Goal: Task Accomplishment & Management: Use online tool/utility

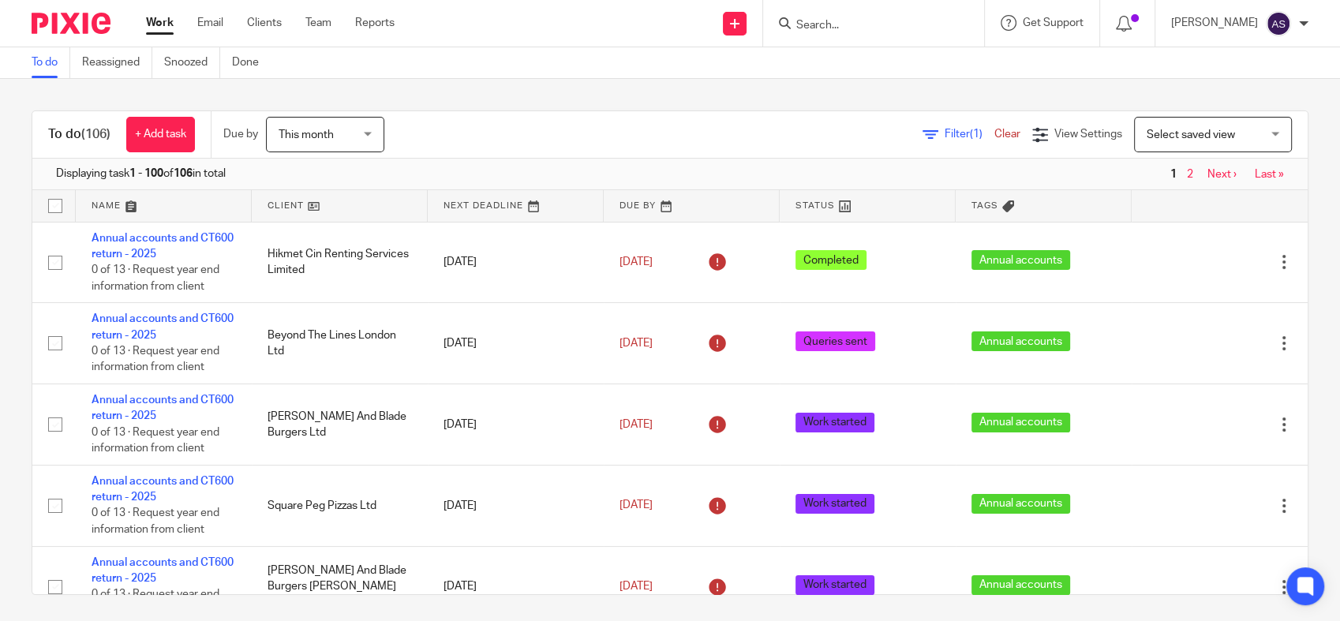
click at [945, 137] on span "Filter (1)" at bounding box center [970, 134] width 50 height 11
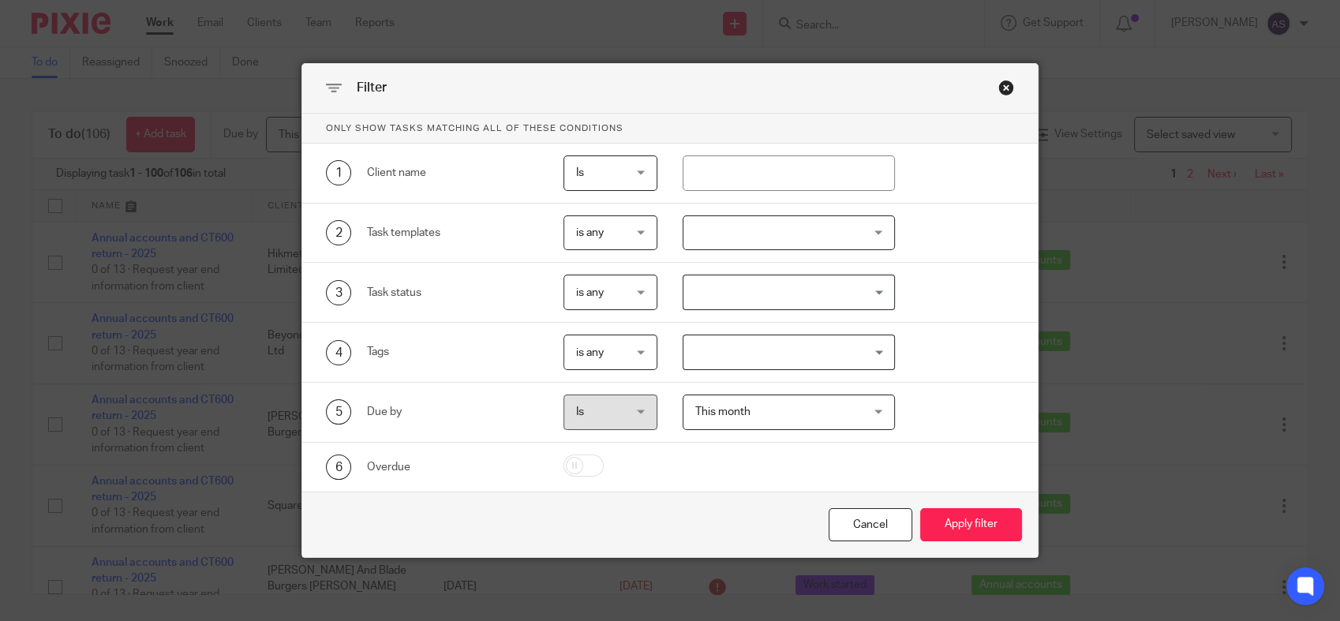
click at [1007, 84] on div "Filter" at bounding box center [669, 89] width 735 height 50
click at [999, 86] on div "Close this dialog window" at bounding box center [1006, 88] width 16 height 16
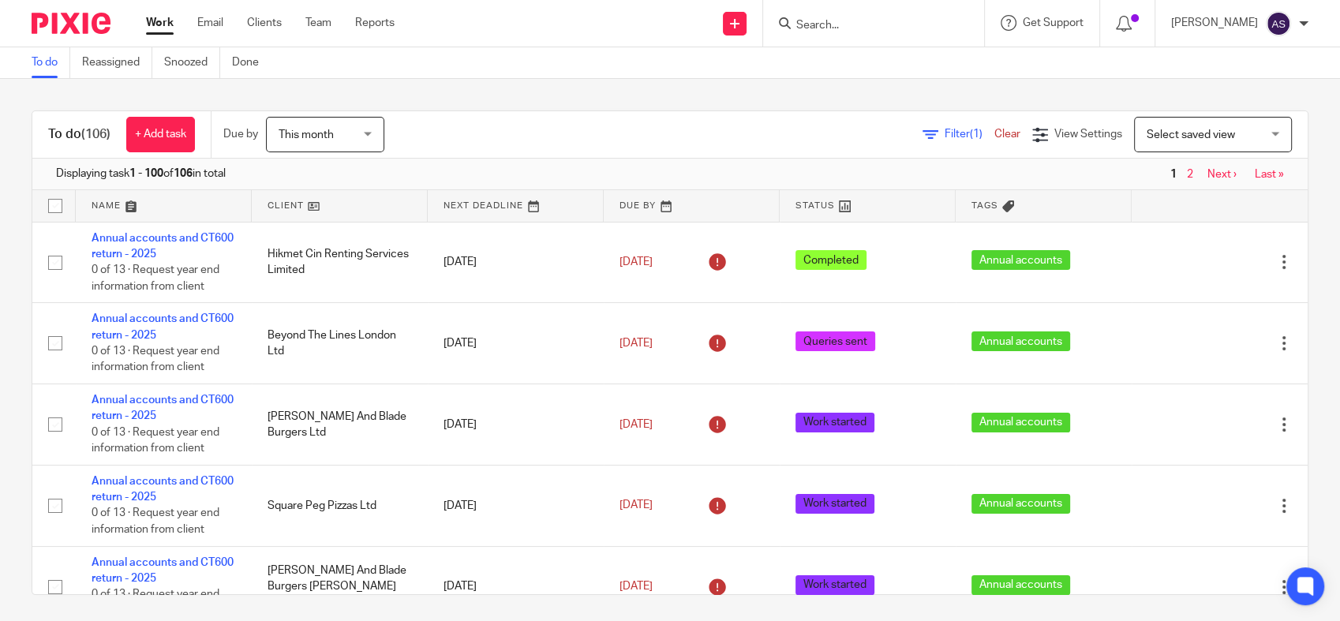
click at [1255, 170] on link "Last »" at bounding box center [1269, 174] width 29 height 11
drag, startPoint x: 44, startPoint y: 135, endPoint x: 114, endPoint y: 144, distance: 70.1
click at [114, 145] on div "To do (106) + Add task" at bounding box center [121, 134] width 178 height 47
click at [518, 131] on div "Filter (1) Clear View Settings View Settings (1) Filters Clear Save Manage save…" at bounding box center [860, 135] width 896 height 36
click at [1057, 133] on span "View Settings" at bounding box center [1088, 134] width 68 height 11
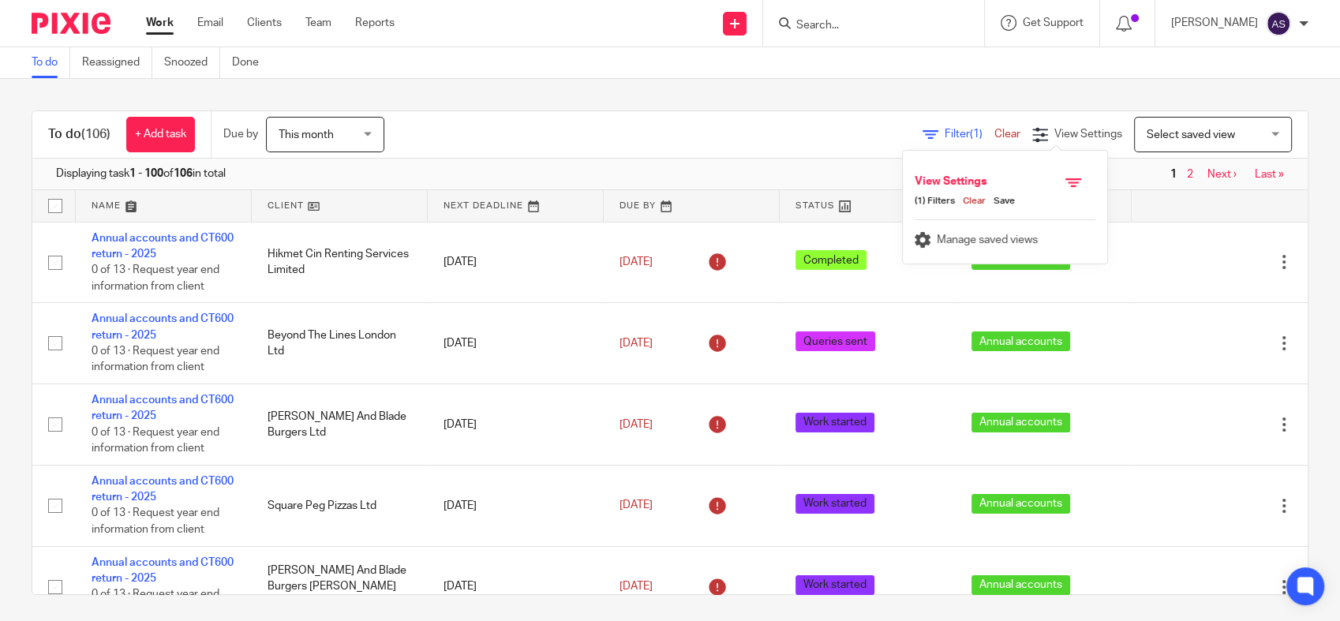
click at [730, 139] on div "Filter (1) Clear View Settings View Settings (1) Filters Clear Save Manage save…" at bounding box center [860, 135] width 896 height 36
click at [350, 127] on span "This month" at bounding box center [321, 134] width 84 height 33
click at [608, 131] on div "Filter (1) Clear View Settings View Settings (1) Filters Clear Save Manage save…" at bounding box center [860, 135] width 896 height 36
click at [386, 22] on link "Reports" at bounding box center [374, 23] width 39 height 16
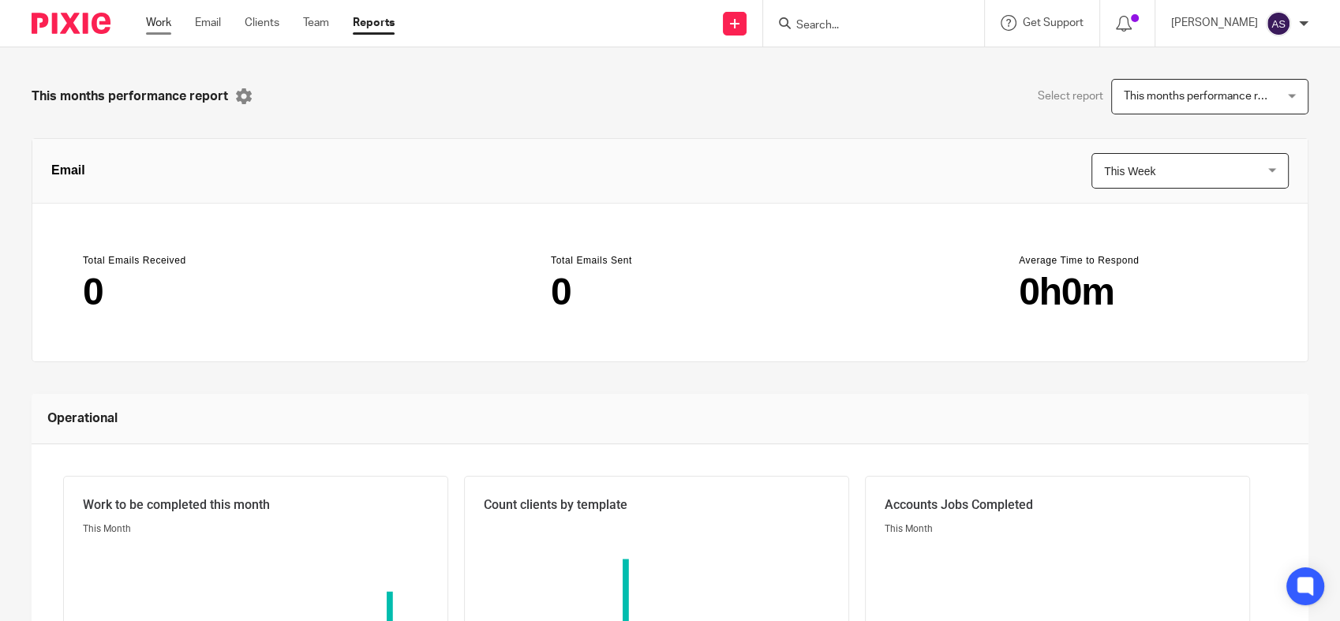
click at [163, 24] on link "Work" at bounding box center [158, 23] width 25 height 16
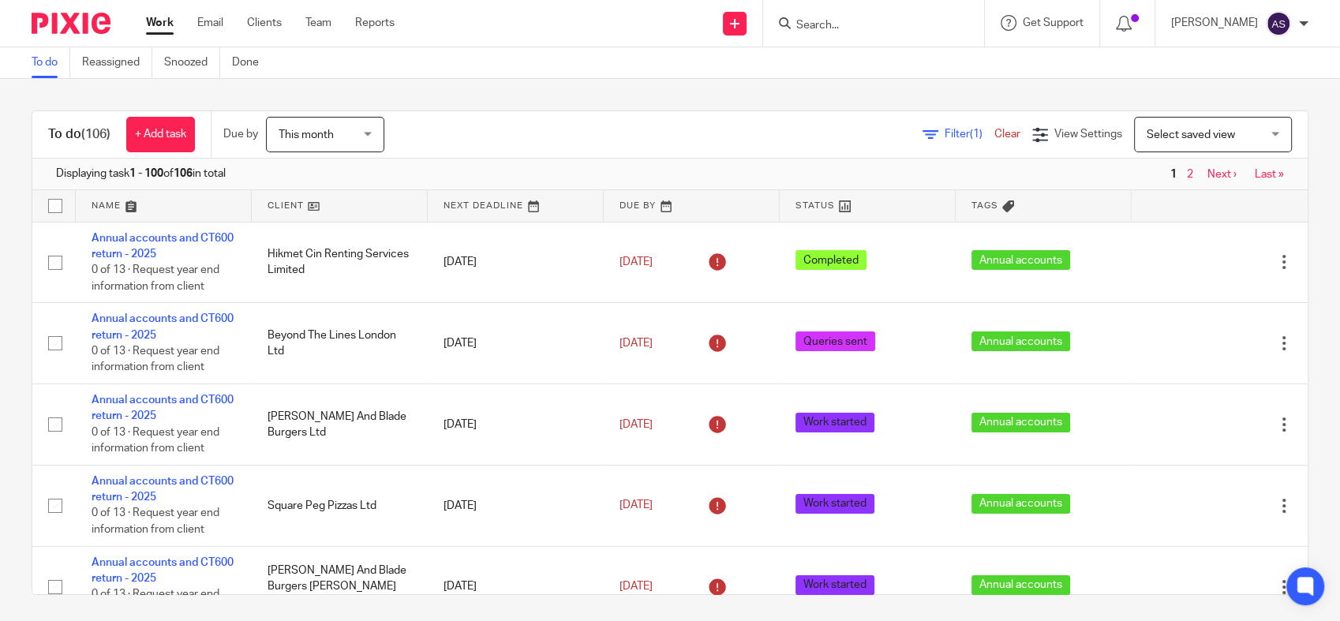
click at [1253, 133] on div "Select saved view Select saved view" at bounding box center [1213, 135] width 158 height 36
click at [51, 208] on input "checkbox" at bounding box center [55, 206] width 30 height 30
checkbox input "true"
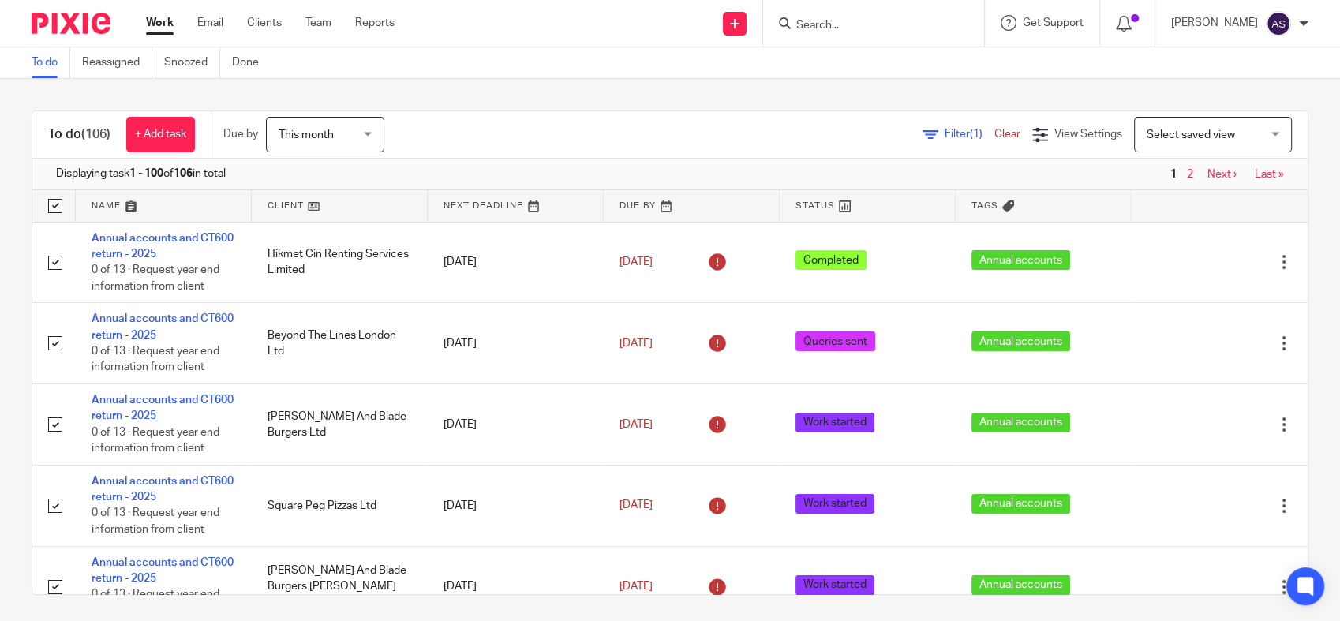
checkbox input "true"
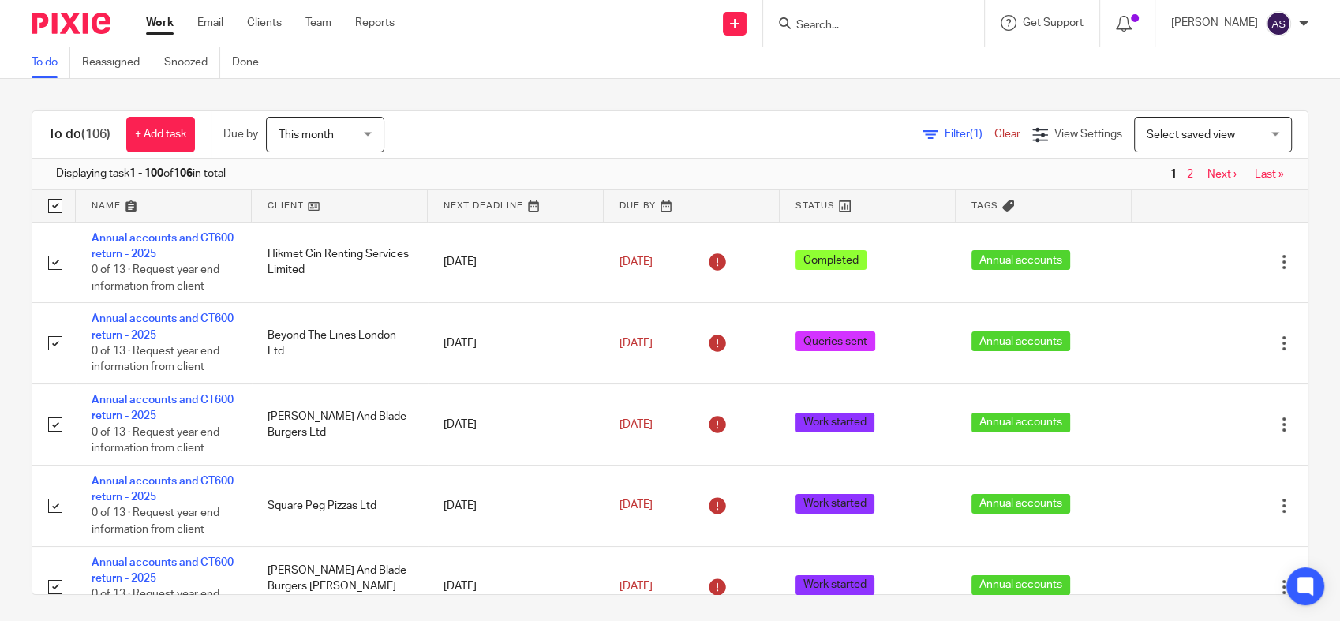
checkbox input "true"
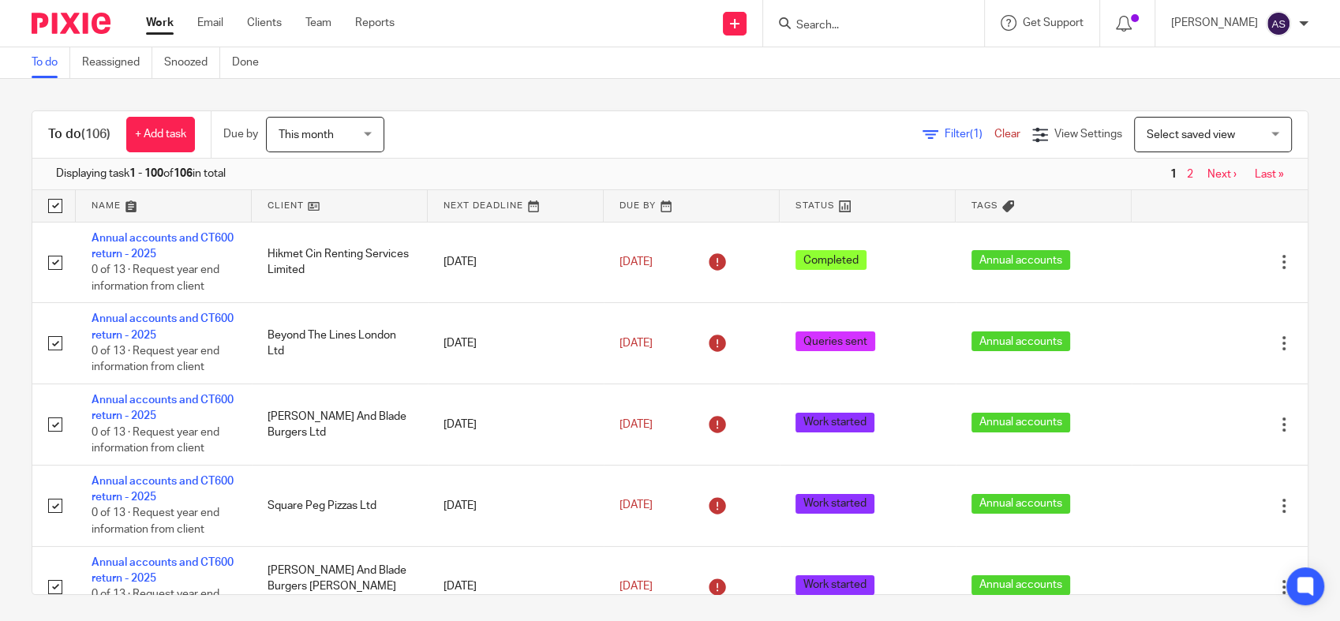
checkbox input "true"
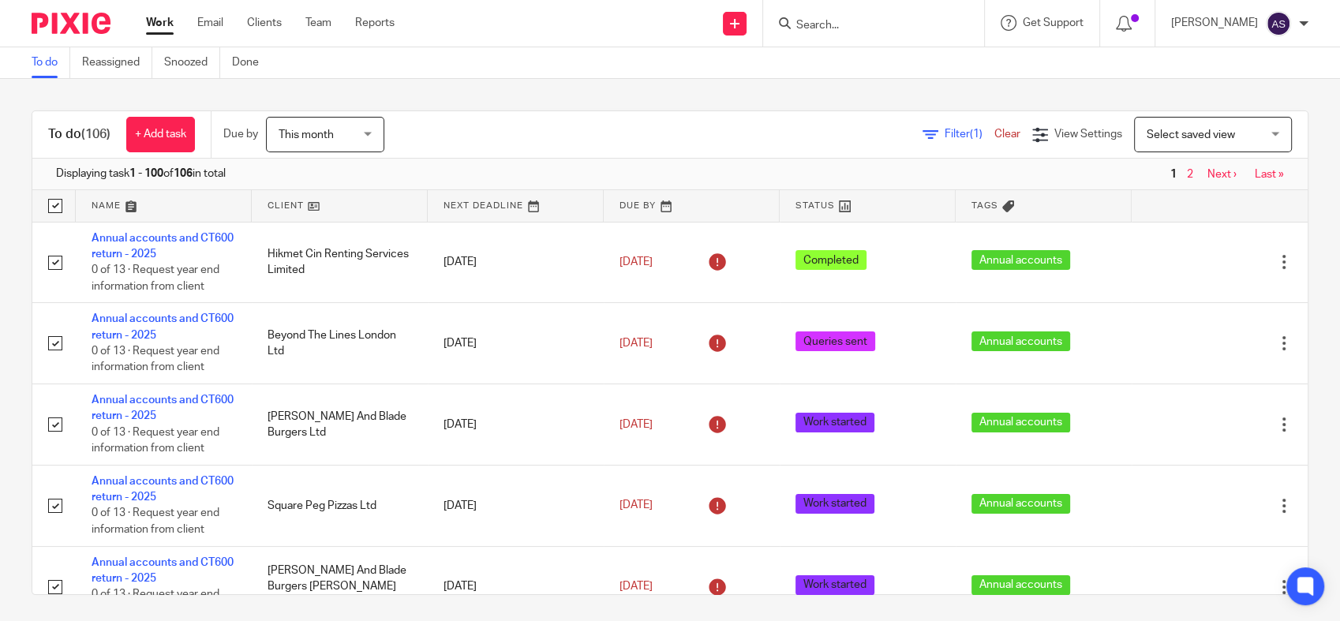
checkbox input "true"
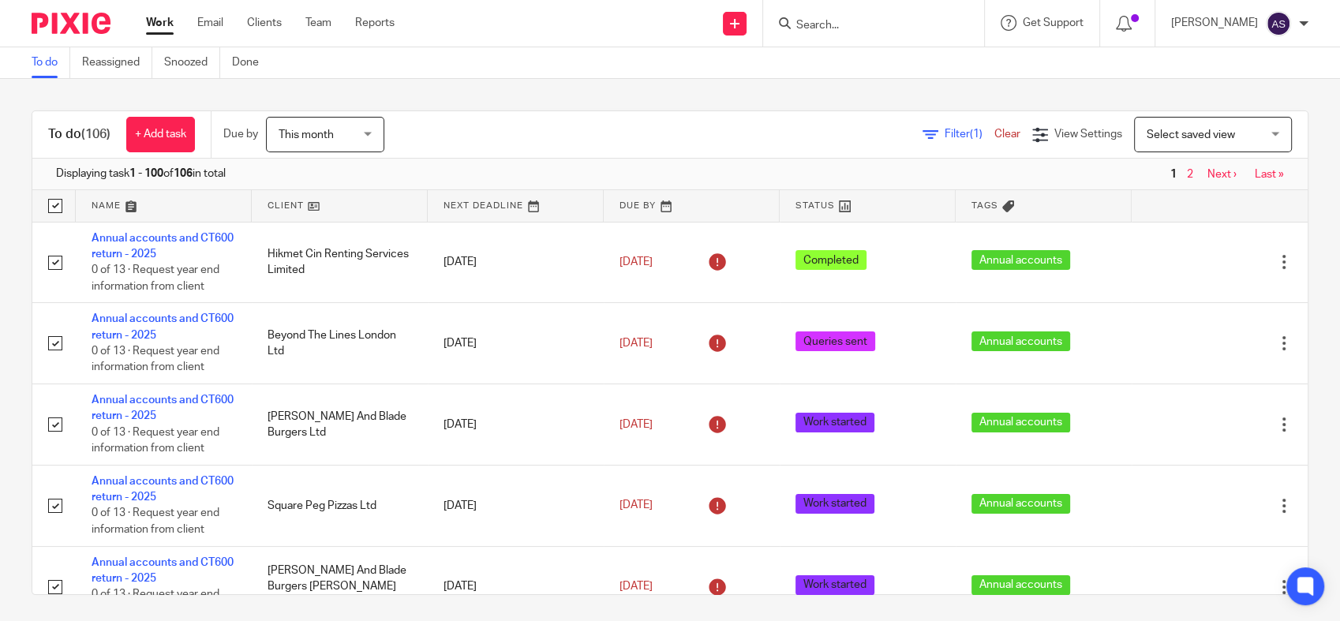
checkbox input "true"
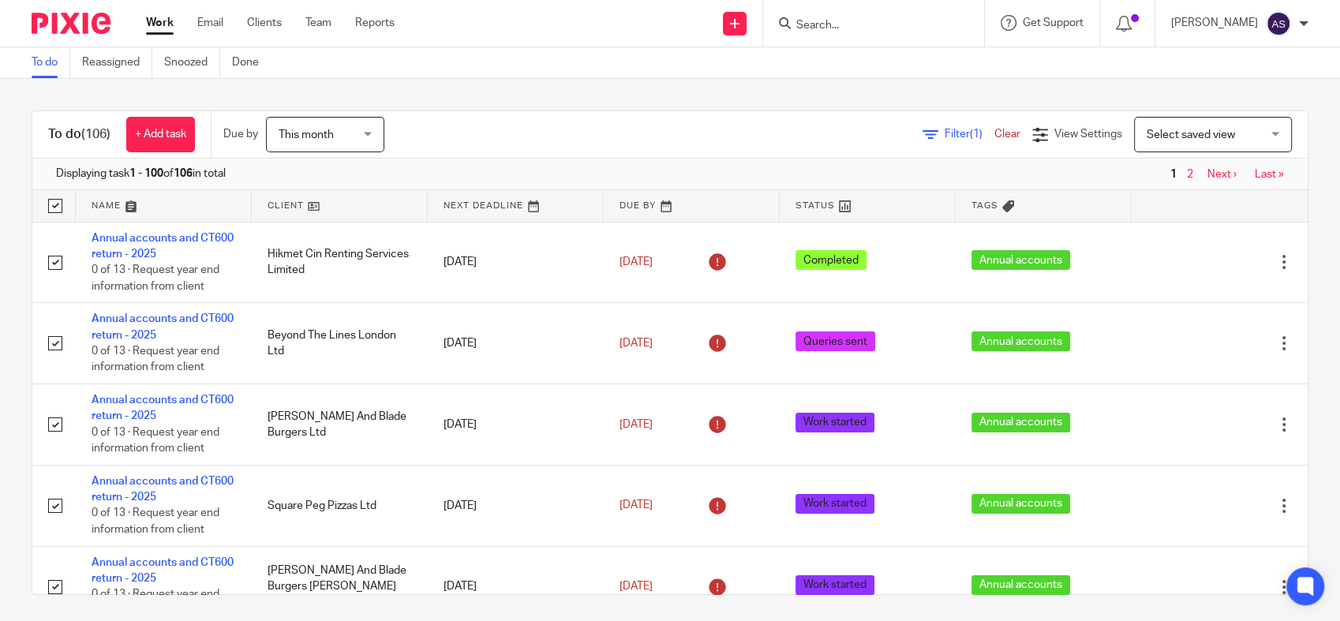
checkbox input "true"
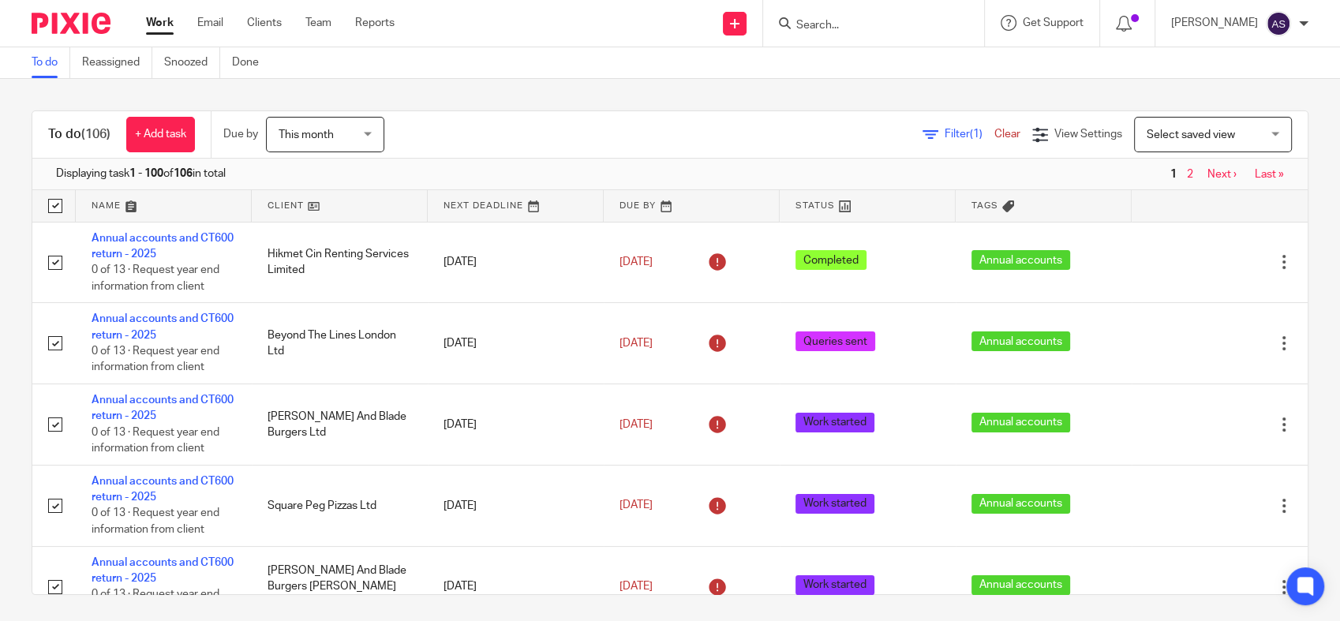
checkbox input "true"
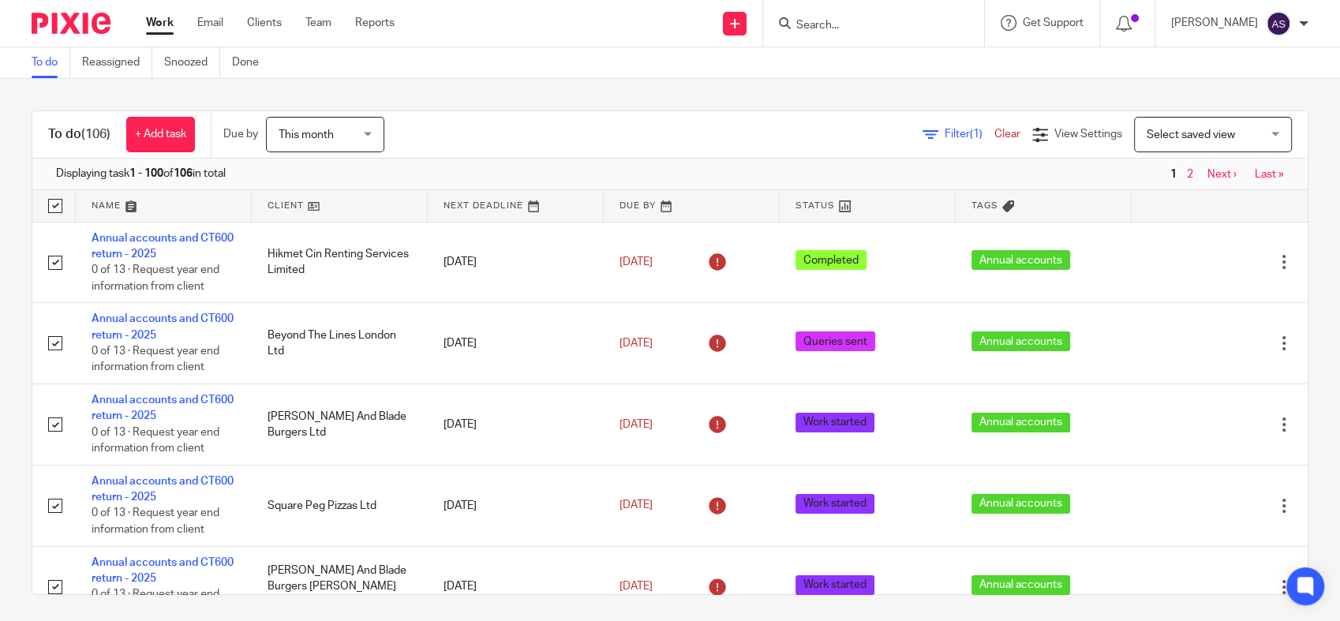
checkbox input "true"
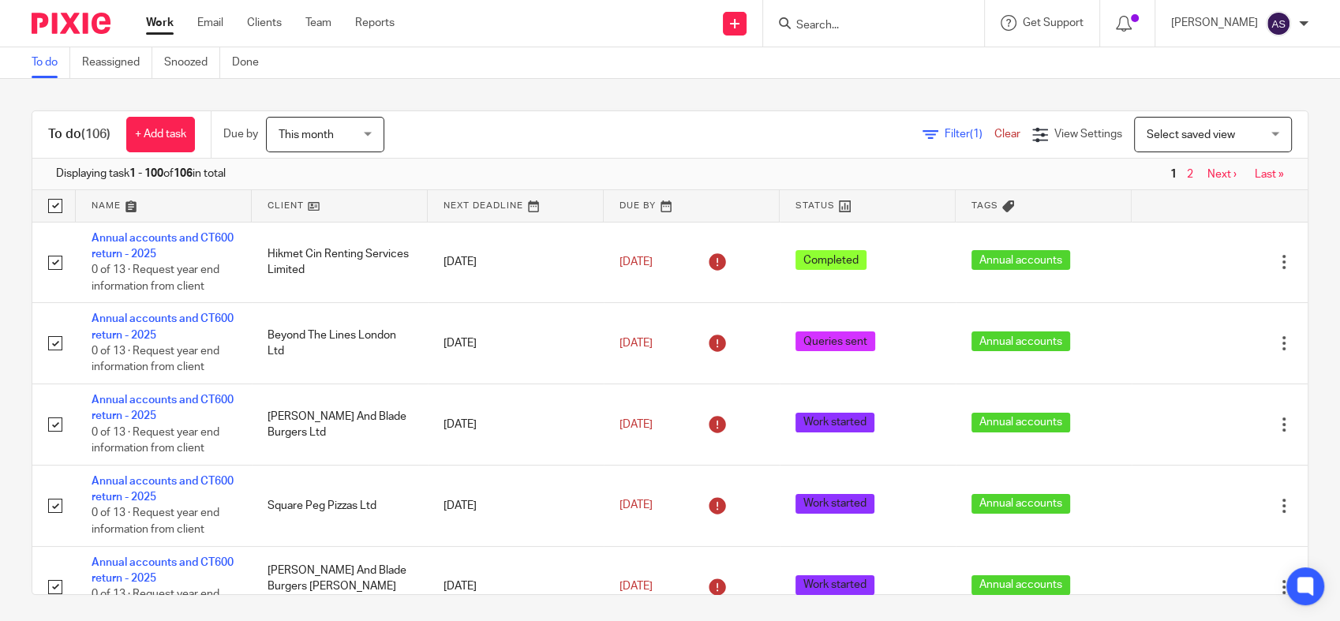
checkbox input "true"
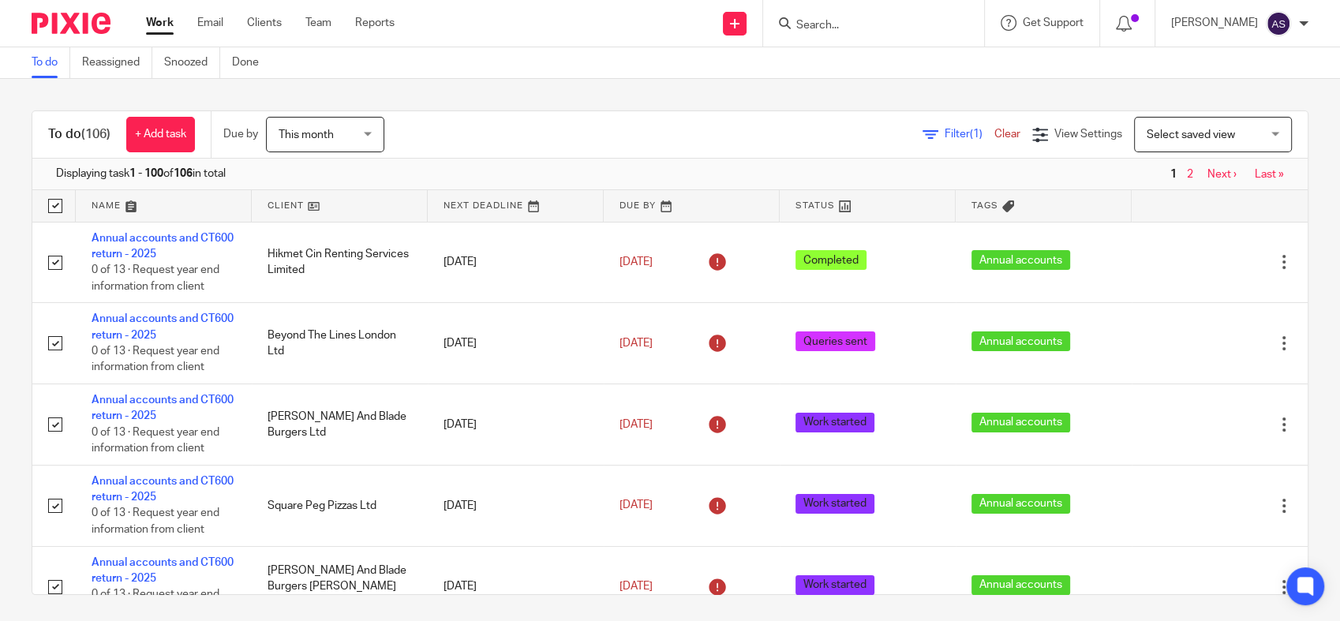
checkbox input "true"
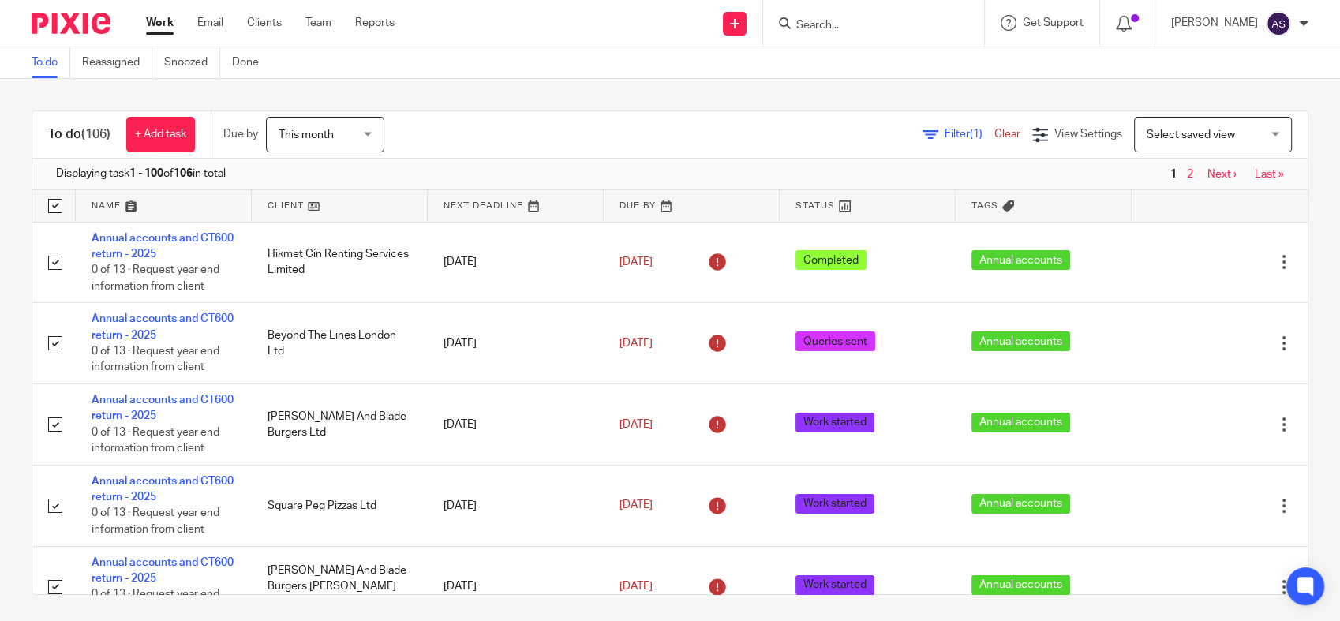
checkbox input "true"
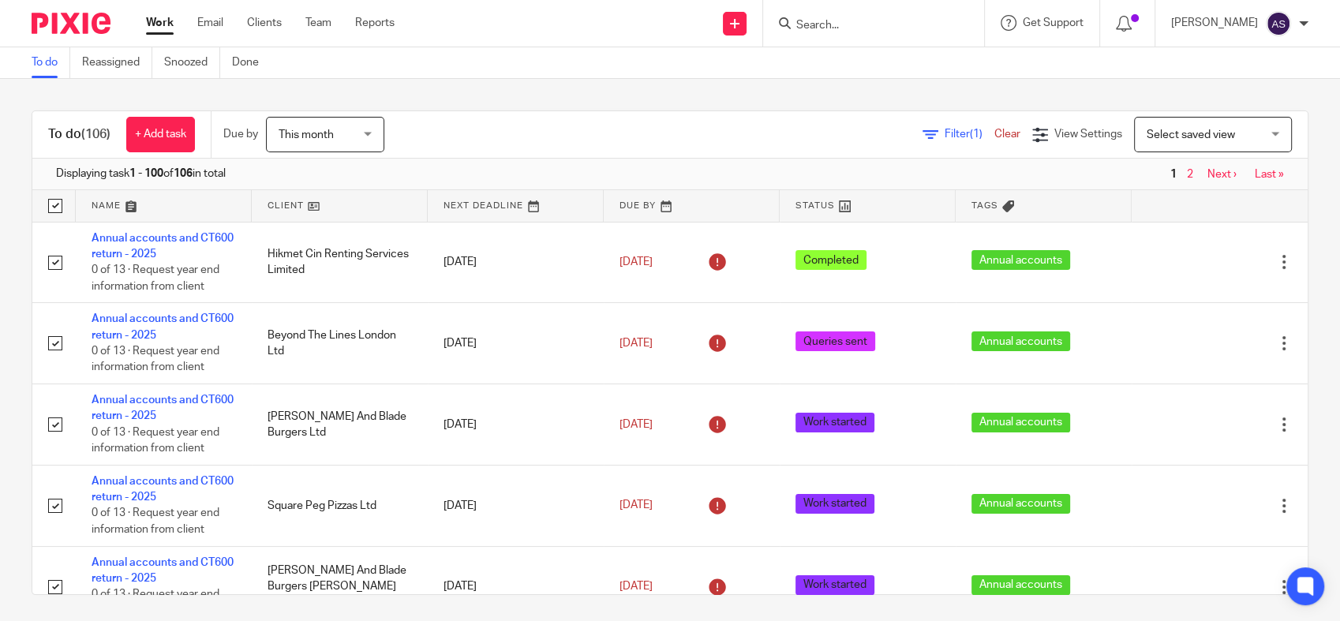
checkbox input "true"
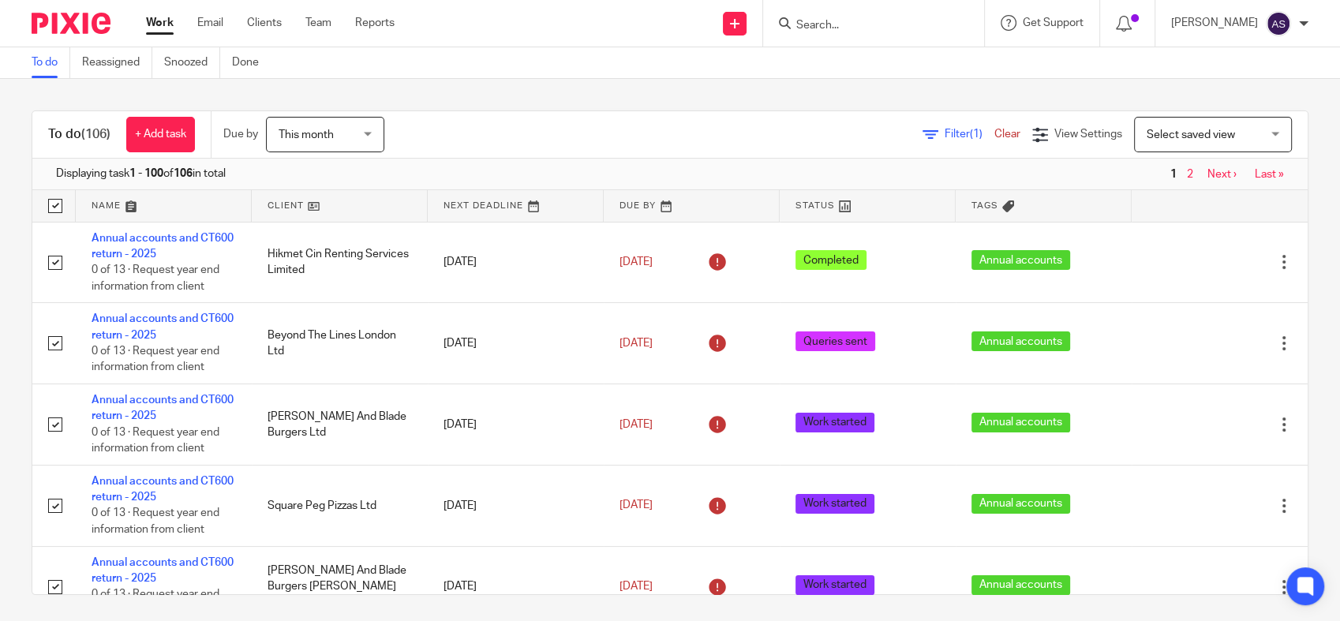
checkbox input "true"
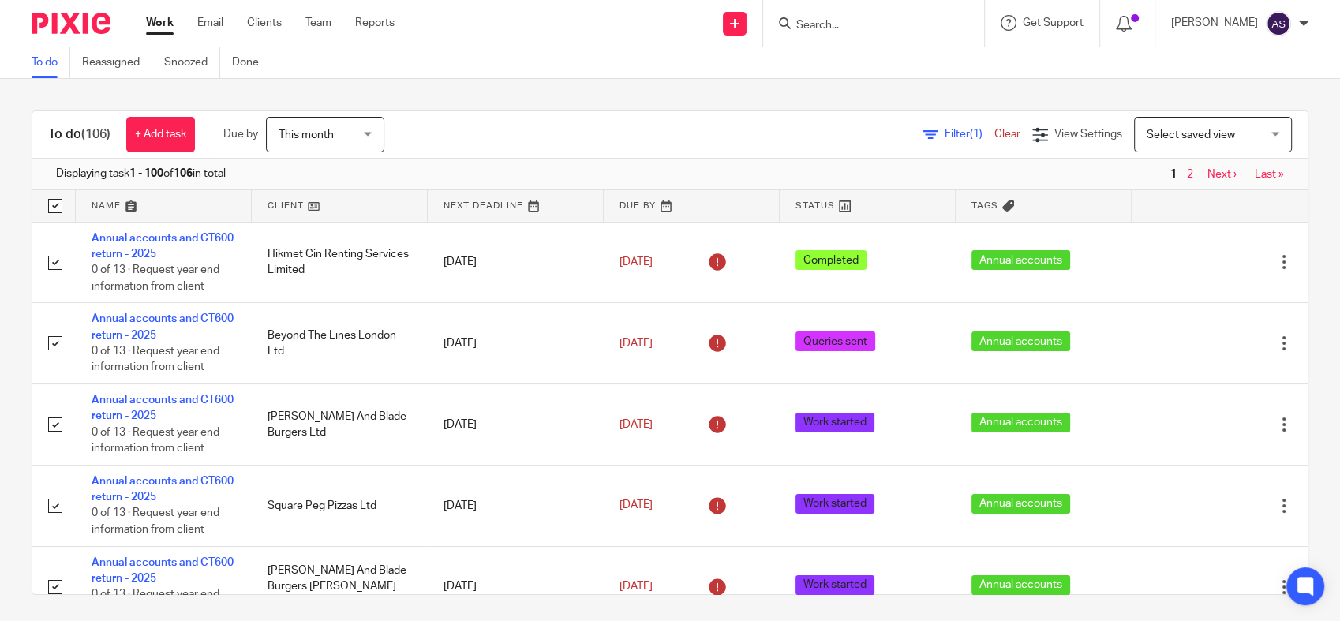
checkbox input "true"
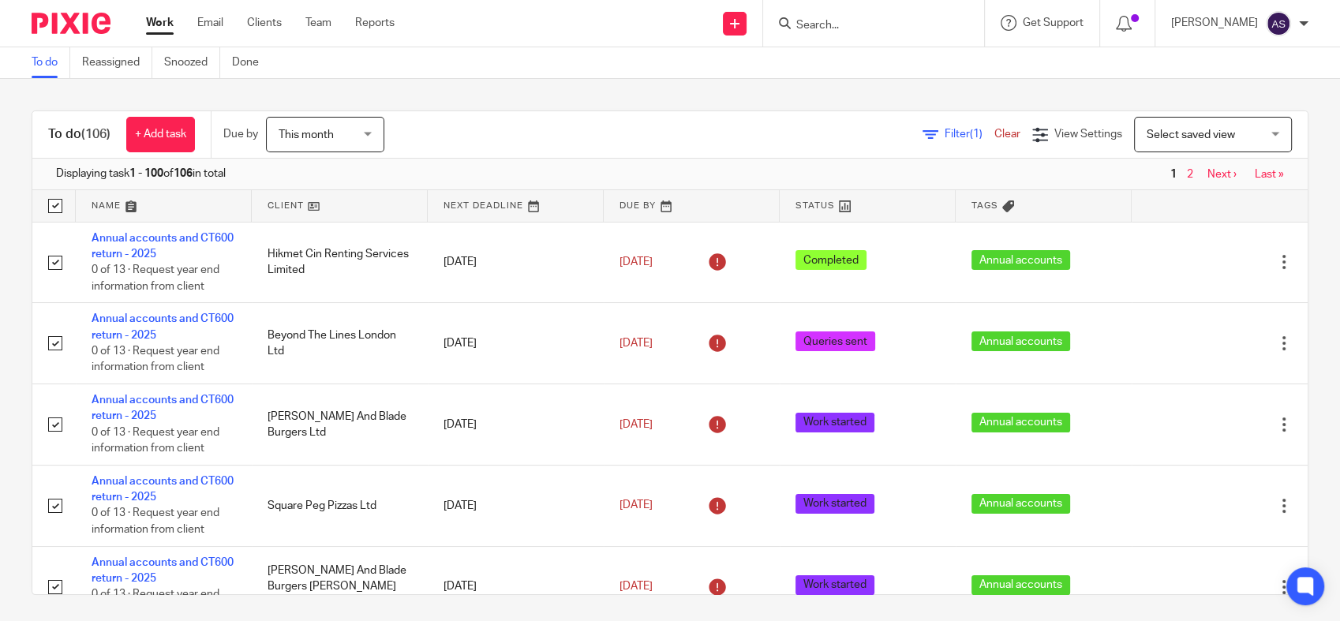
checkbox input "true"
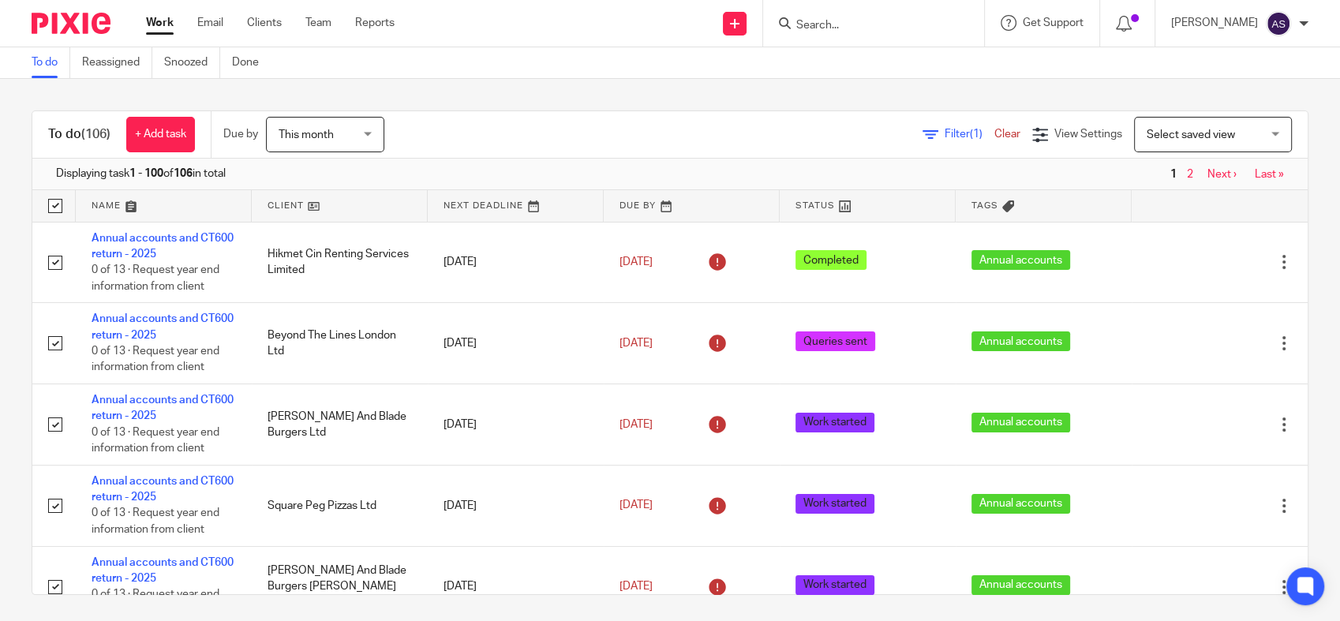
checkbox input "true"
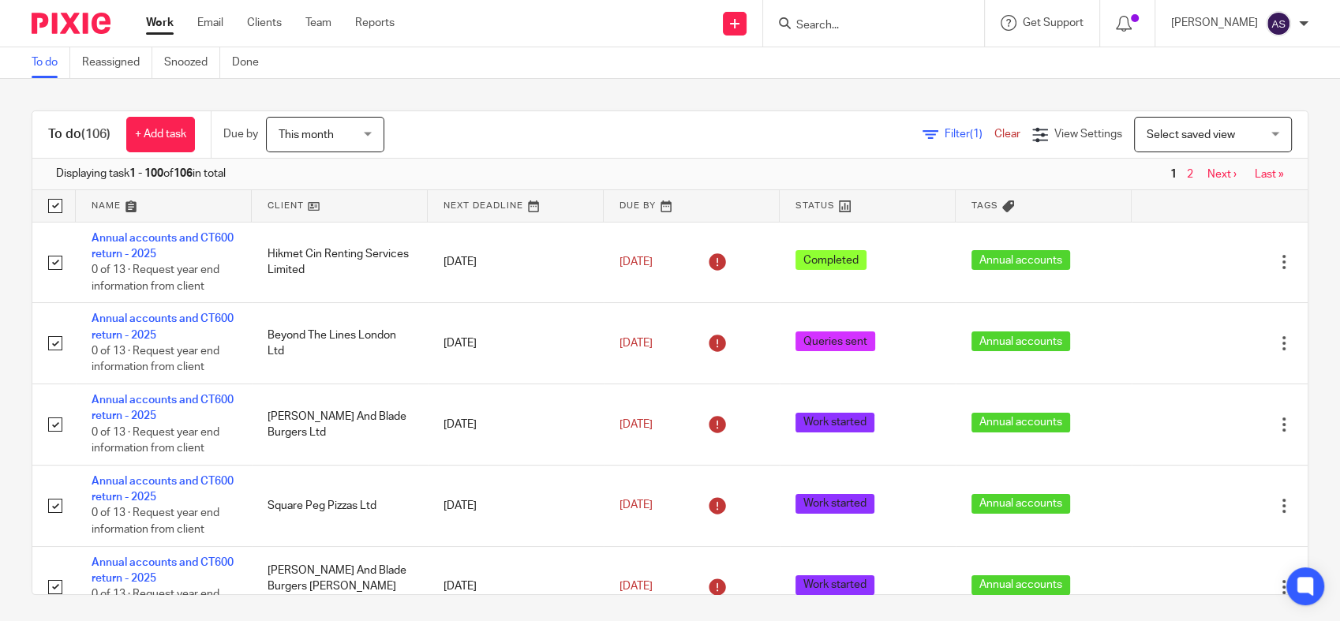
checkbox input "true"
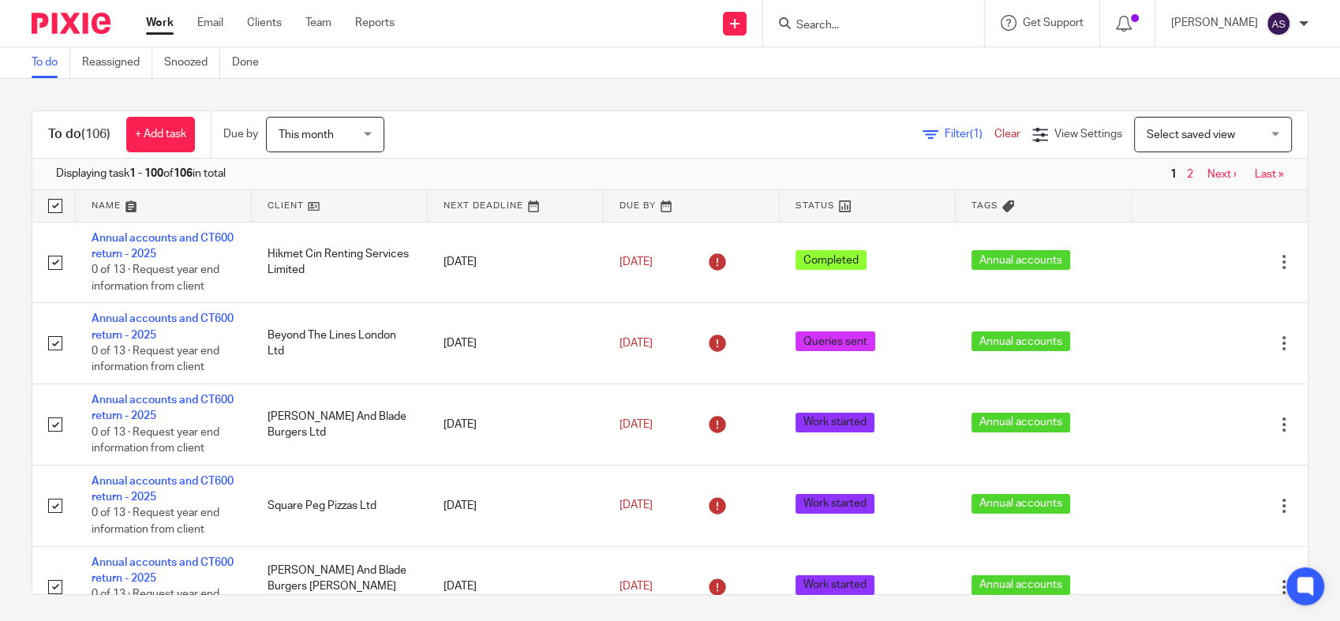
checkbox input "true"
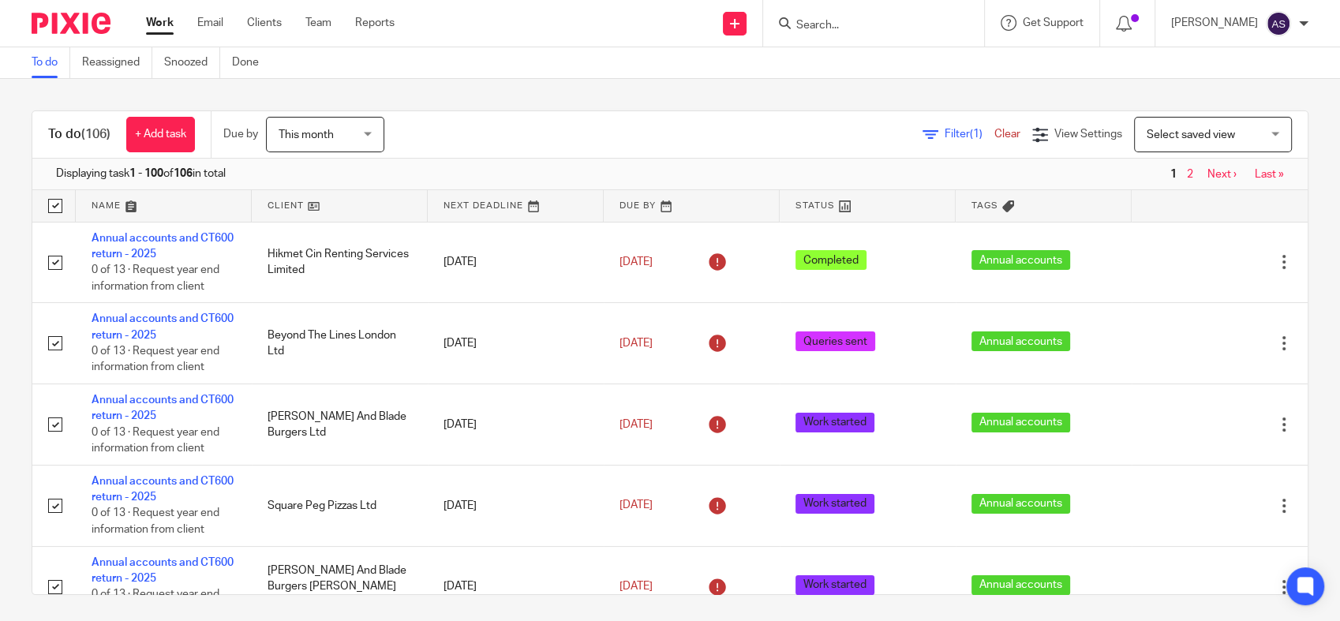
checkbox input "true"
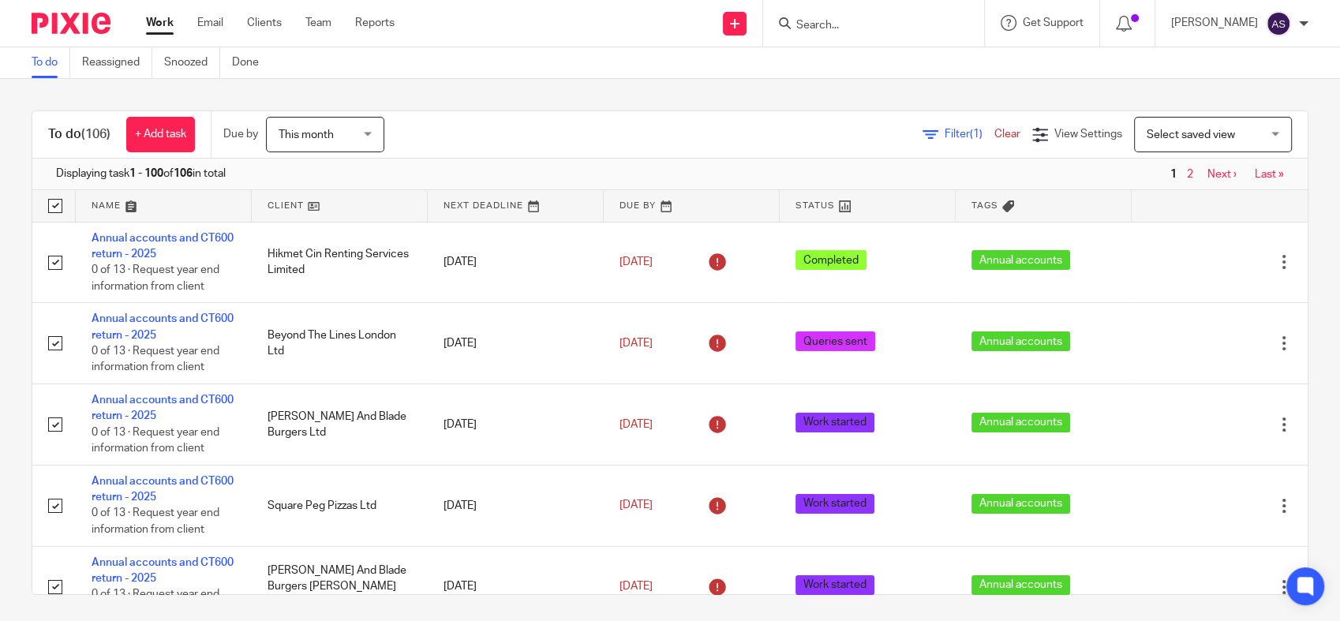
checkbox input "true"
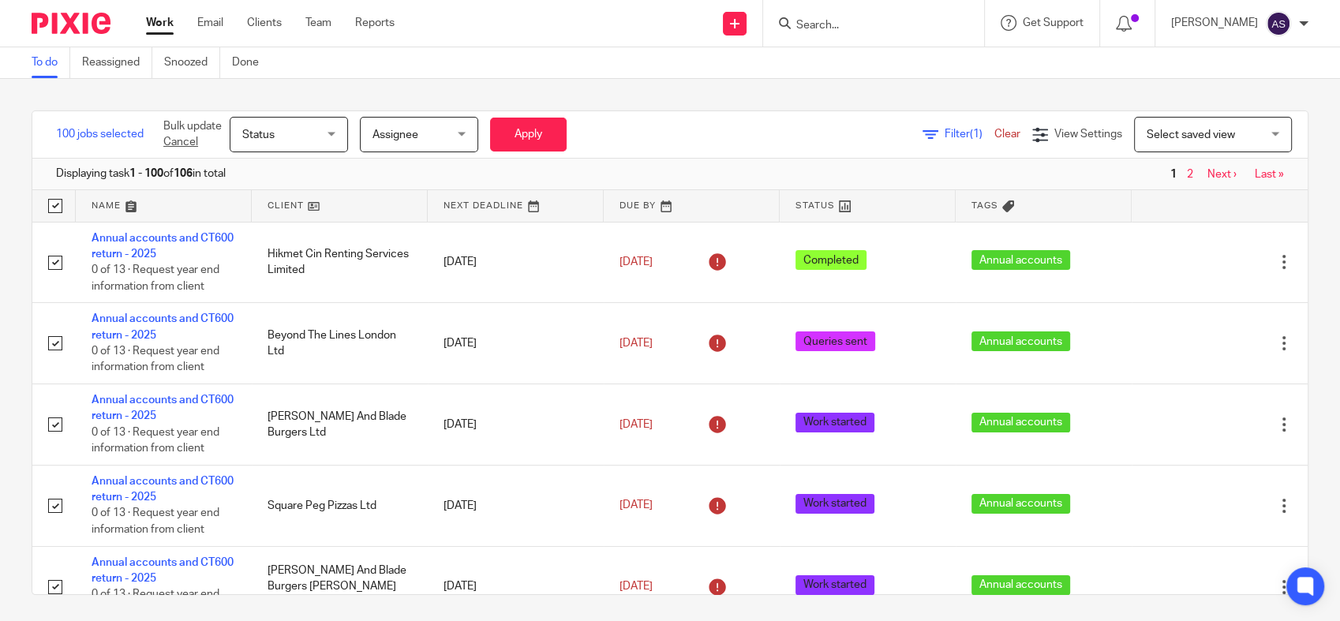
click at [1257, 133] on div "Select saved view Select saved view" at bounding box center [1213, 135] width 158 height 36
click at [1294, 19] on div "[PERSON_NAME]" at bounding box center [1239, 23] width 137 height 25
click at [930, 83] on div "100 jobs selected Bulk update Cancel Status Status Status Not started Info requ…" at bounding box center [670, 350] width 1340 height 542
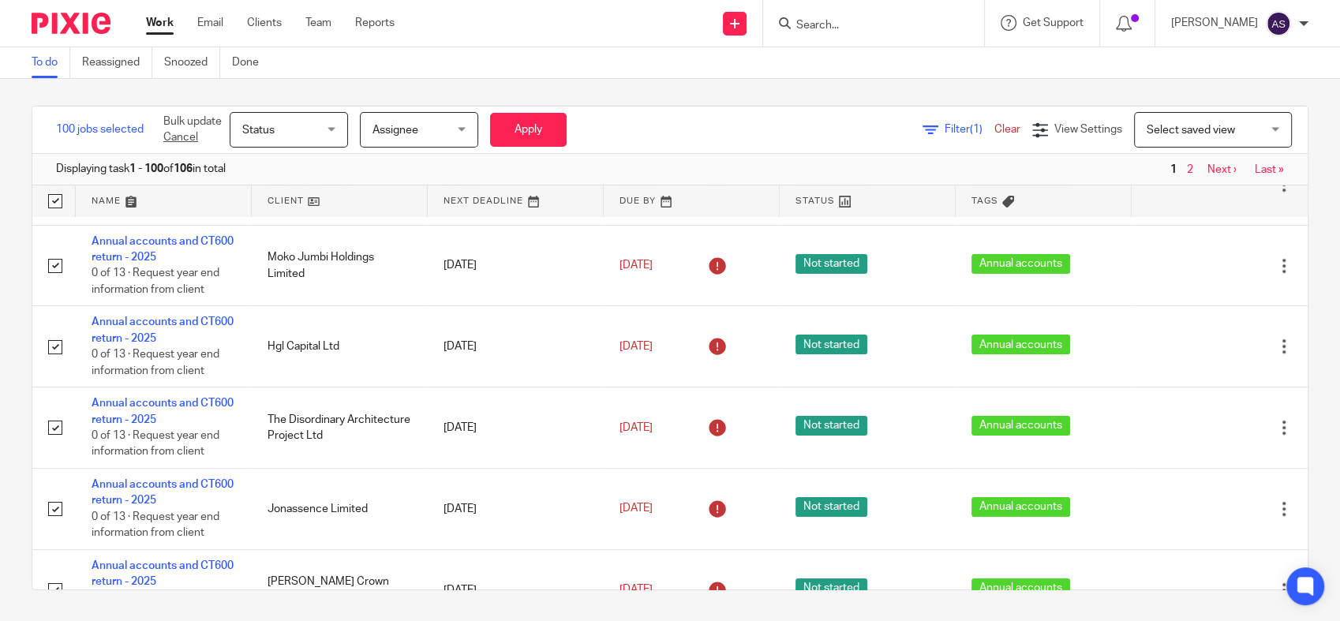
scroll to position [6044, 0]
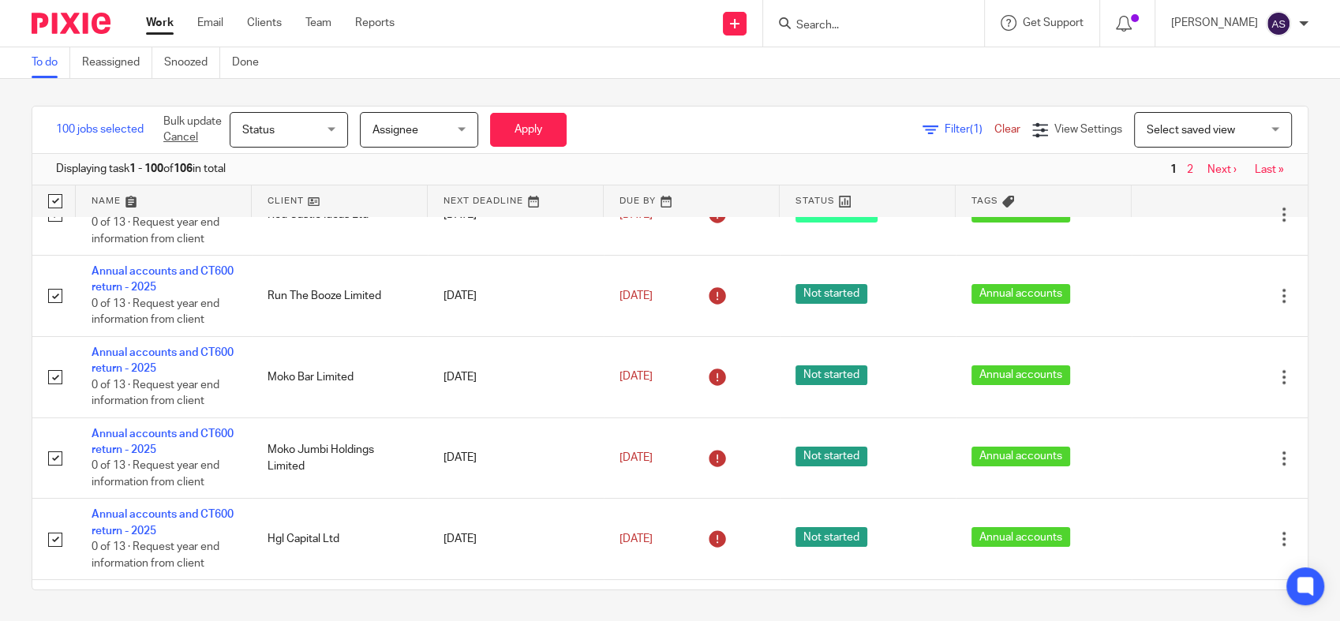
click at [63, 205] on input "checkbox" at bounding box center [55, 201] width 30 height 30
checkbox input "false"
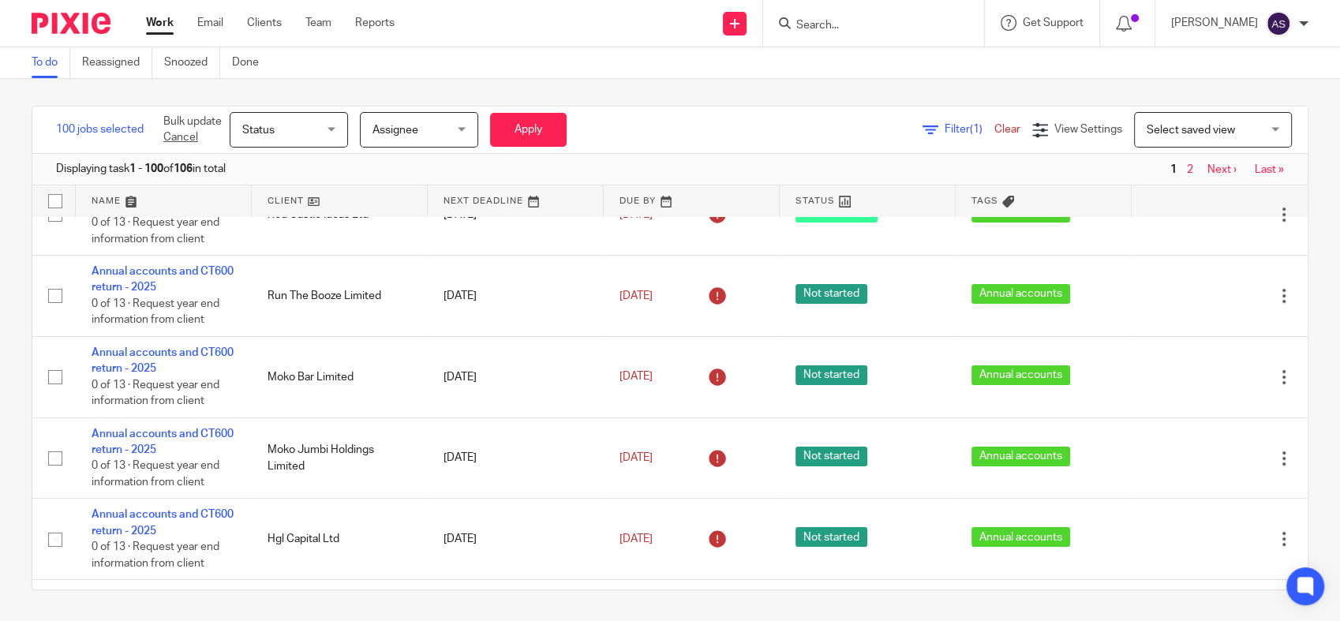
checkbox input "false"
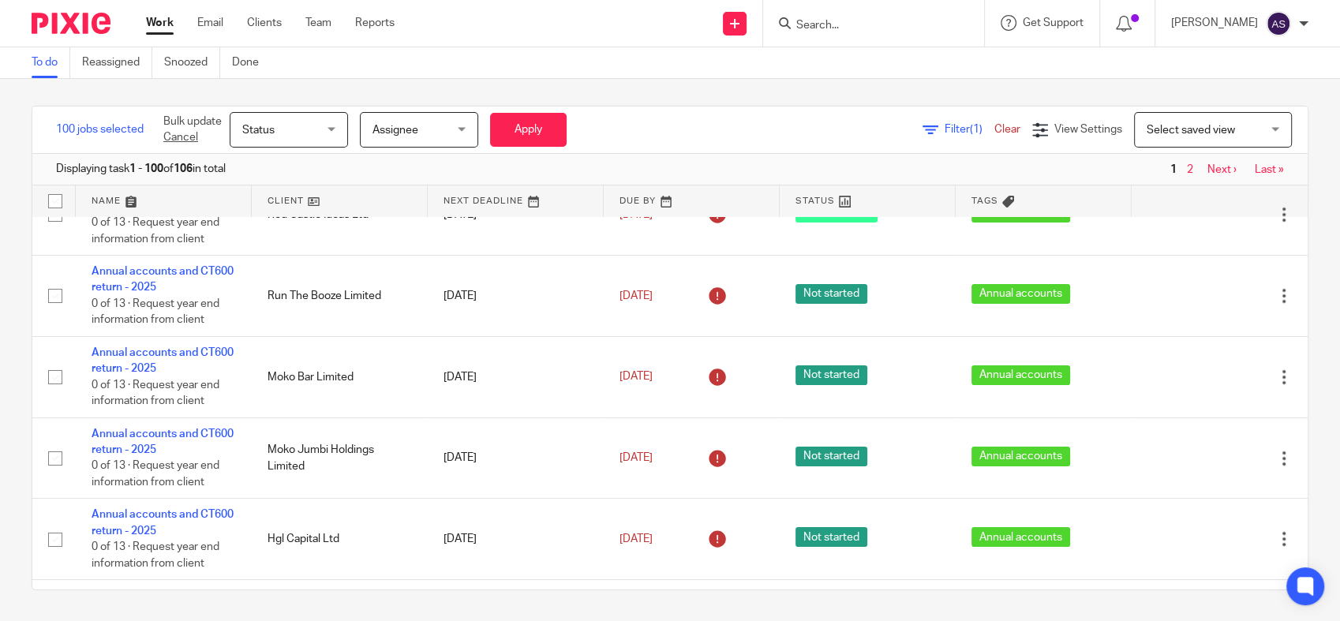
checkbox input "false"
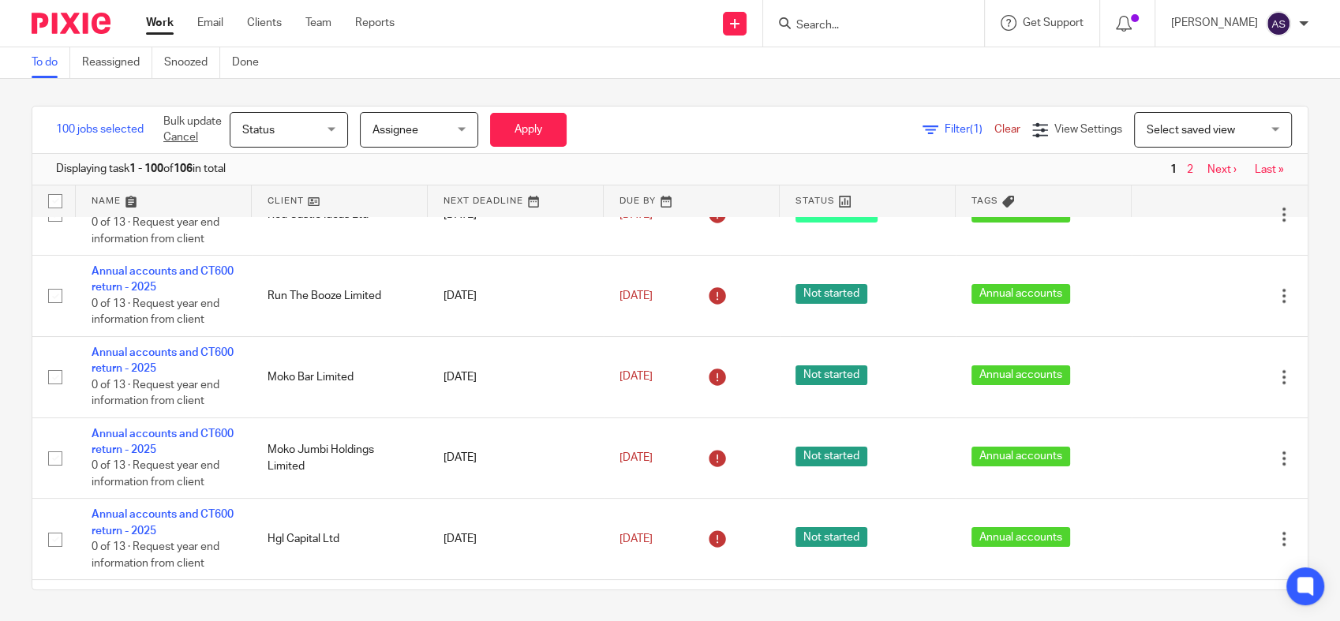
checkbox input "false"
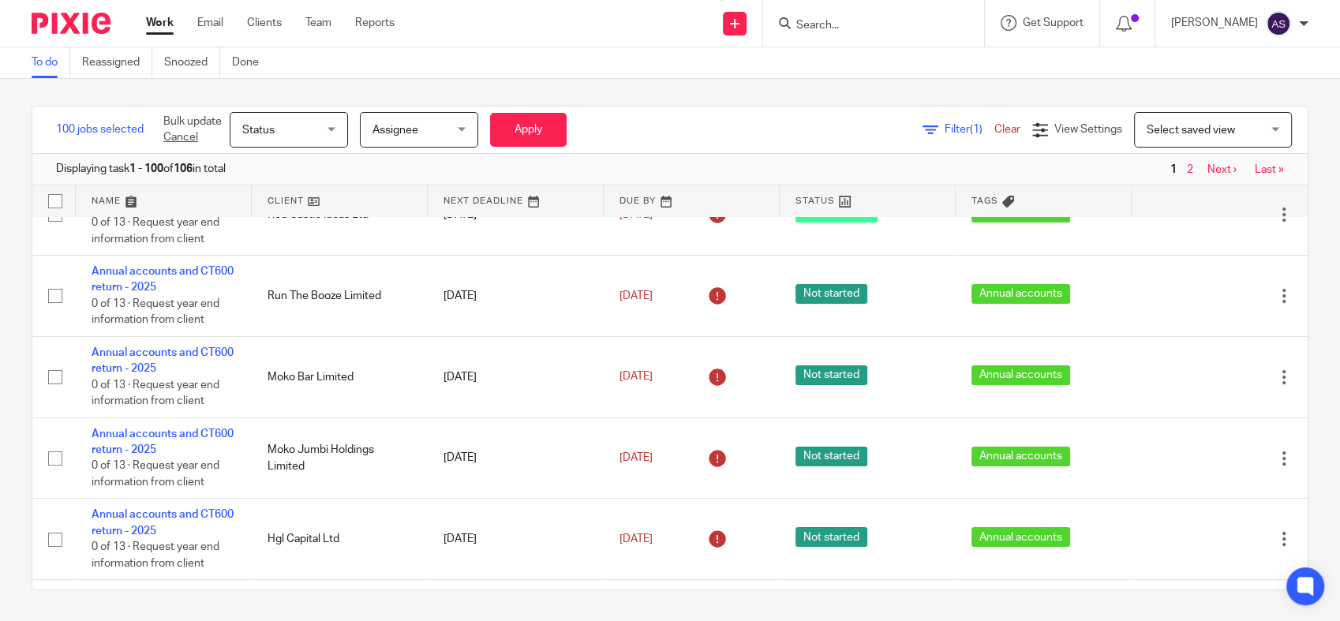
checkbox input "false"
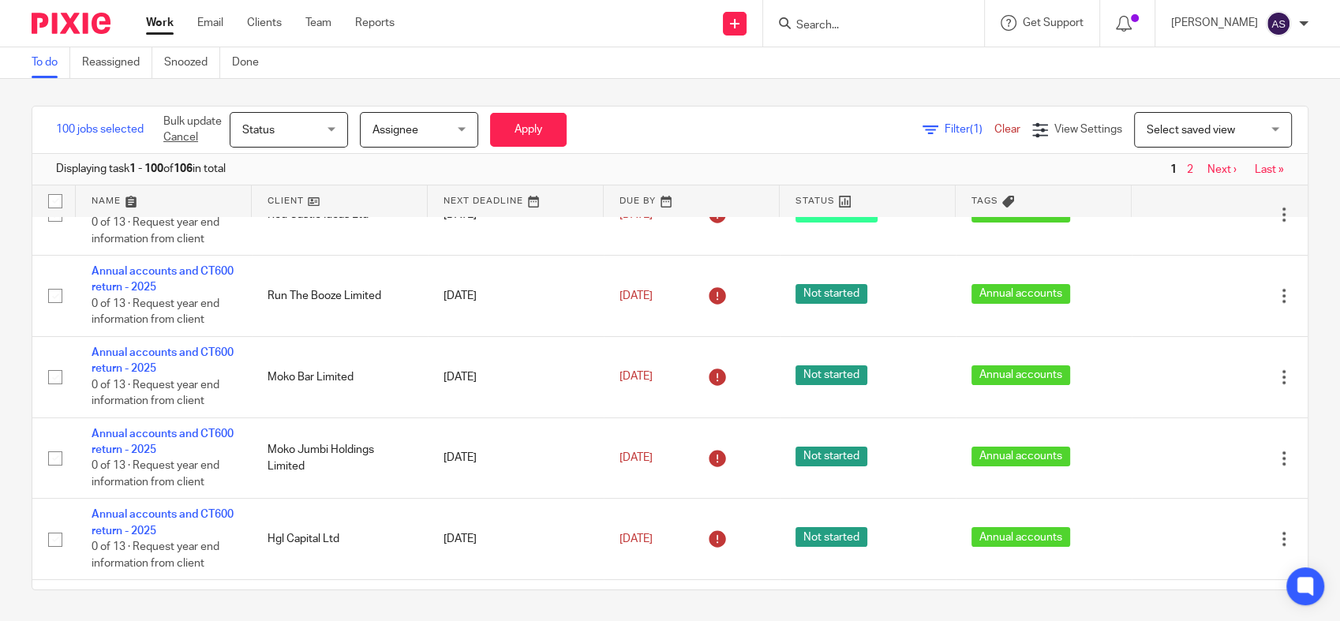
checkbox input "false"
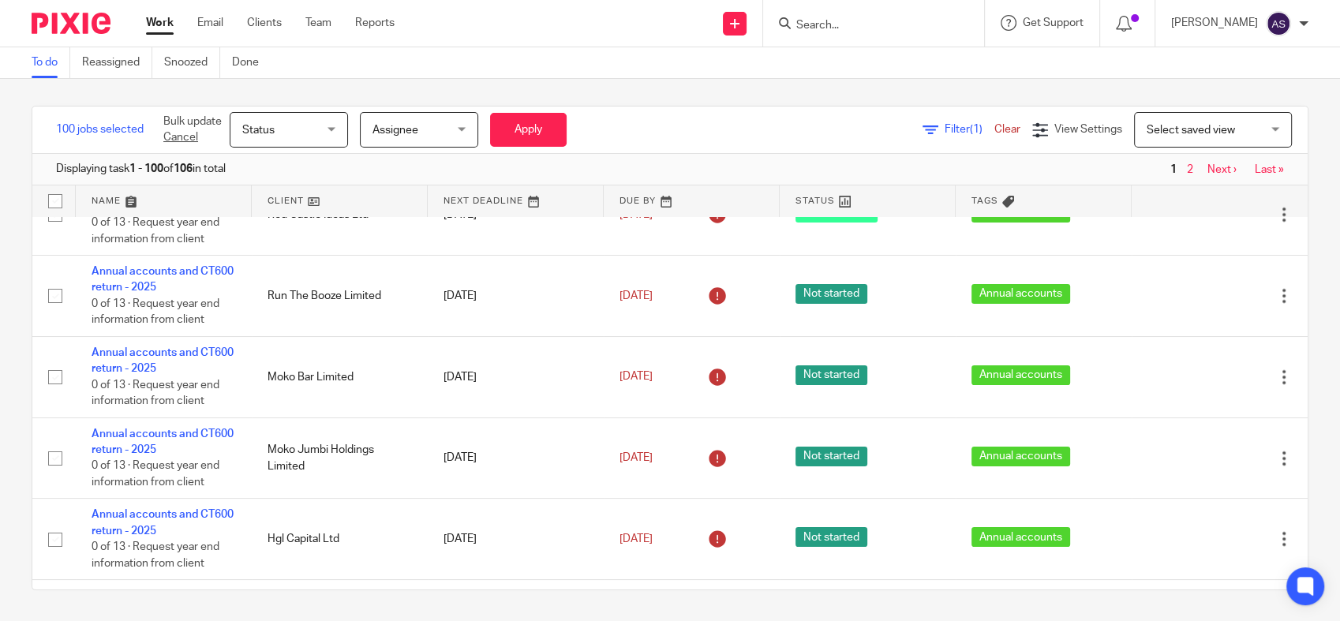
checkbox input "false"
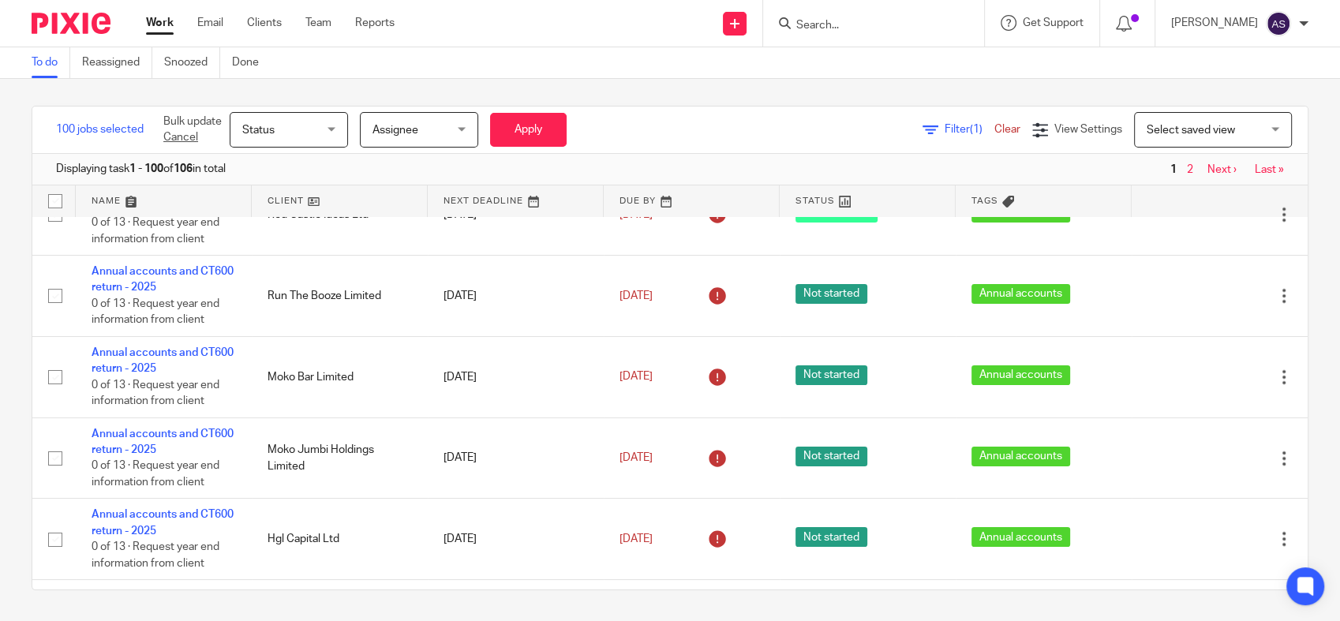
checkbox input "false"
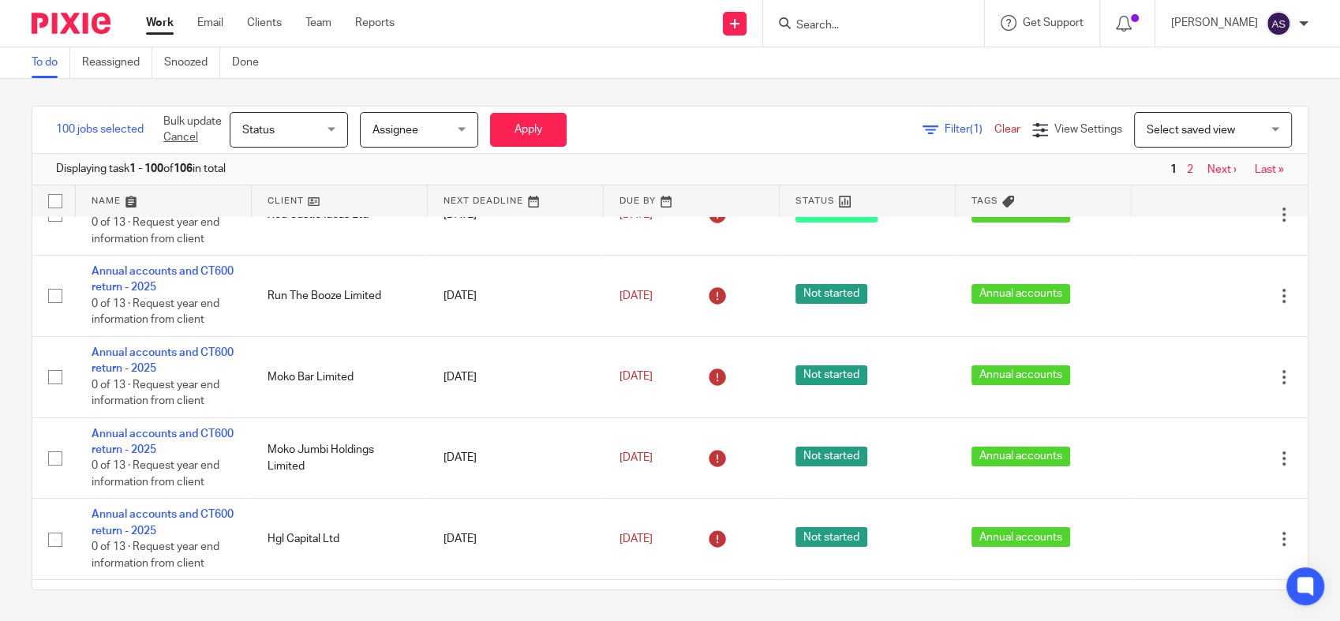
checkbox input "false"
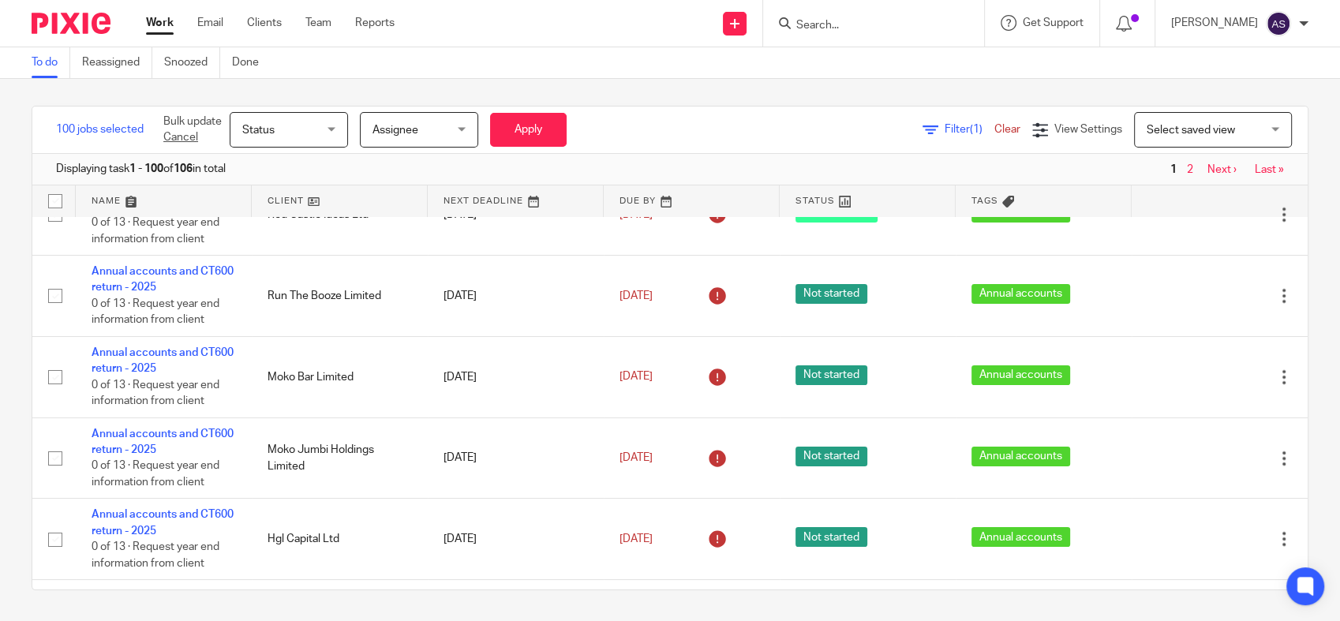
checkbox input "false"
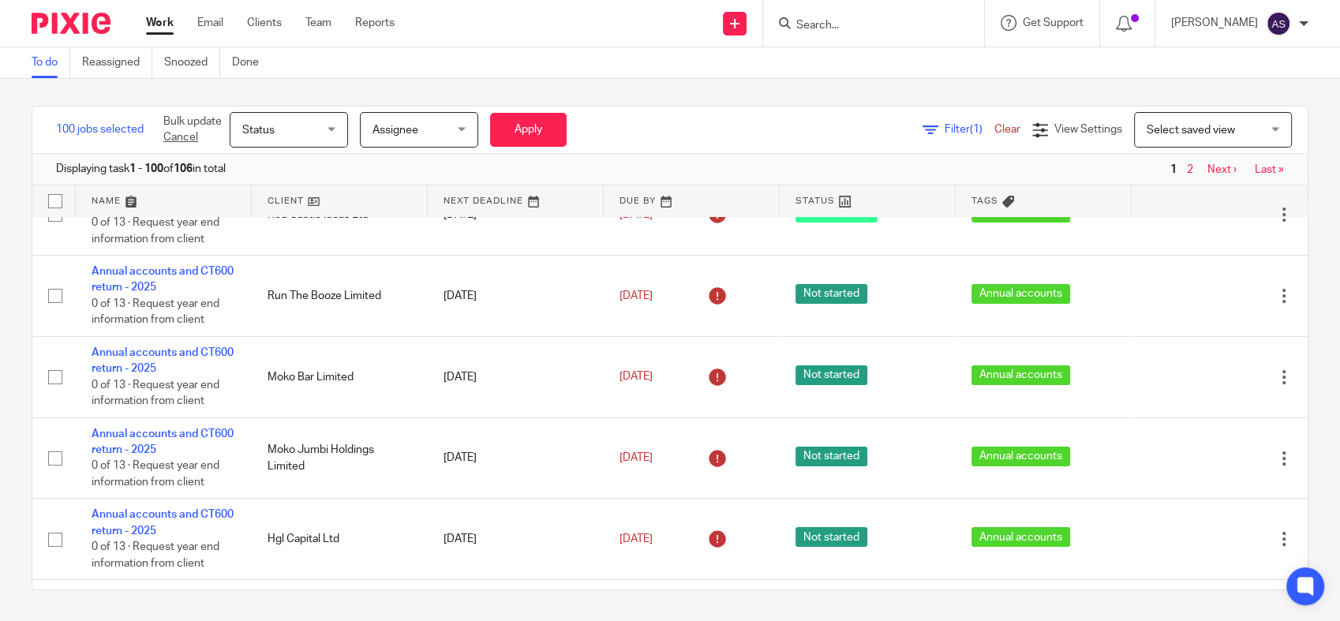
checkbox input "false"
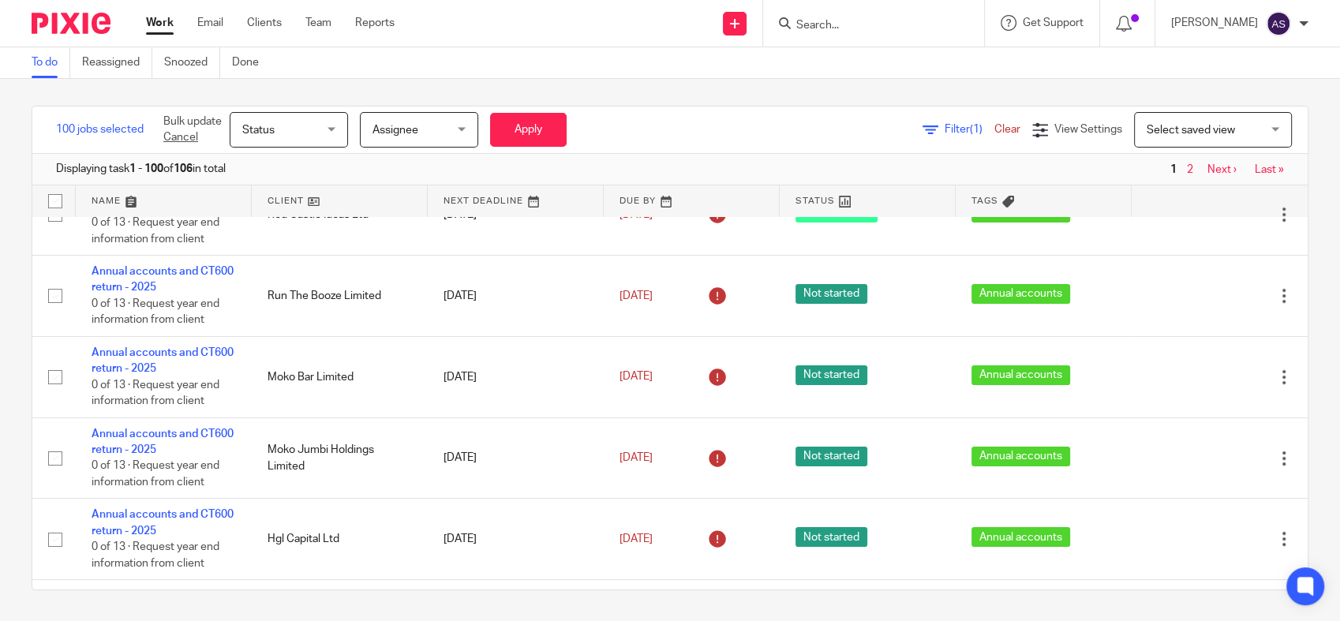
checkbox input "false"
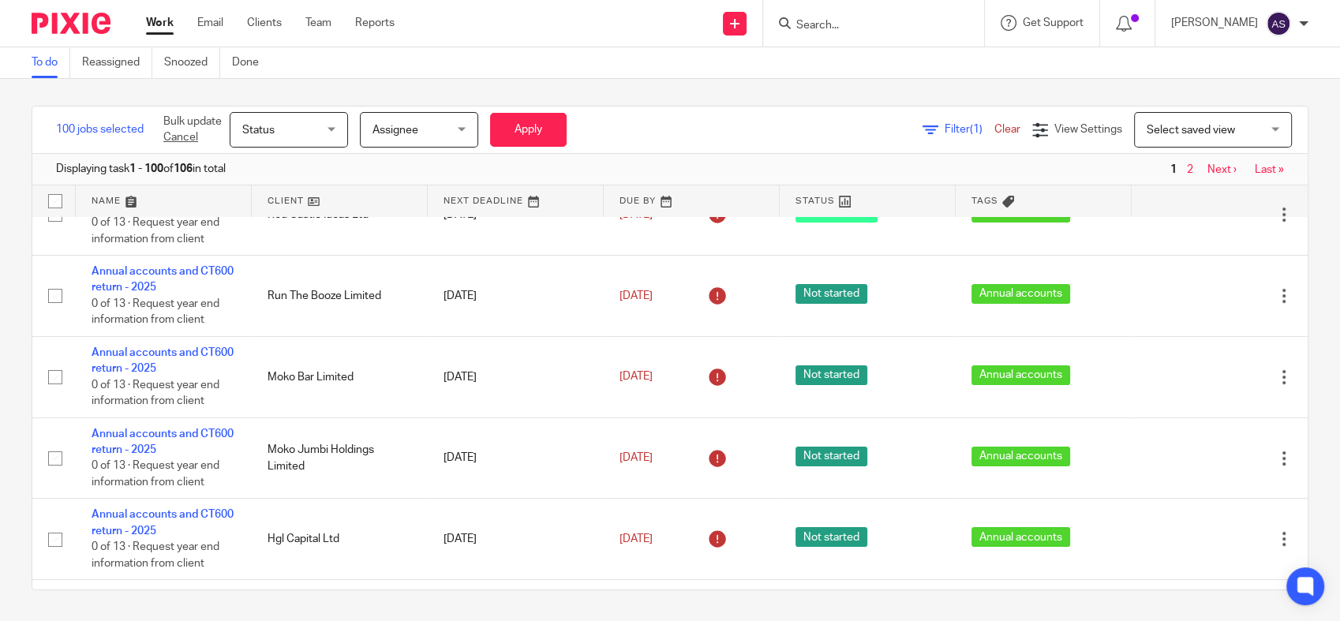
checkbox input "false"
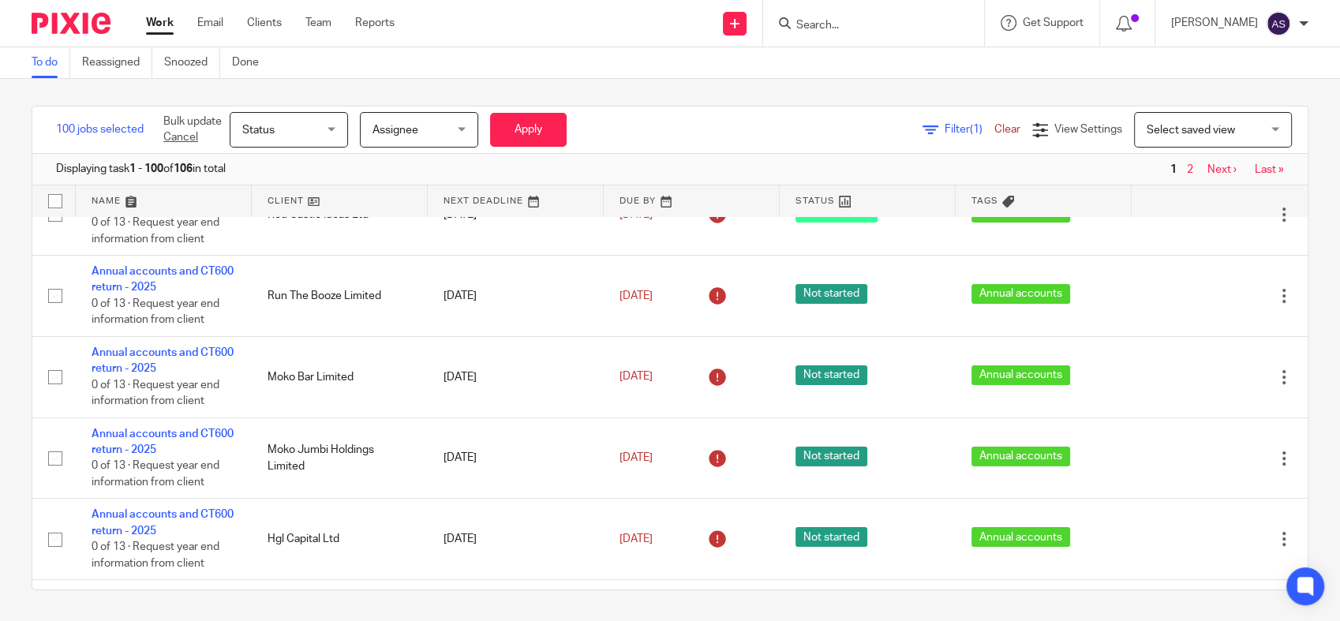
checkbox input "false"
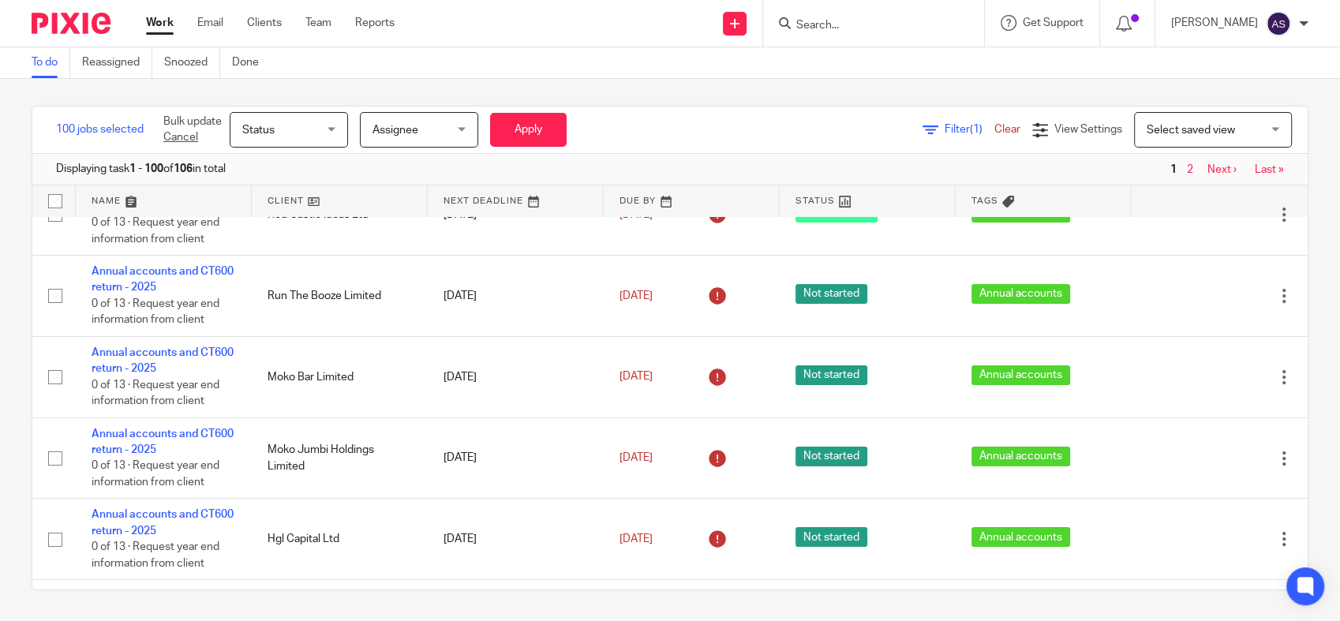
checkbox input "false"
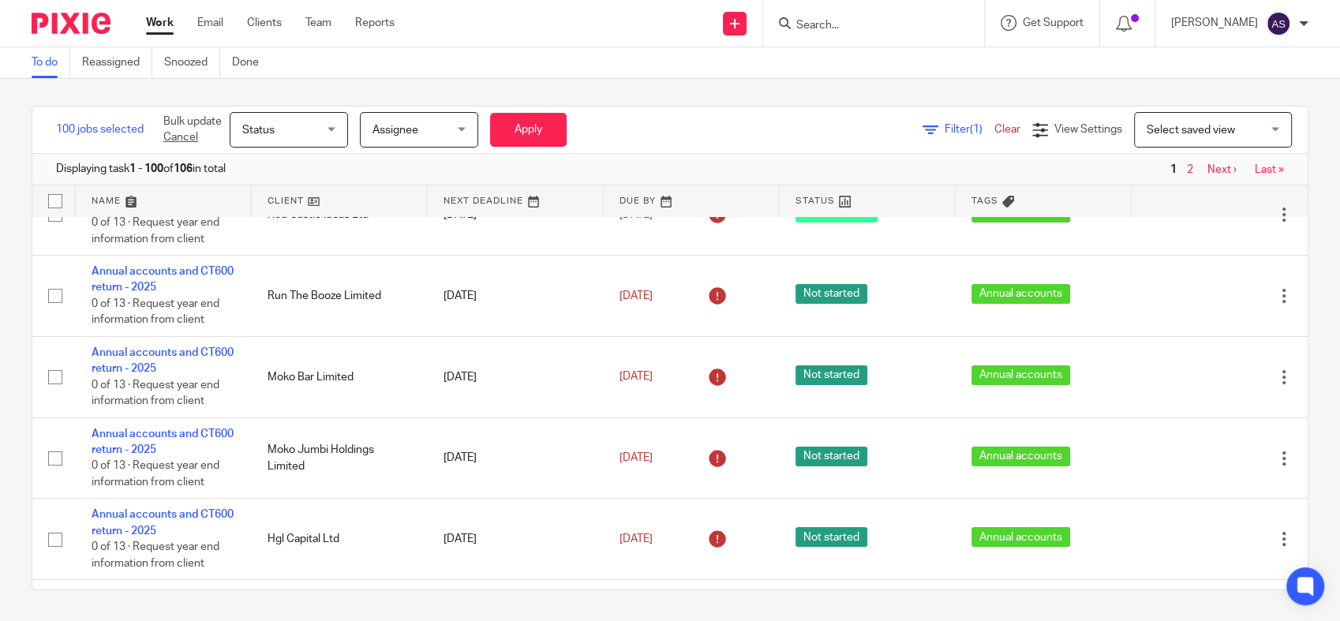
checkbox input "false"
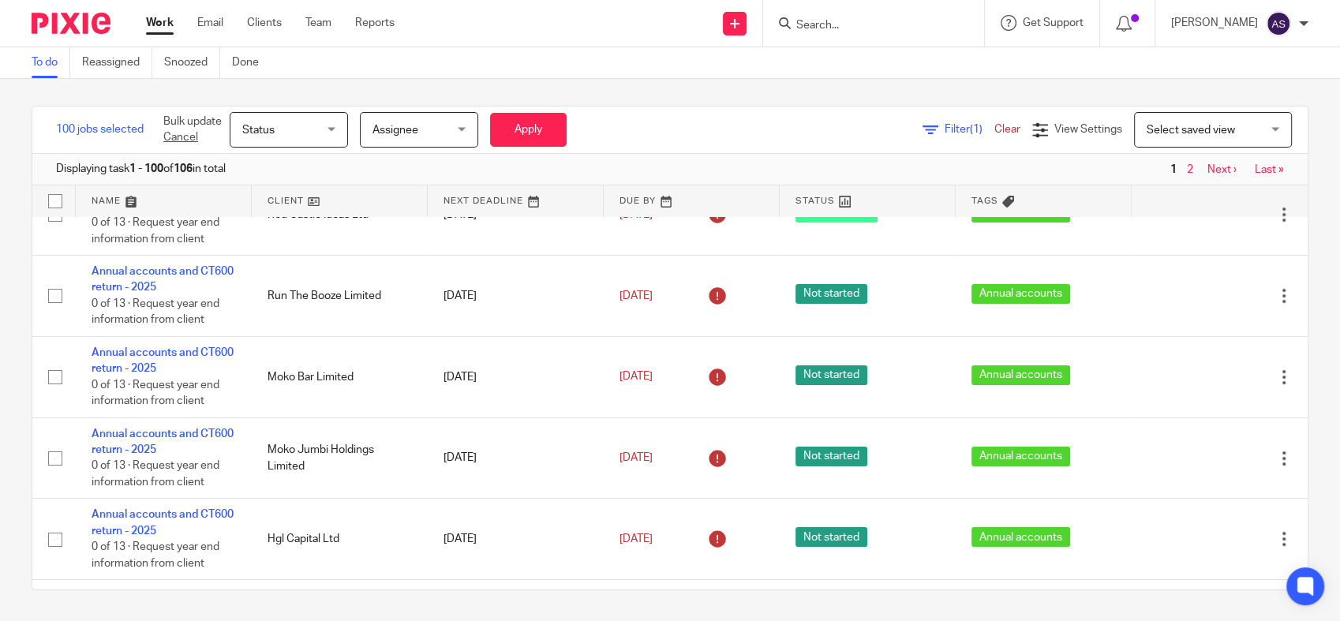
checkbox input "false"
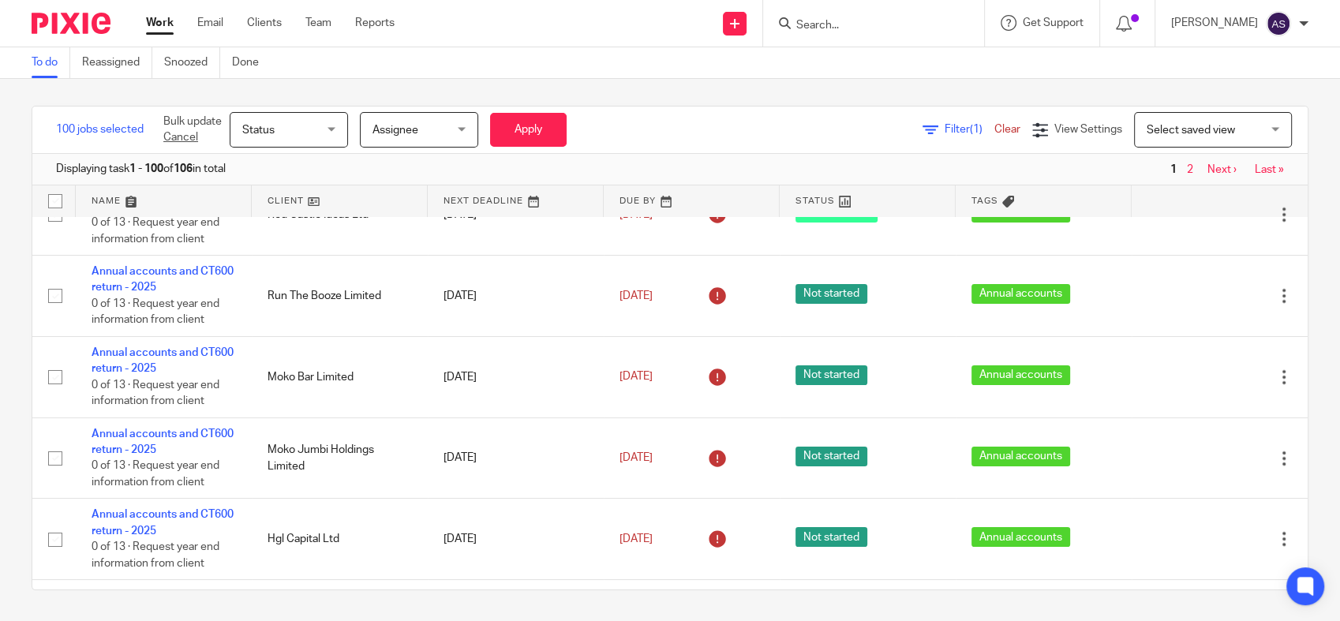
checkbox input "false"
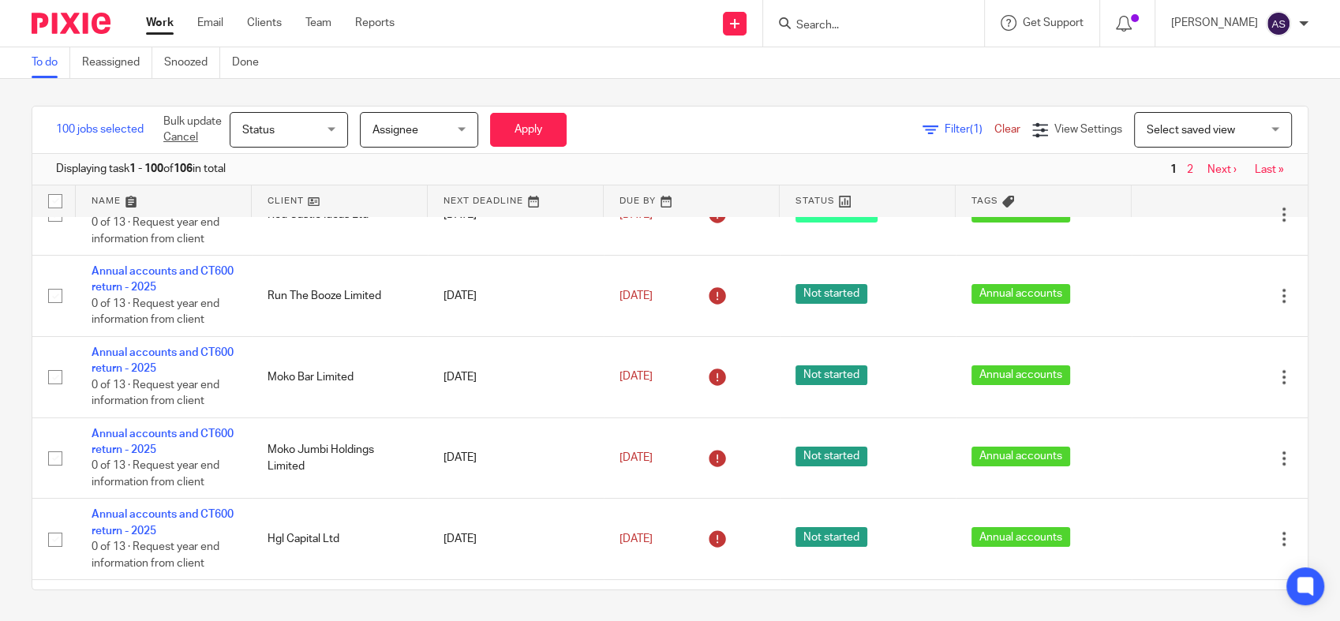
checkbox input "false"
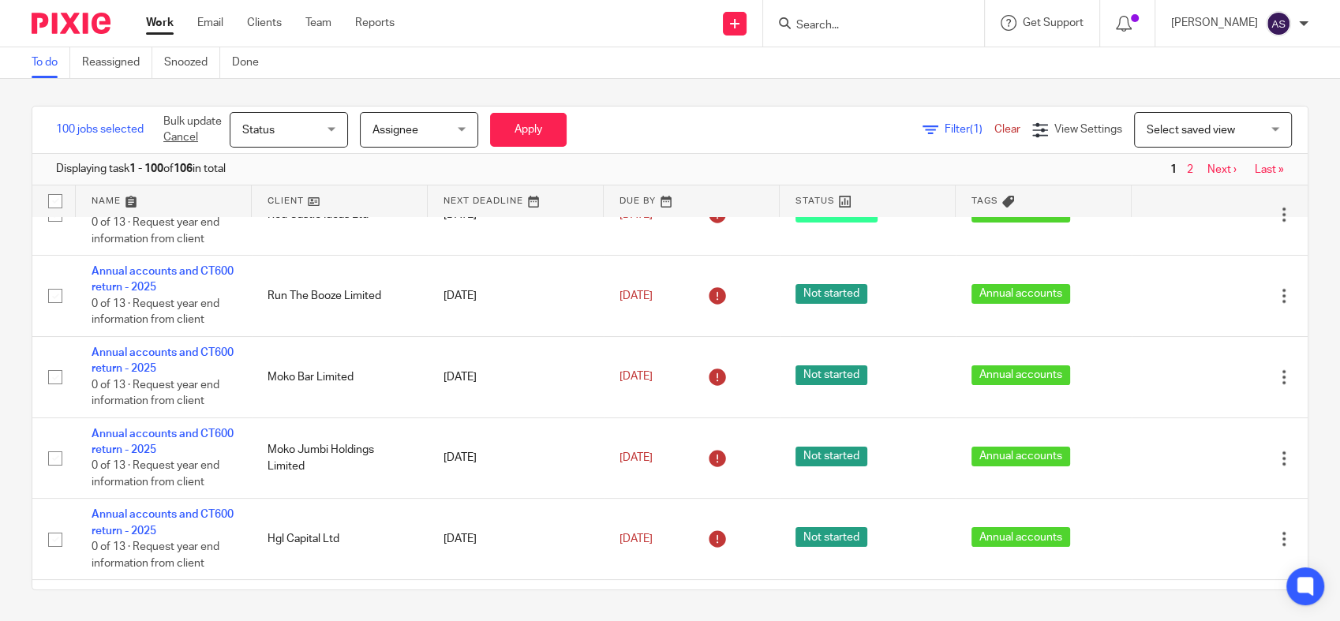
checkbox input "false"
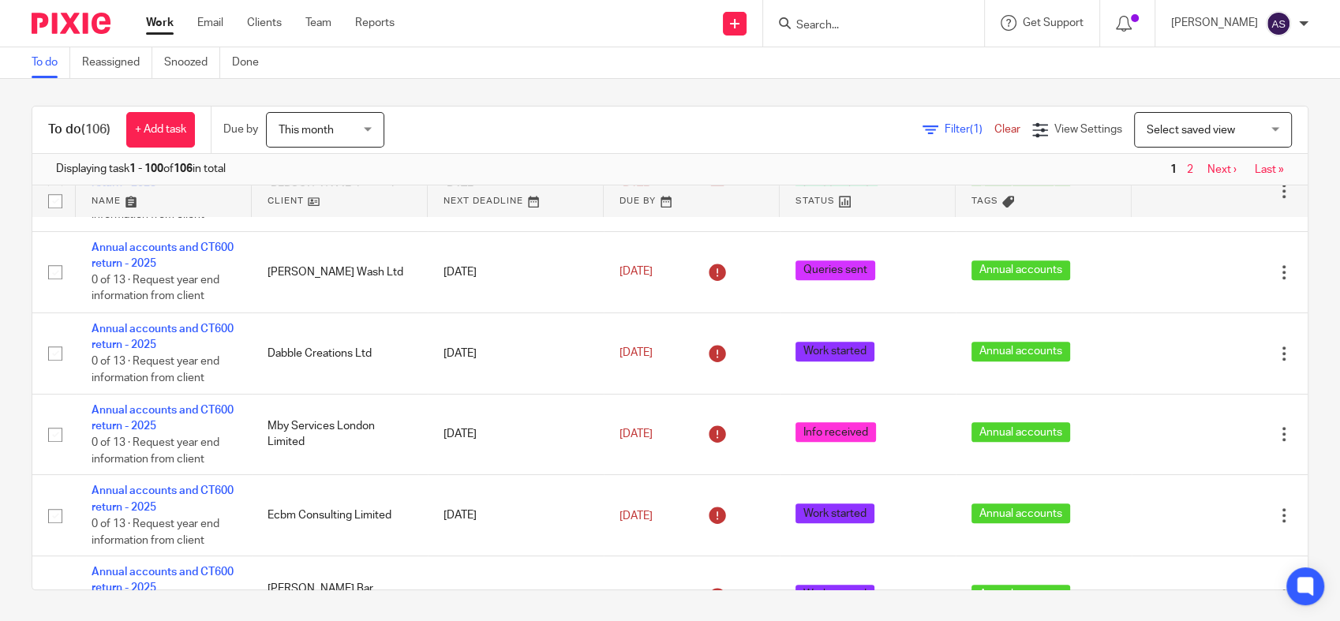
scroll to position [0, 0]
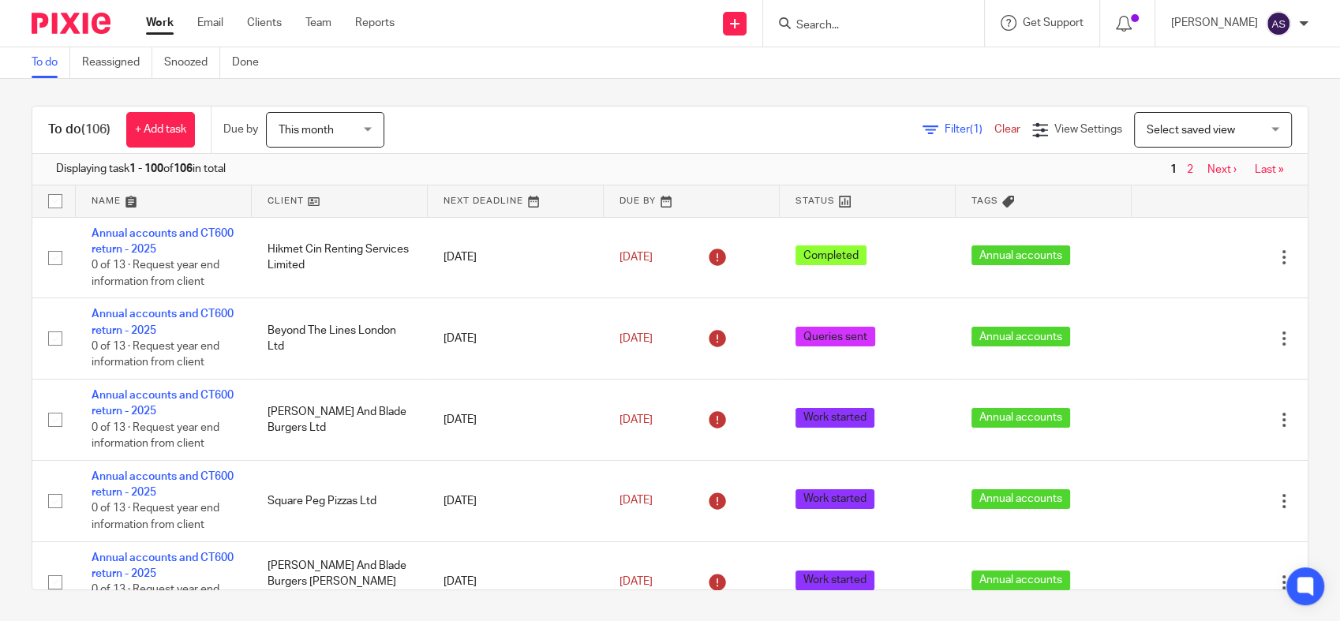
click at [922, 126] on icon at bounding box center [930, 130] width 16 height 16
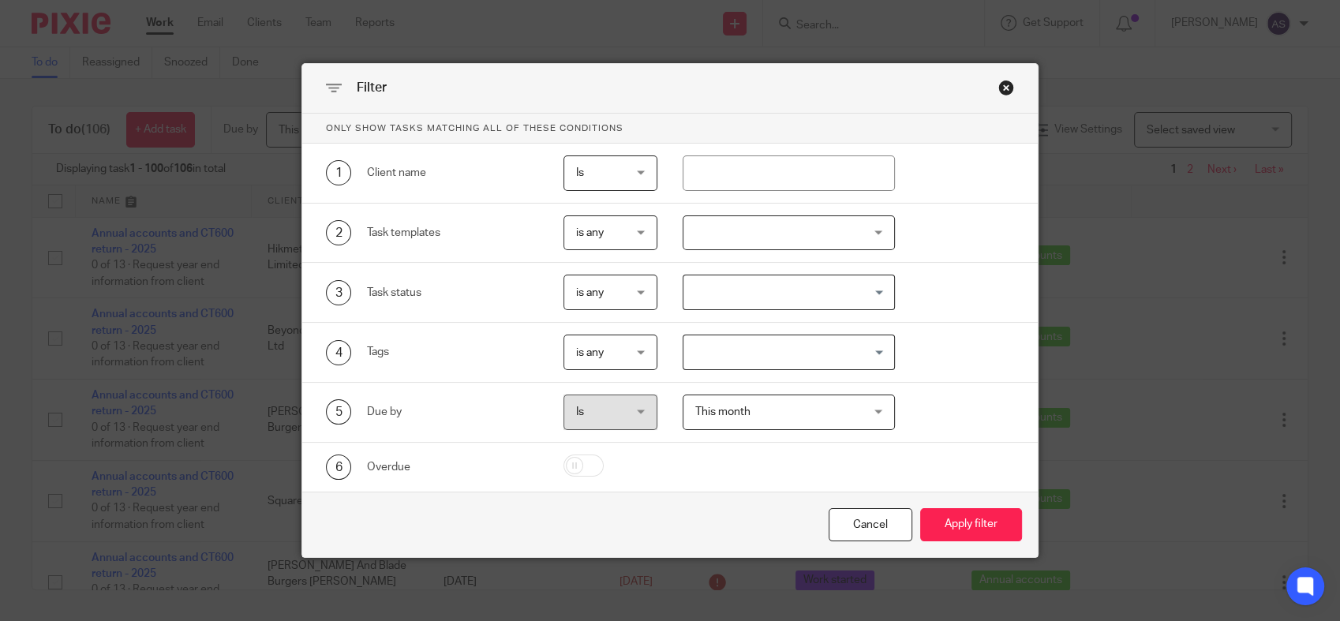
click at [327, 88] on icon at bounding box center [334, 88] width 16 height 16
click at [998, 85] on div "Close this dialog window" at bounding box center [1006, 88] width 16 height 16
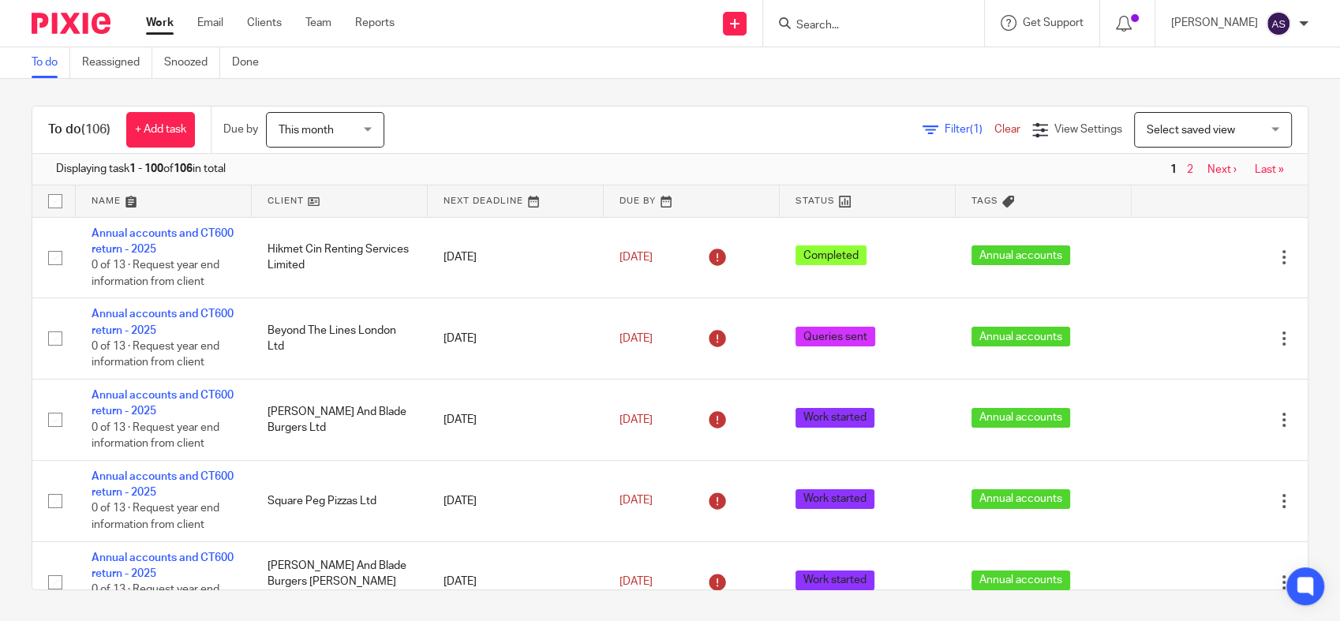
click at [1259, 139] on div "Select saved view Select saved view" at bounding box center [1213, 130] width 158 height 36
click at [1248, 133] on div "Select saved view Select saved view" at bounding box center [1213, 130] width 158 height 36
click at [929, 137] on div "Filter (1) Clear" at bounding box center [977, 130] width 110 height 17
click at [994, 133] on link "Clear" at bounding box center [1007, 129] width 26 height 11
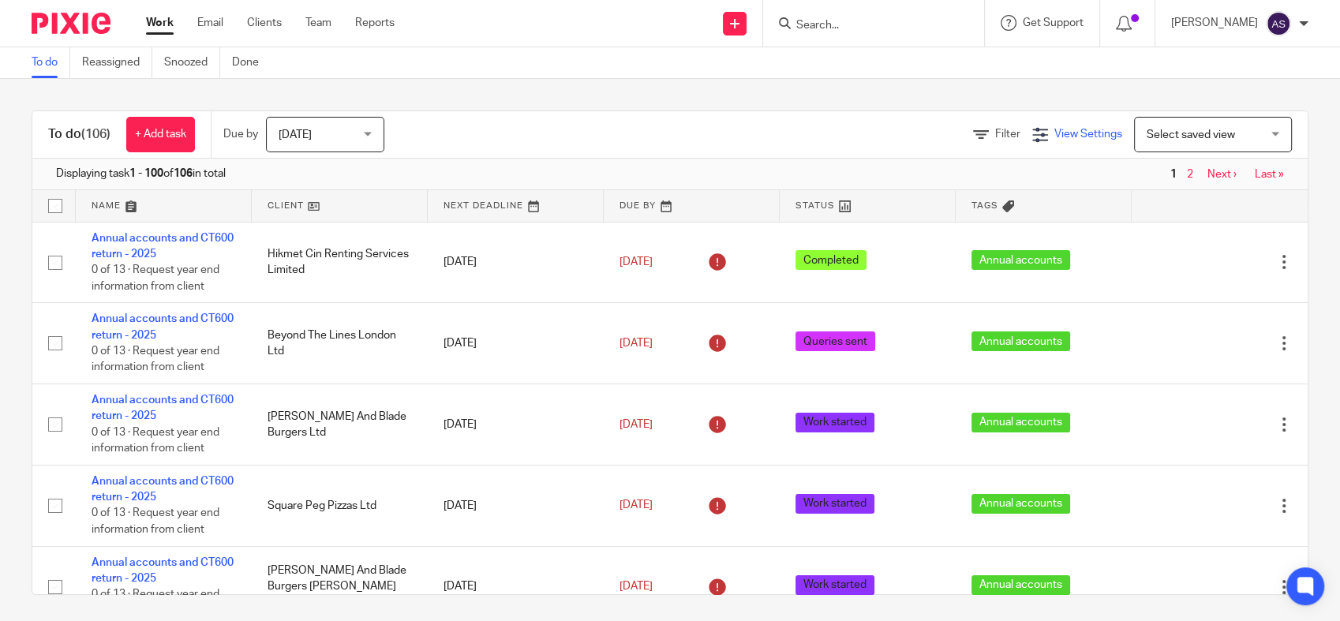
click at [1054, 132] on span "View Settings" at bounding box center [1088, 134] width 68 height 11
click at [983, 213] on span "Manage saved views" at bounding box center [987, 215] width 101 height 11
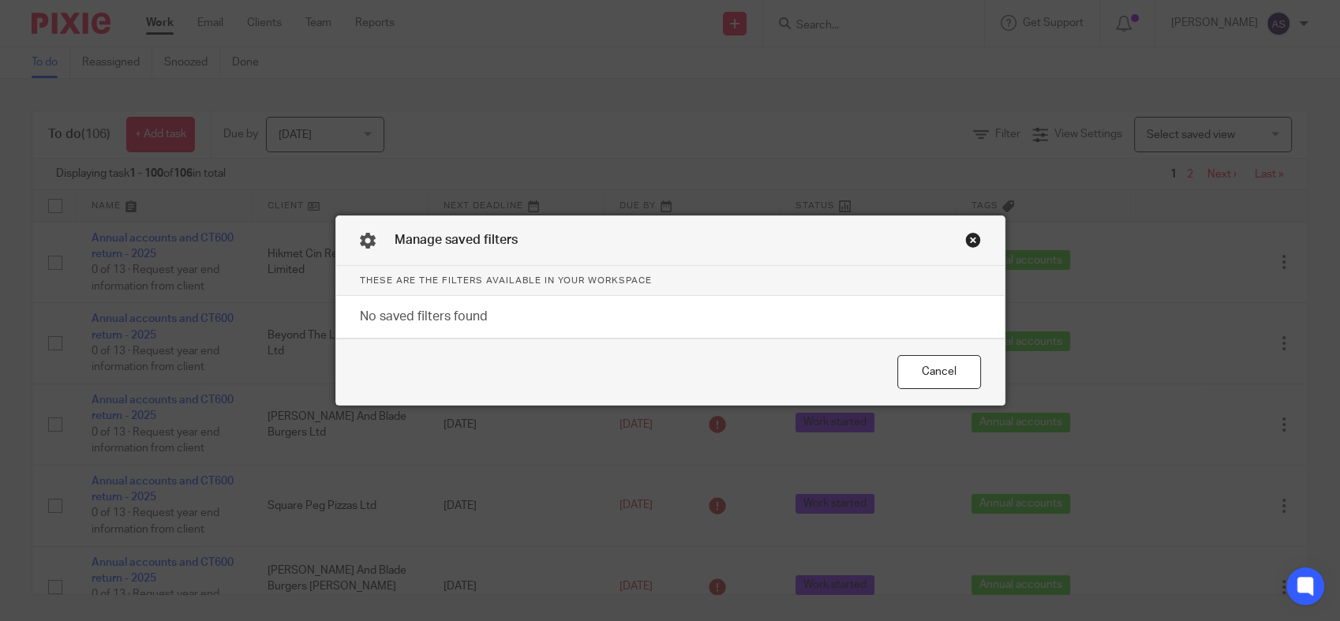
click at [966, 241] on div "Close this dialog window" at bounding box center [973, 240] width 16 height 16
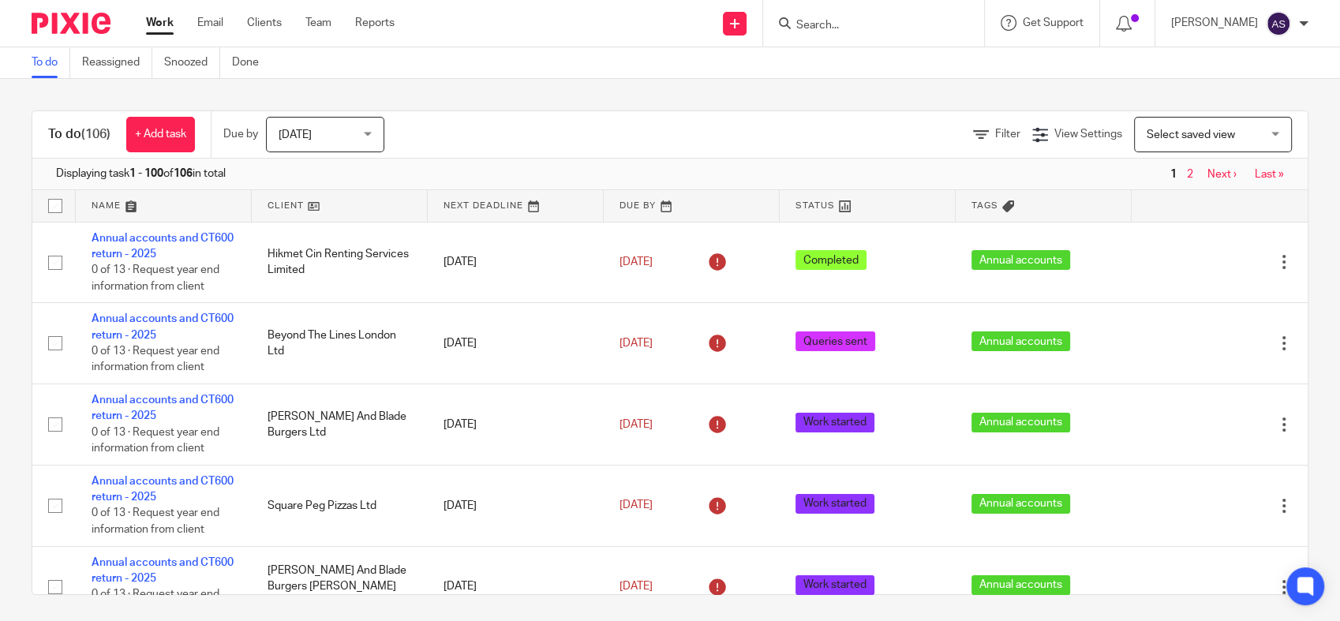
click at [1256, 125] on div "Select saved view Select saved view" at bounding box center [1213, 135] width 158 height 36
click at [522, 148] on div "Filter View Settings View Settings Manage saved views Select saved view Select …" at bounding box center [860, 135] width 896 height 36
click at [58, 200] on input "checkbox" at bounding box center [55, 206] width 30 height 30
checkbox input "true"
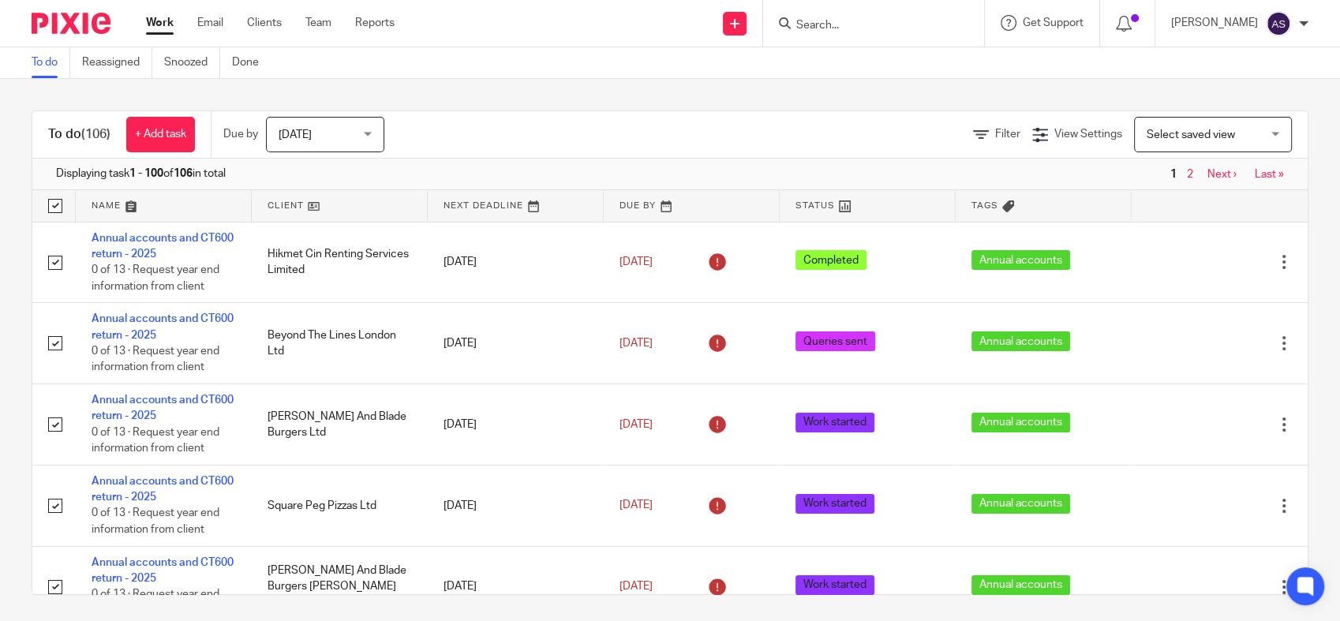
checkbox input "true"
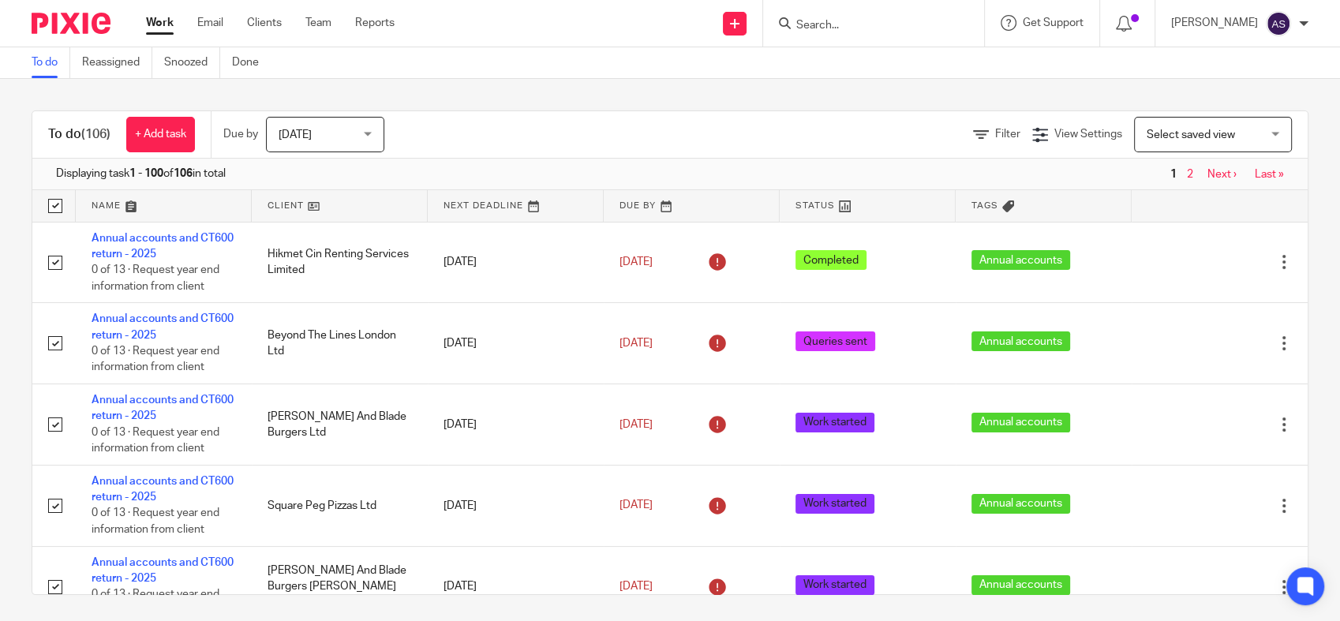
checkbox input "true"
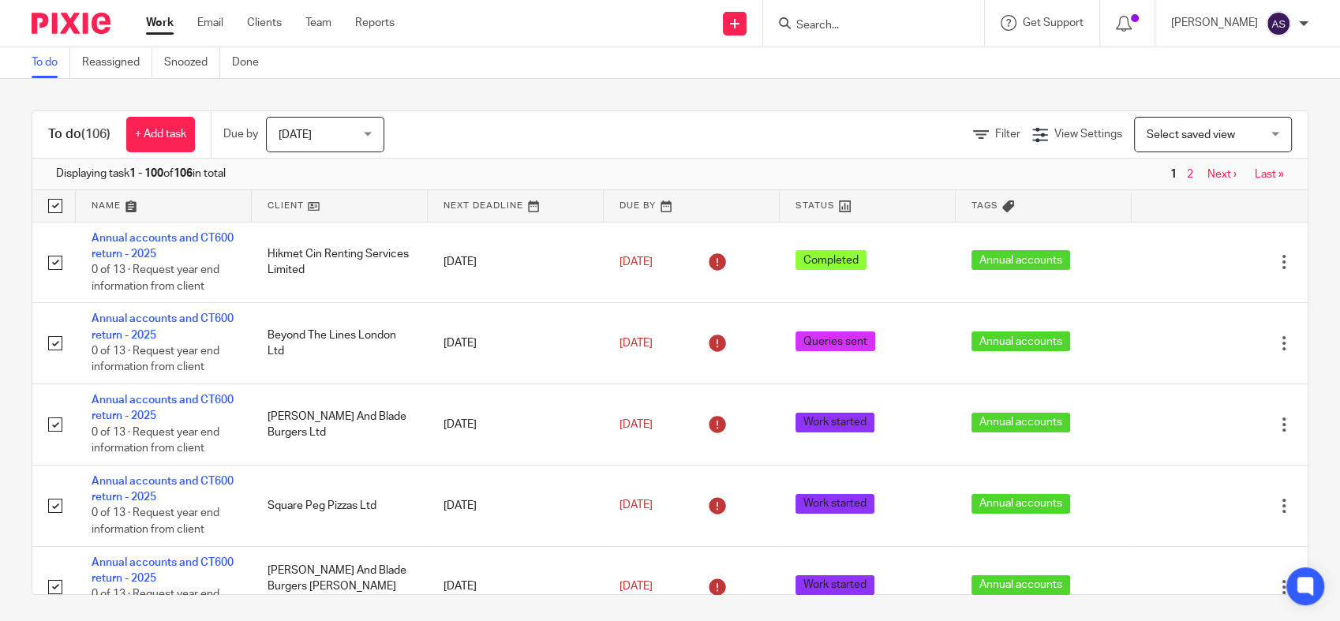
checkbox input "true"
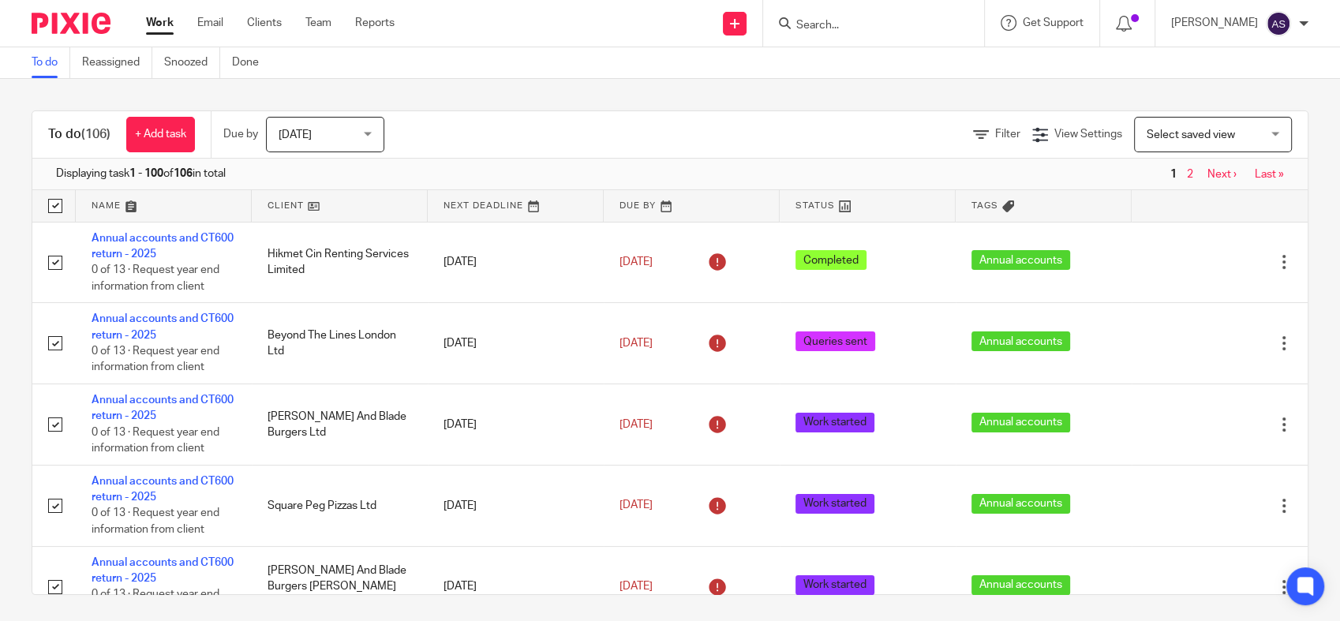
checkbox input "true"
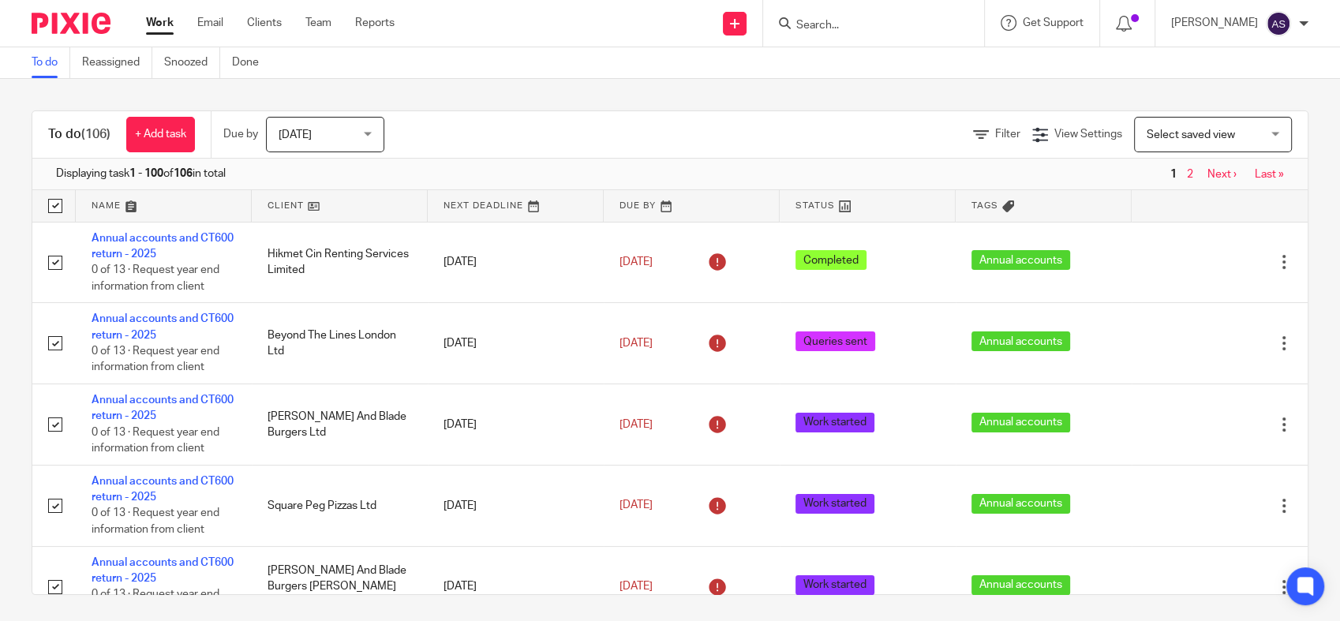
checkbox input "true"
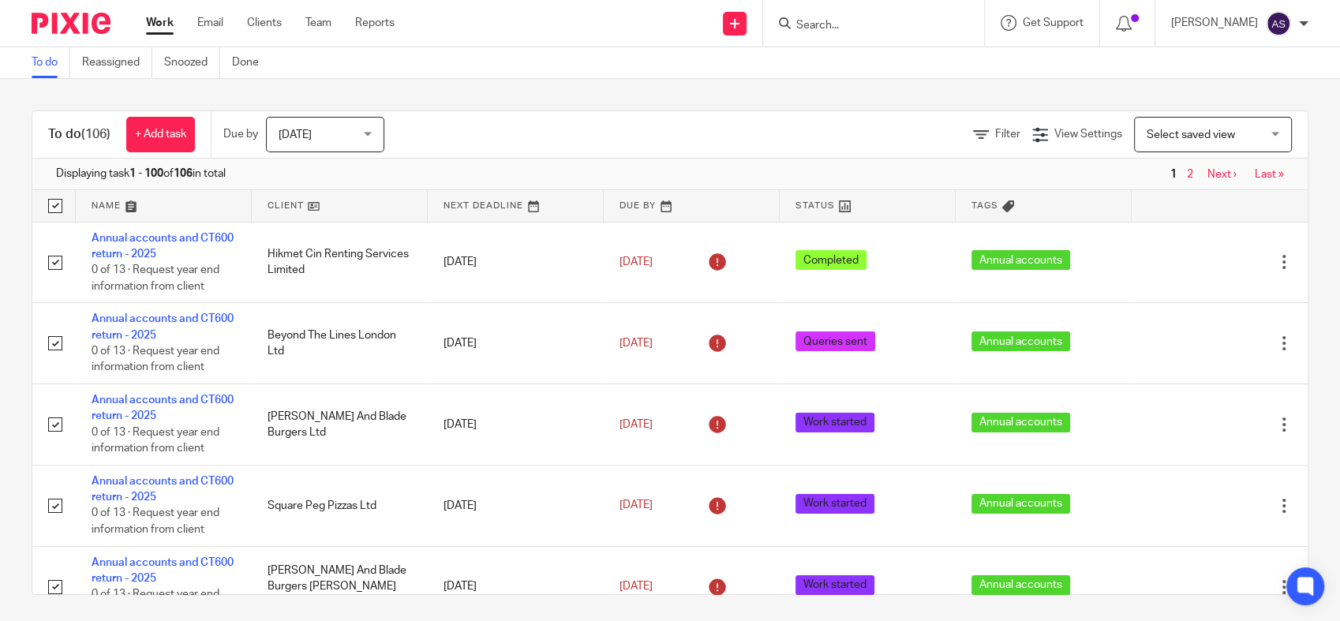
checkbox input "true"
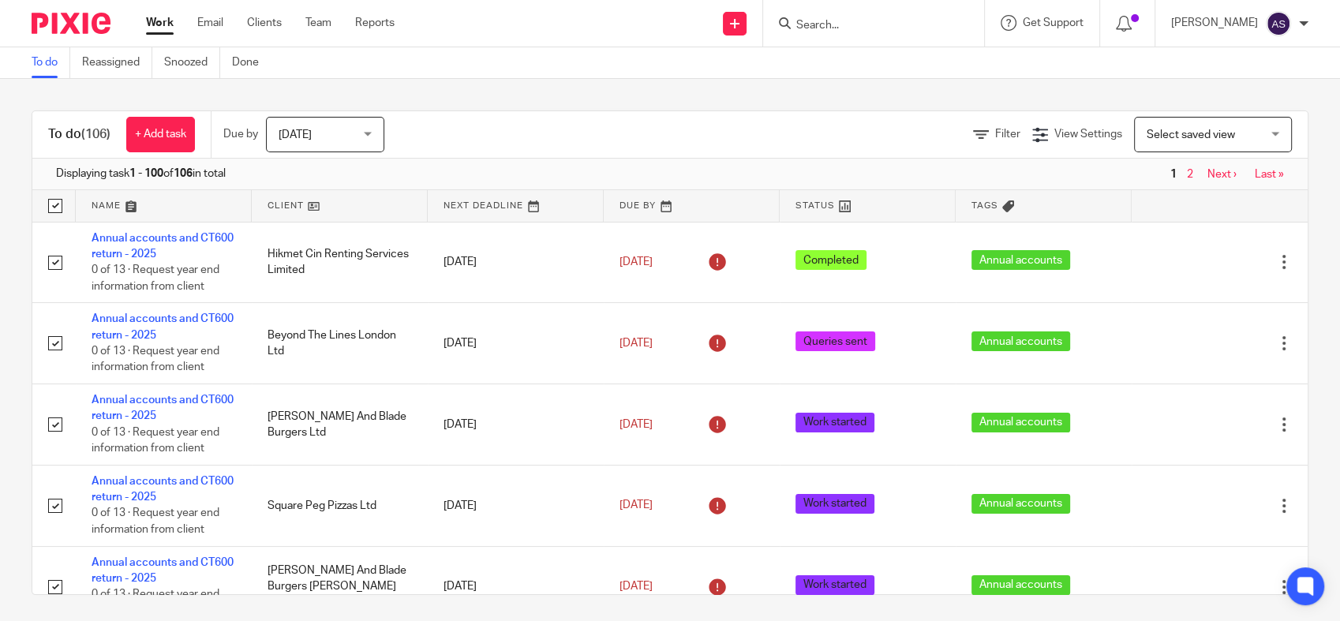
checkbox input "true"
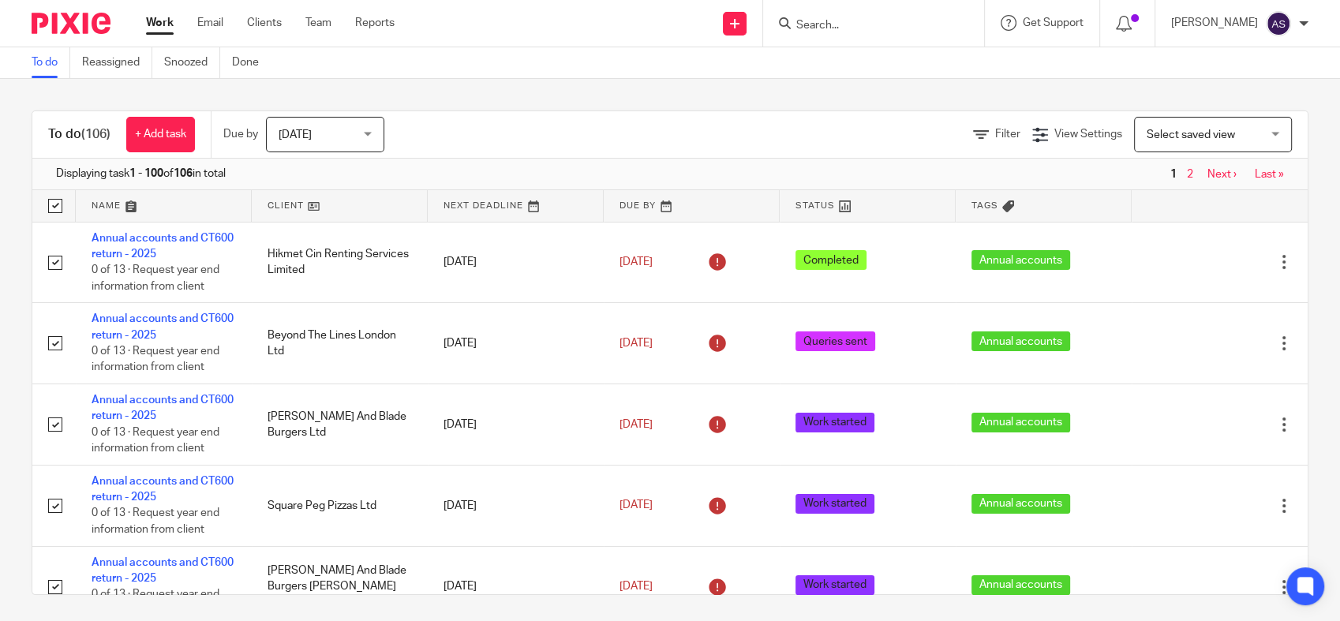
checkbox input "true"
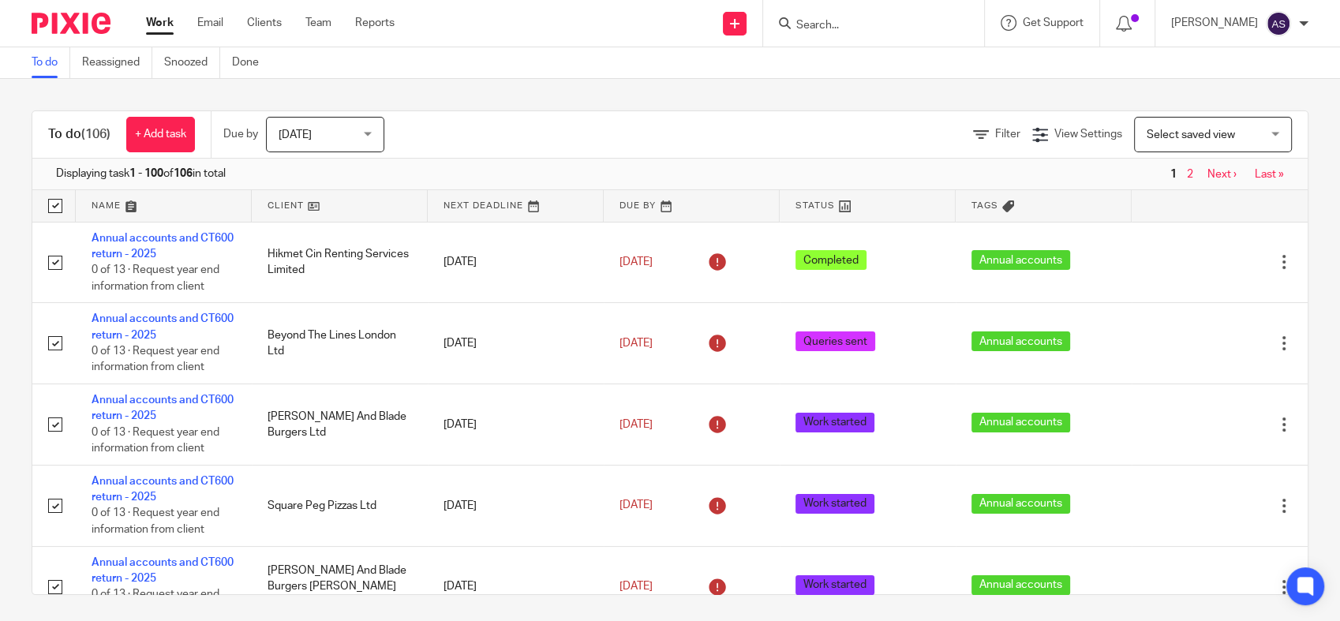
checkbox input "true"
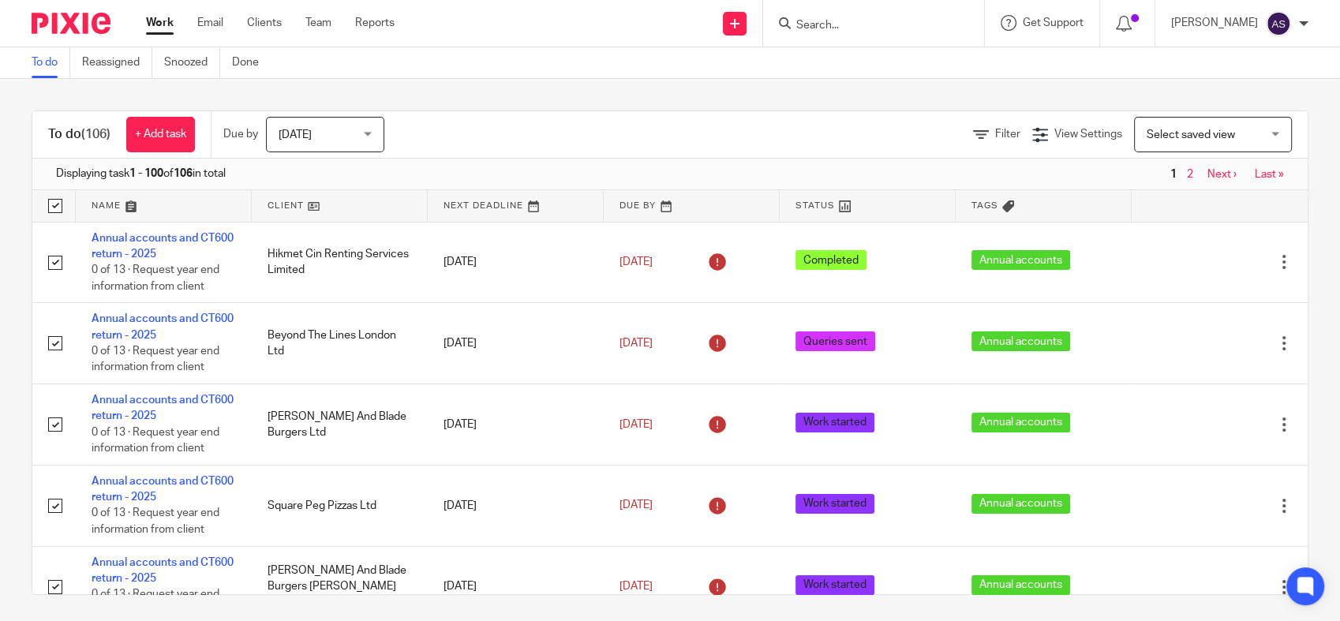
checkbox input "true"
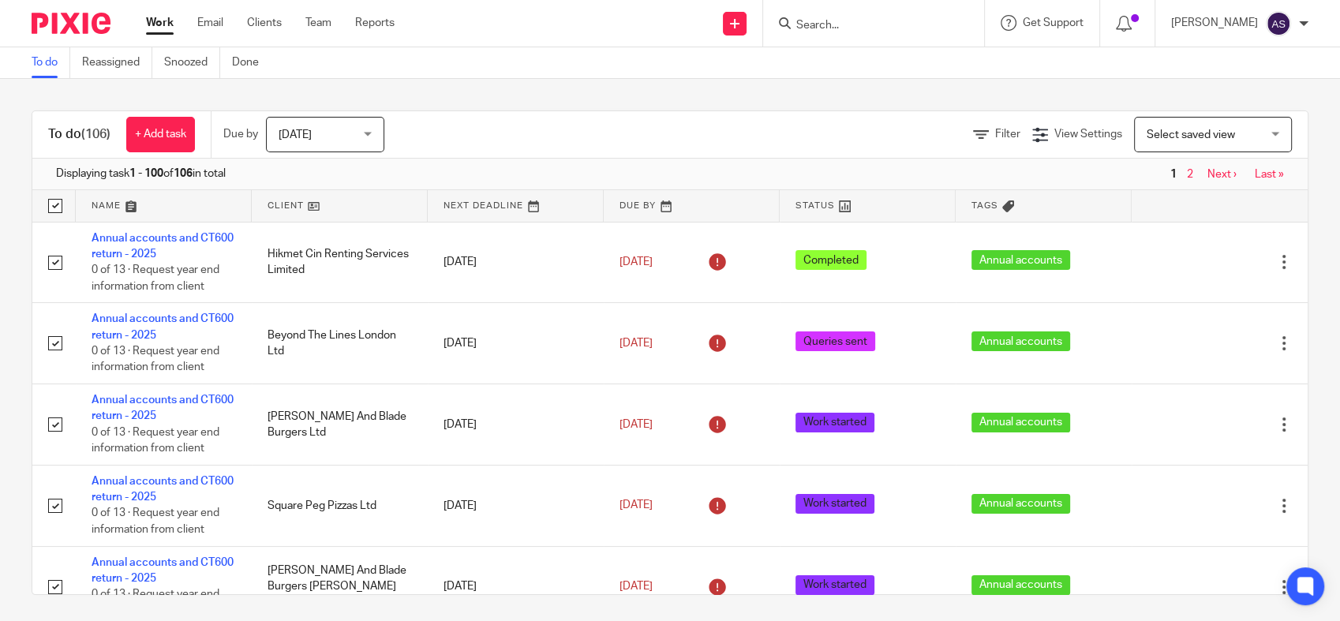
checkbox input "true"
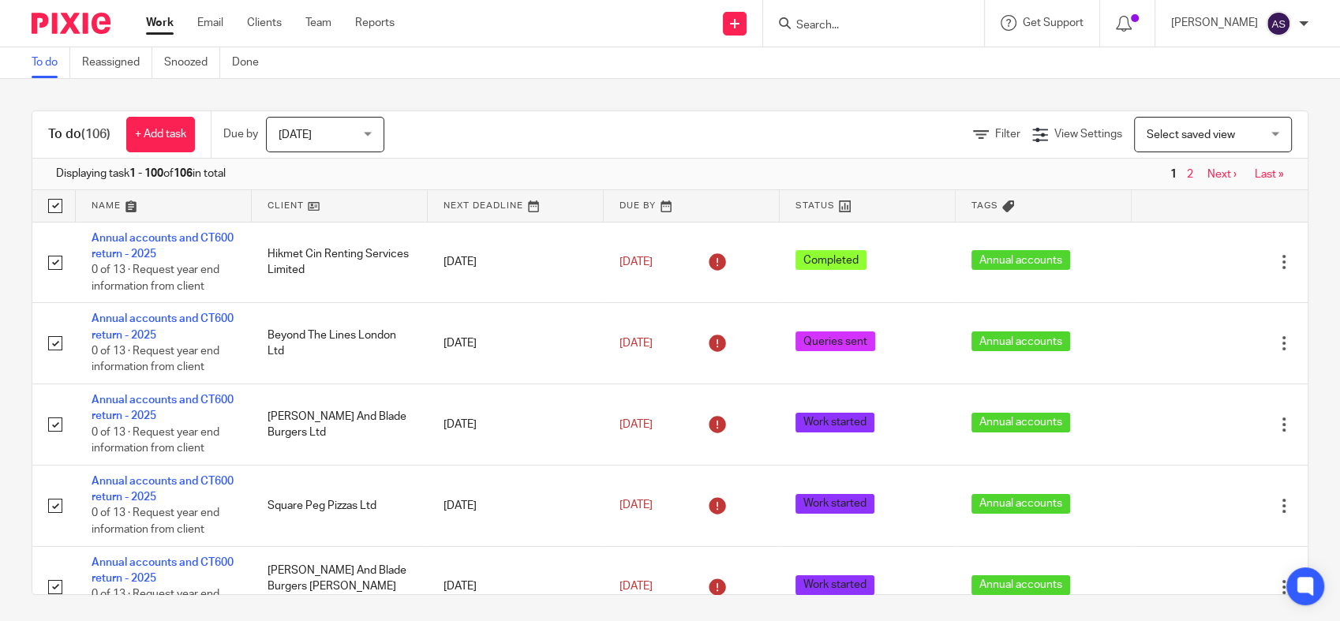
checkbox input "true"
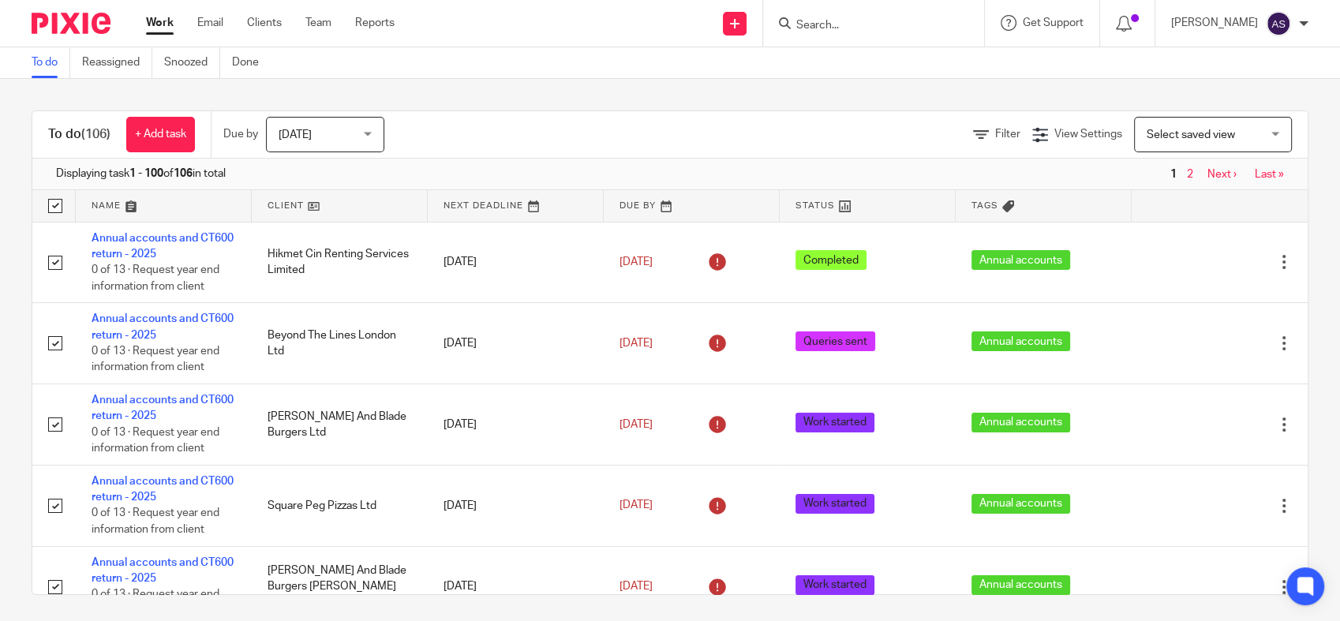
checkbox input "true"
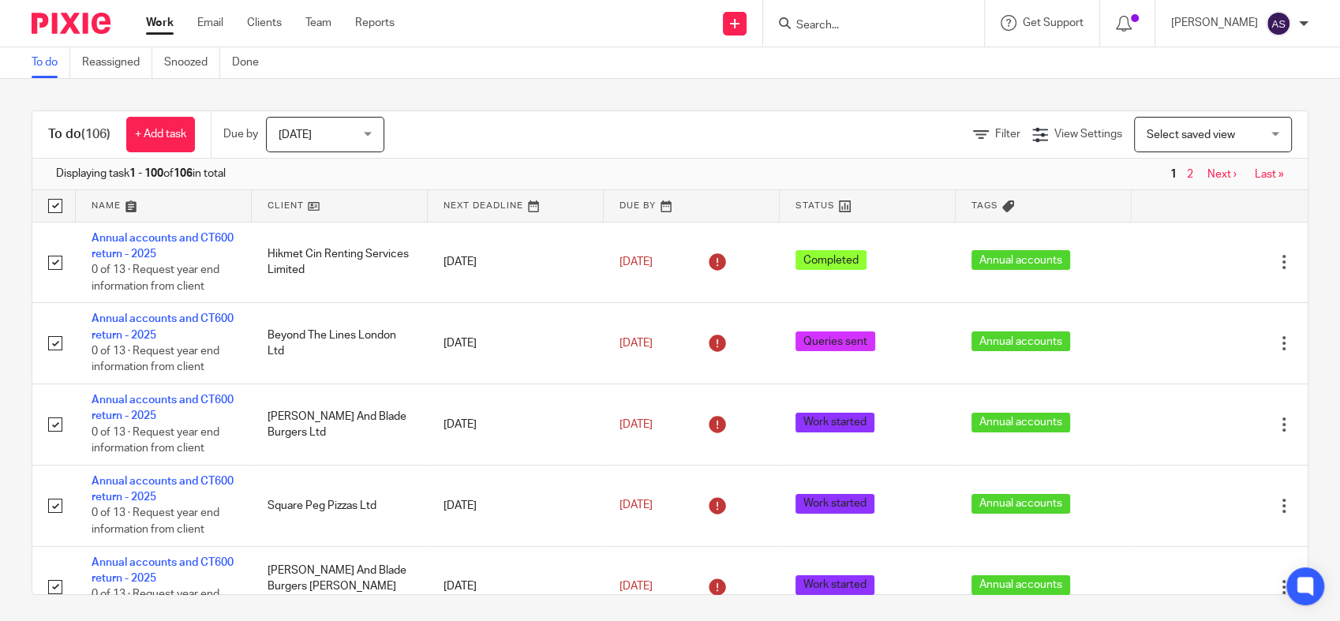
checkbox input "true"
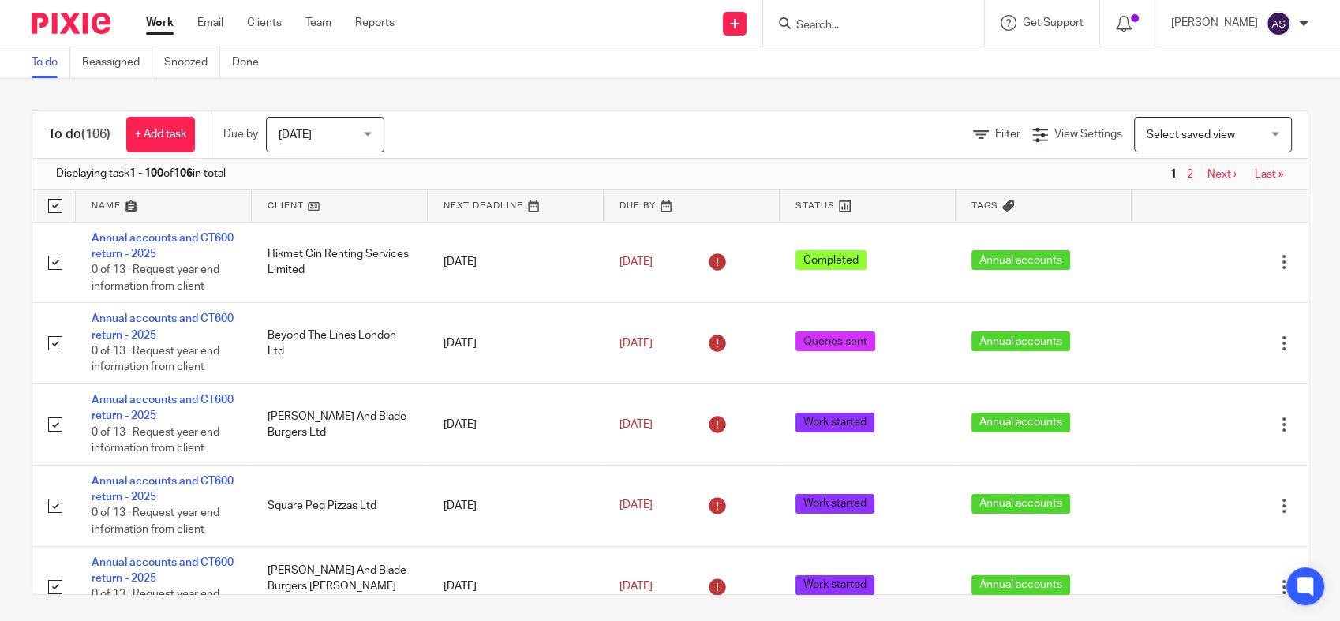
checkbox input "true"
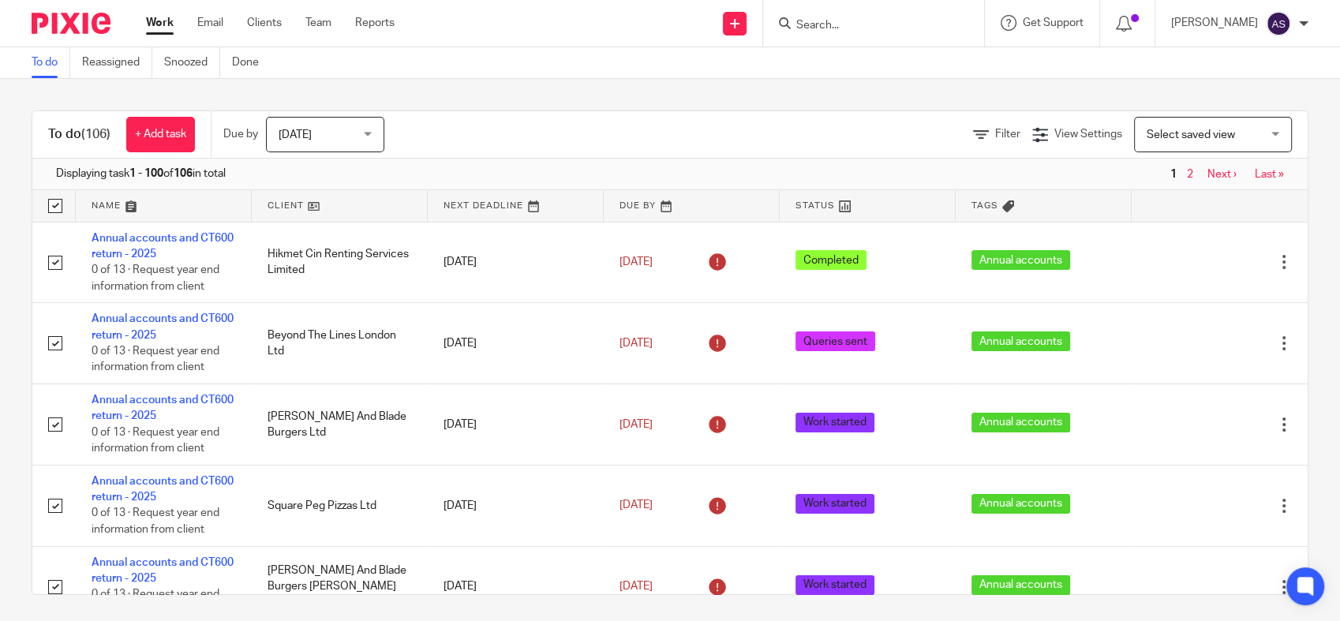
checkbox input "true"
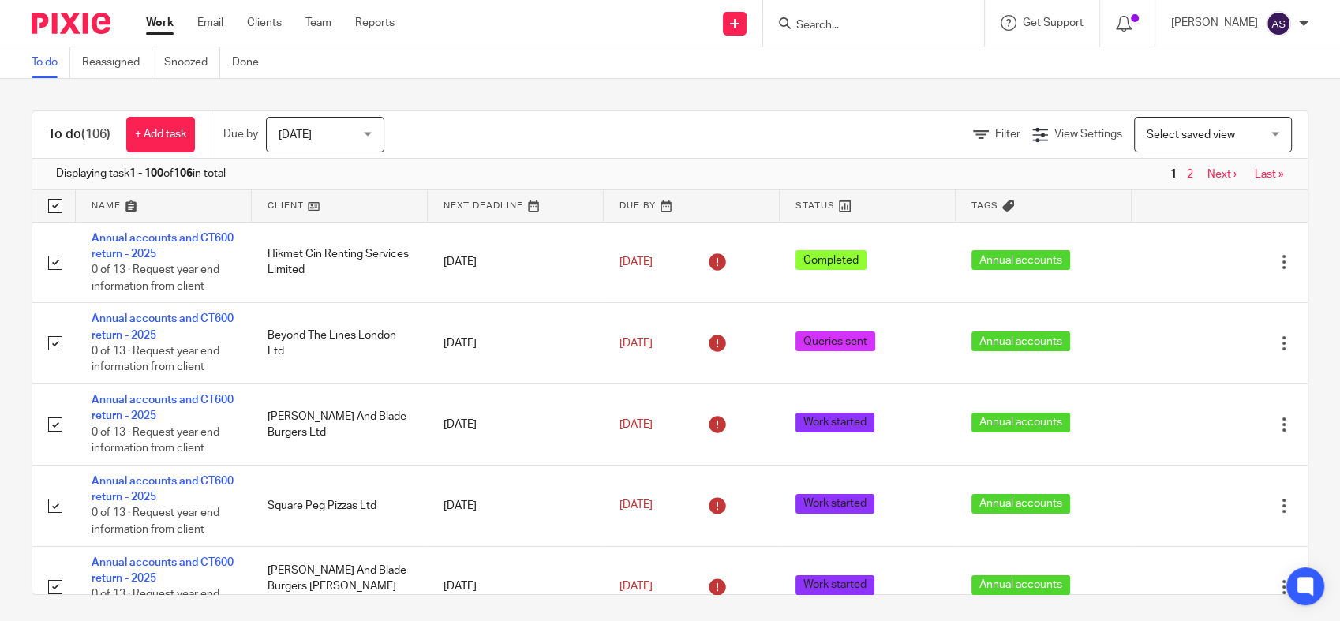
checkbox input "true"
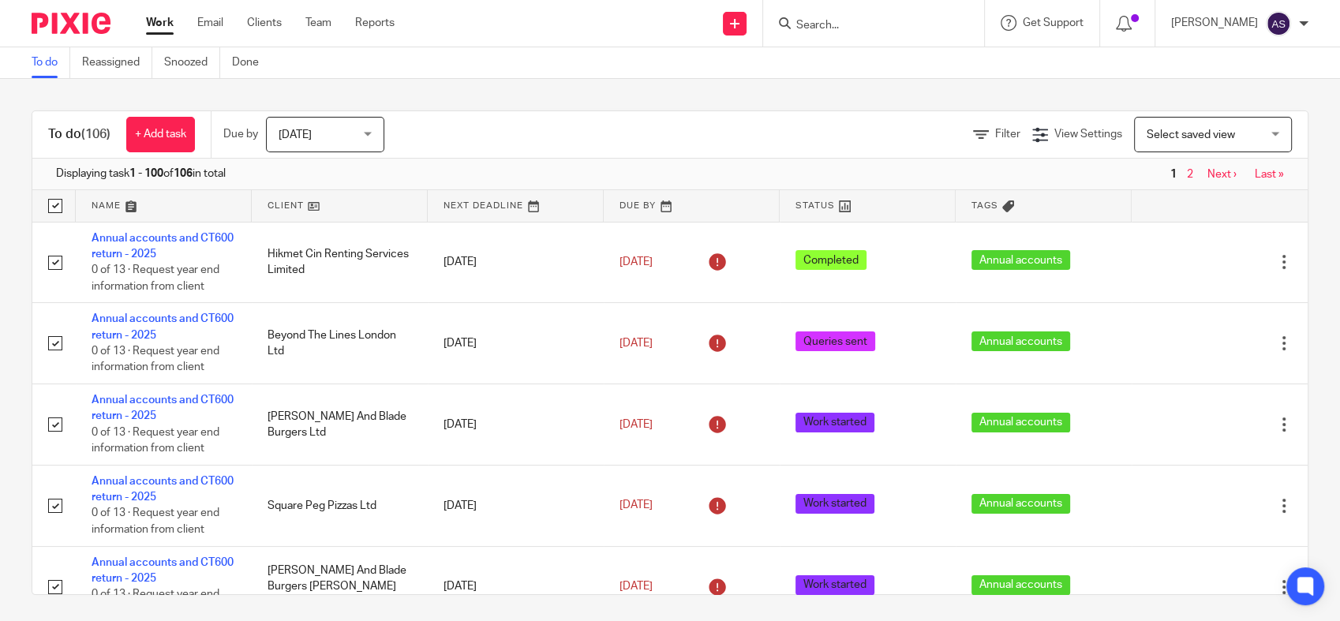
checkbox input "true"
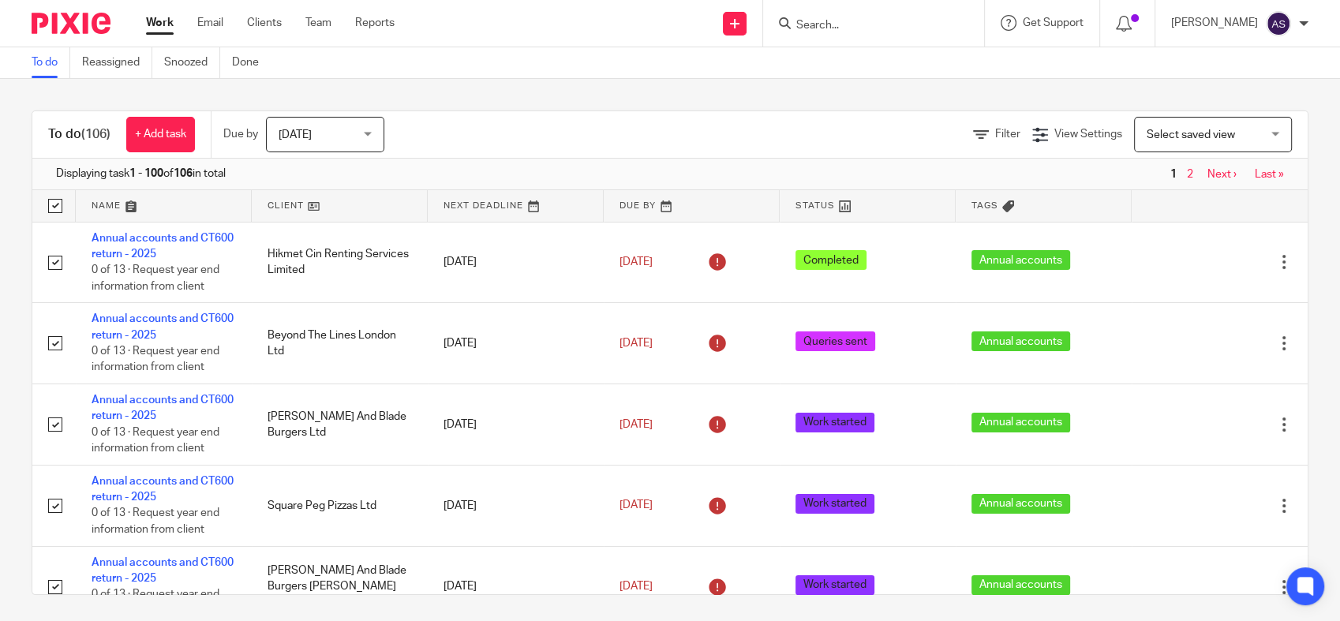
checkbox input "true"
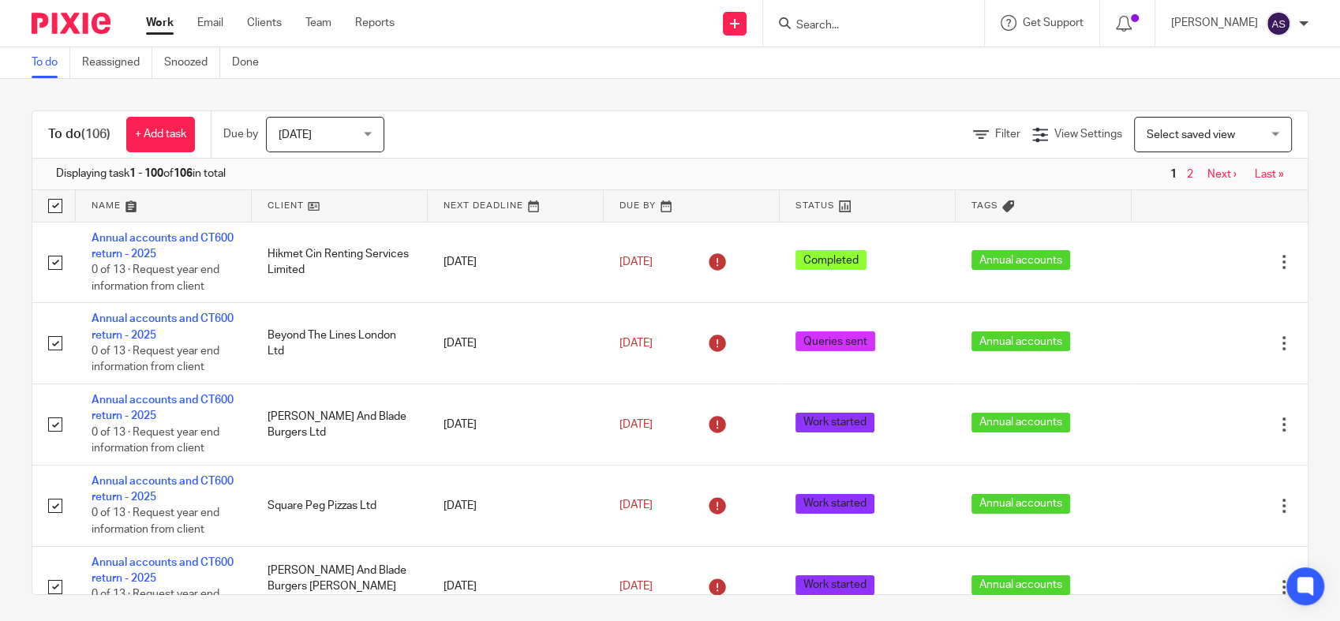
checkbox input "true"
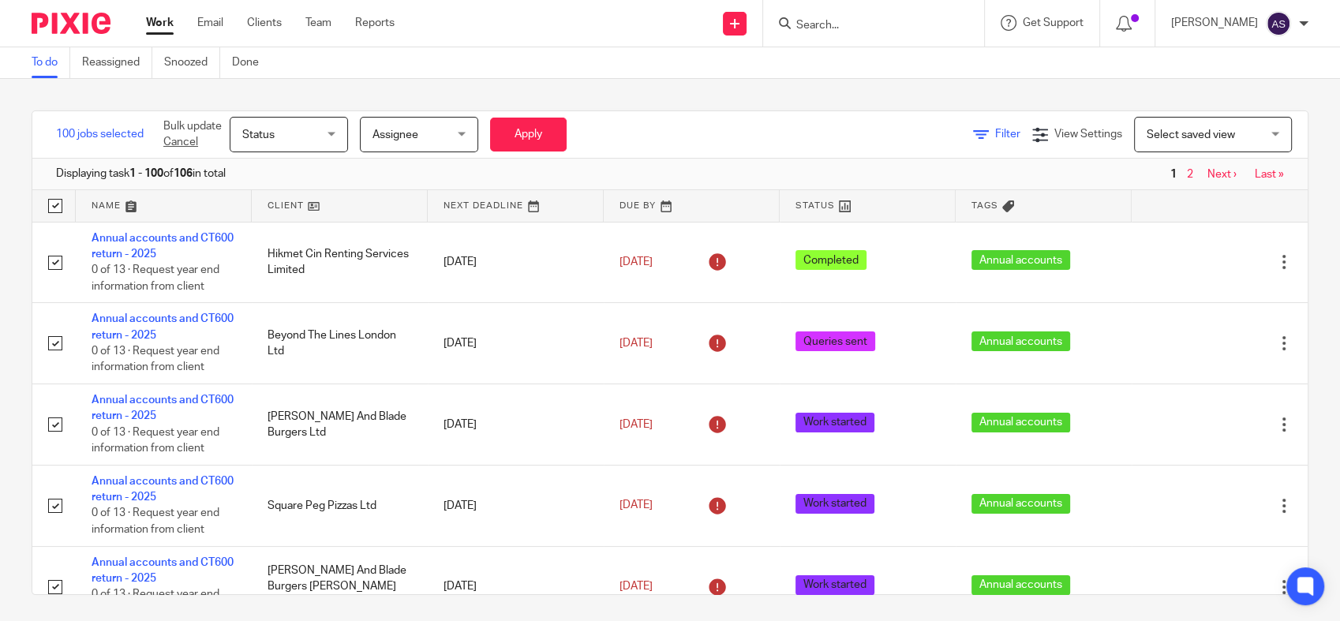
click at [973, 136] on icon at bounding box center [981, 135] width 16 height 16
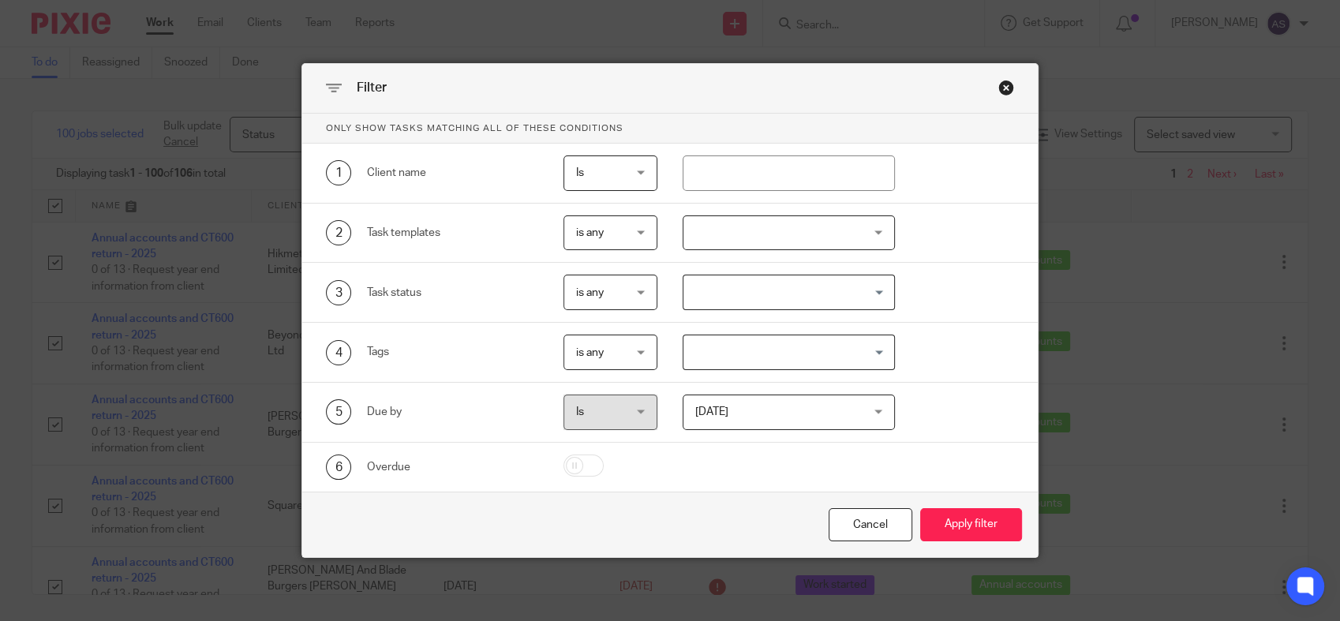
click at [999, 89] on div "Close this dialog window" at bounding box center [1006, 88] width 16 height 16
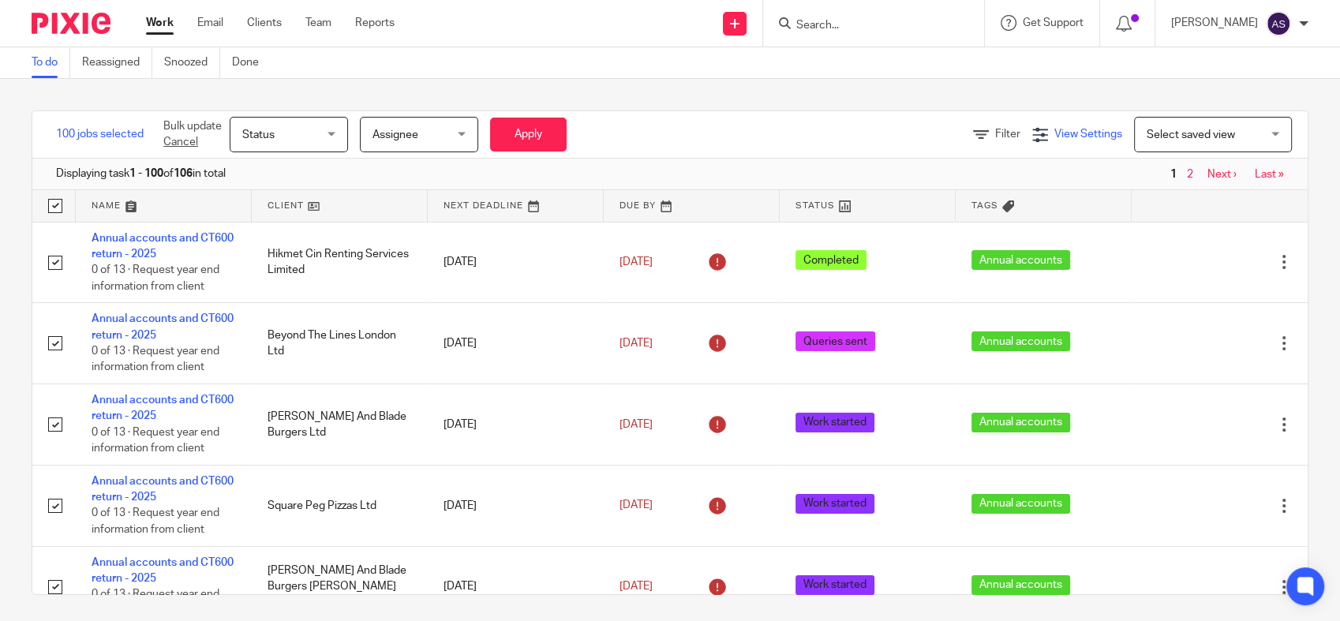
click at [1032, 137] on div "View Settings" at bounding box center [1077, 134] width 90 height 17
click at [849, 136] on div "Filter View Settings View Settings Manage saved views Select saved view Select …" at bounding box center [954, 135] width 705 height 36
click at [1132, 24] on icon at bounding box center [1124, 24] width 16 height 16
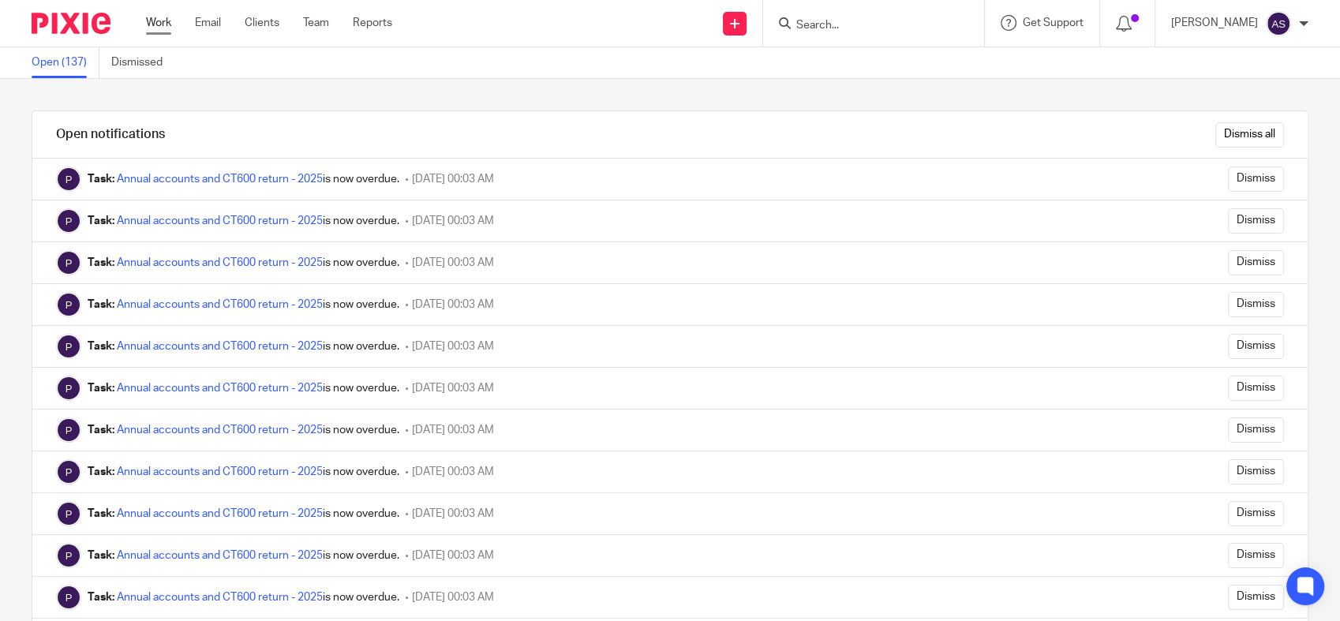
click at [155, 25] on link "Work" at bounding box center [158, 23] width 25 height 16
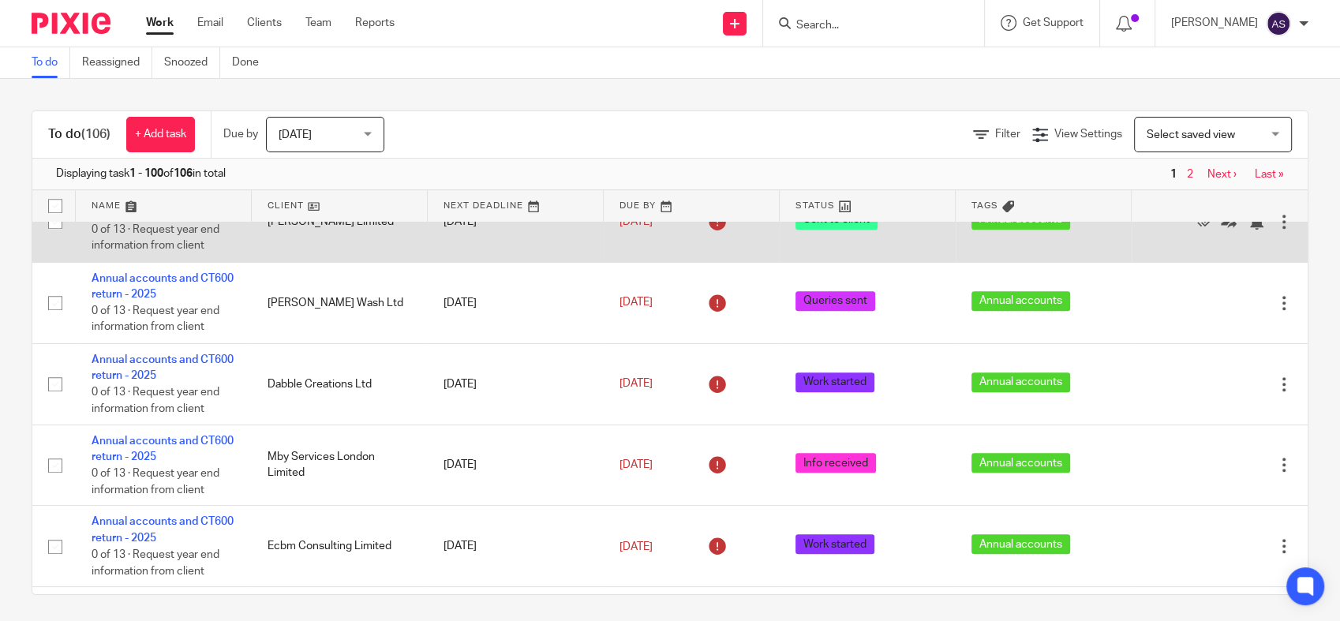
scroll to position [1402, 0]
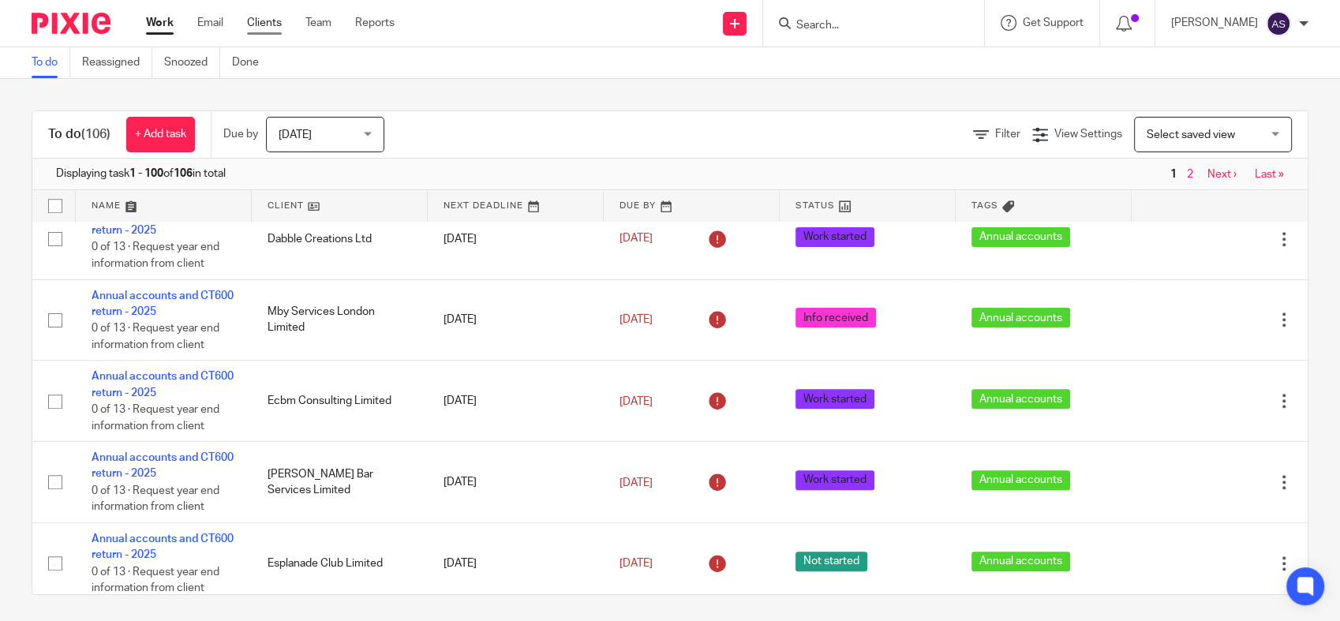
click at [270, 26] on link "Clients" at bounding box center [264, 23] width 35 height 16
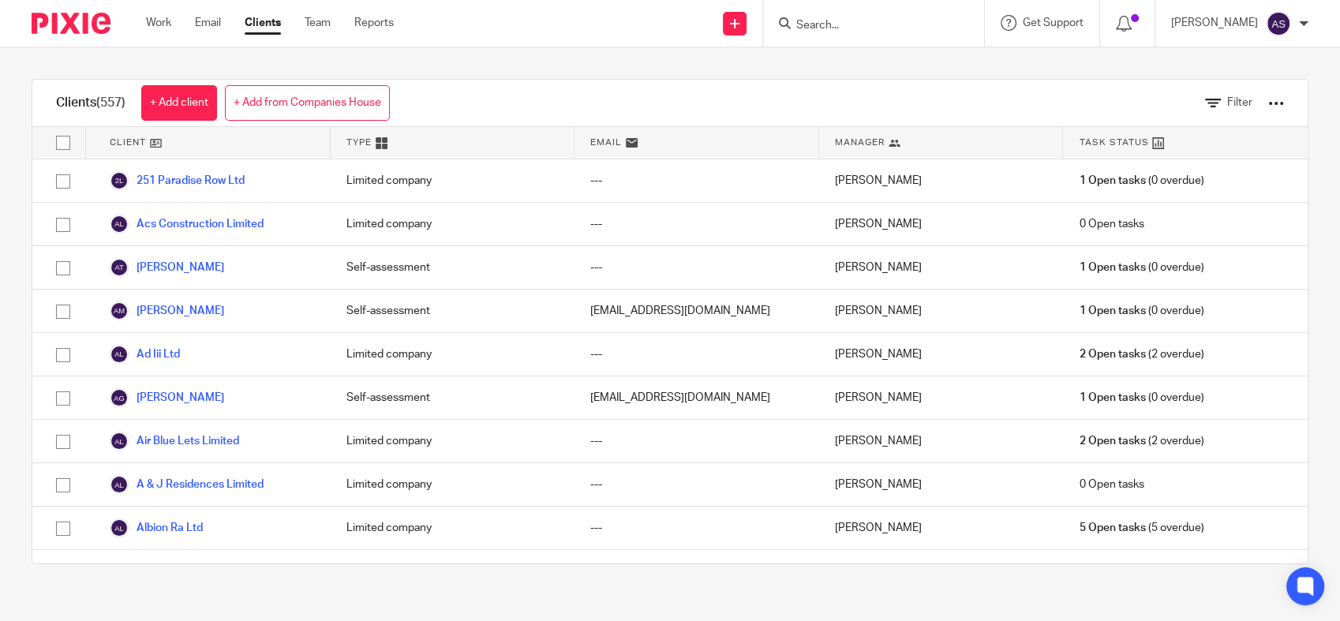
drag, startPoint x: 1281, startPoint y: 185, endPoint x: 1274, endPoint y: 170, distance: 16.2
click at [1281, 172] on div "Clients (557) + Add client + Add from Companies House Filter Client Type Email …" at bounding box center [670, 321] width 1340 height 548
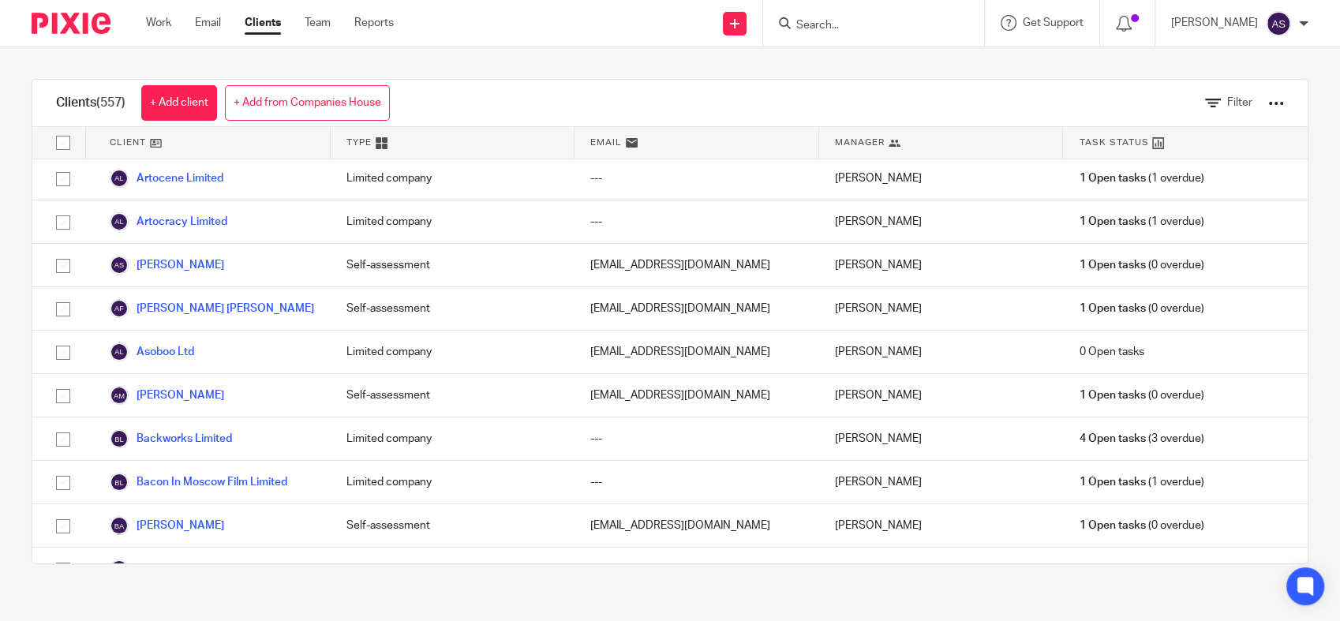
scroll to position [1841, 0]
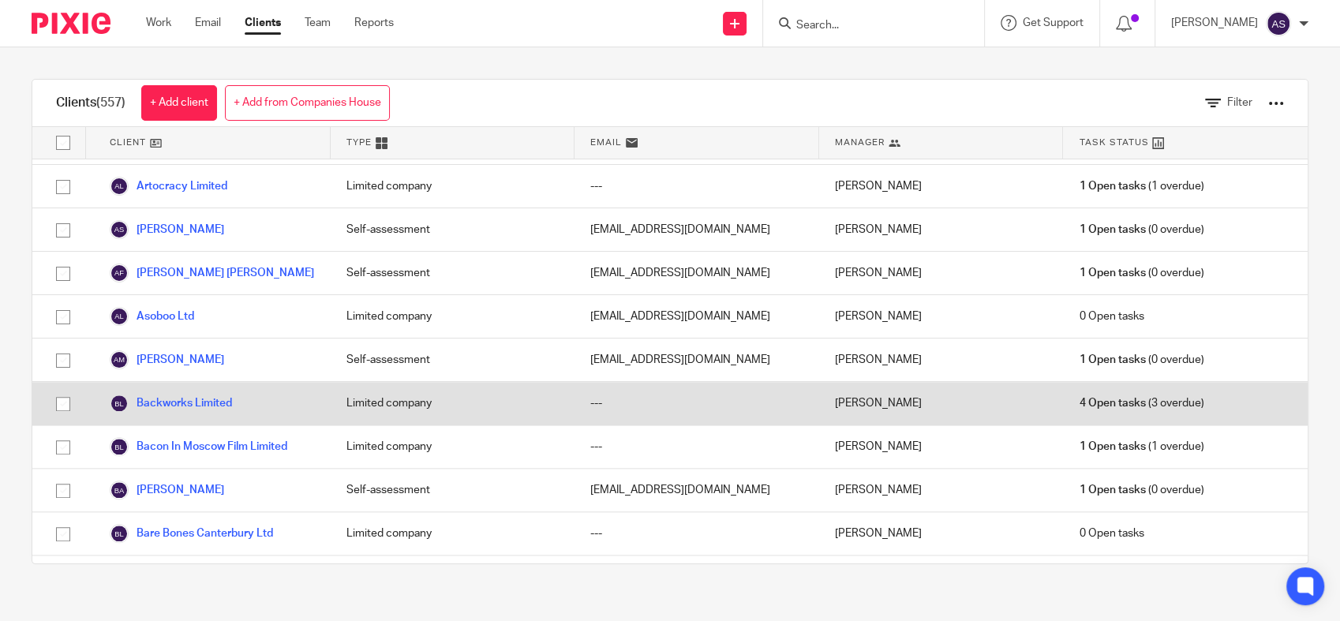
click at [443, 382] on div "Limited company" at bounding box center [453, 403] width 245 height 43
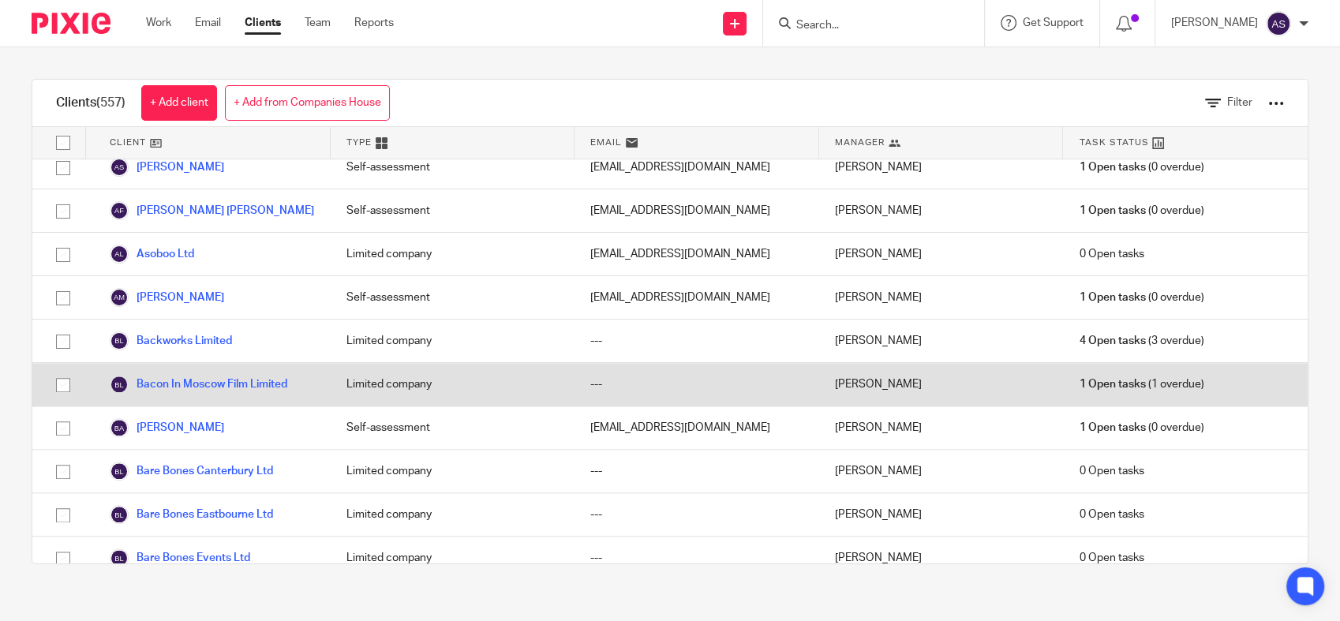
scroll to position [1928, 0]
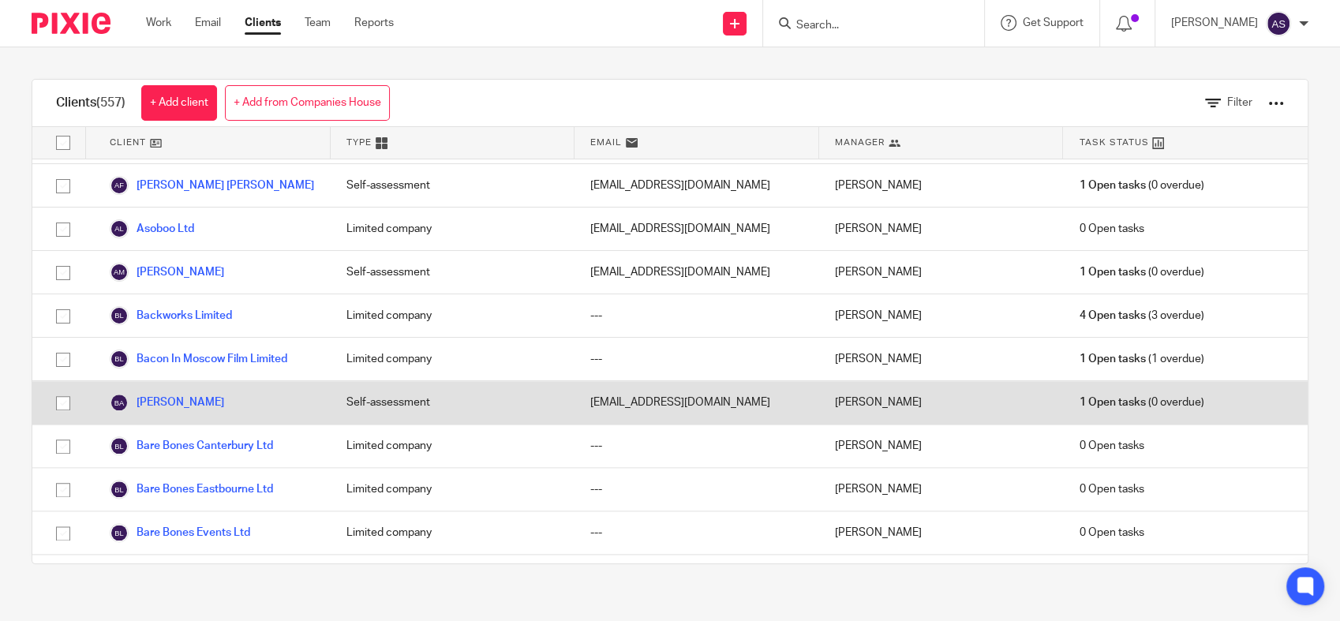
click at [449, 381] on div "Self-assessment" at bounding box center [453, 402] width 245 height 43
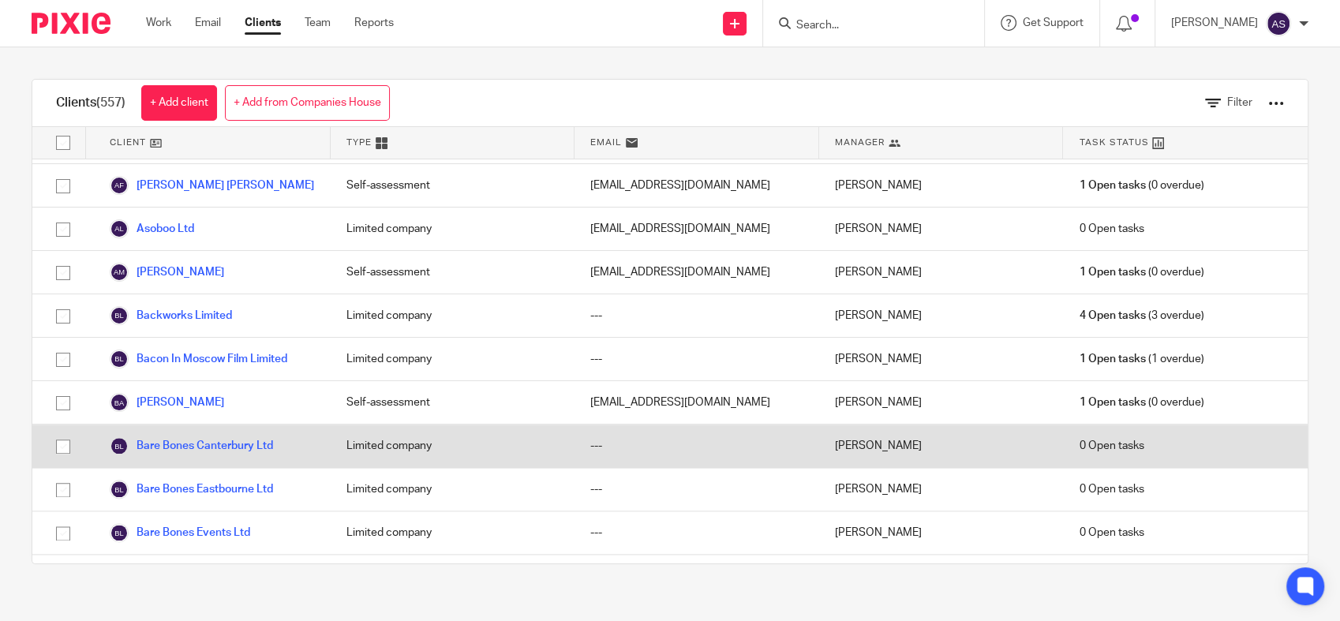
click at [454, 425] on div "Limited company" at bounding box center [453, 446] width 245 height 43
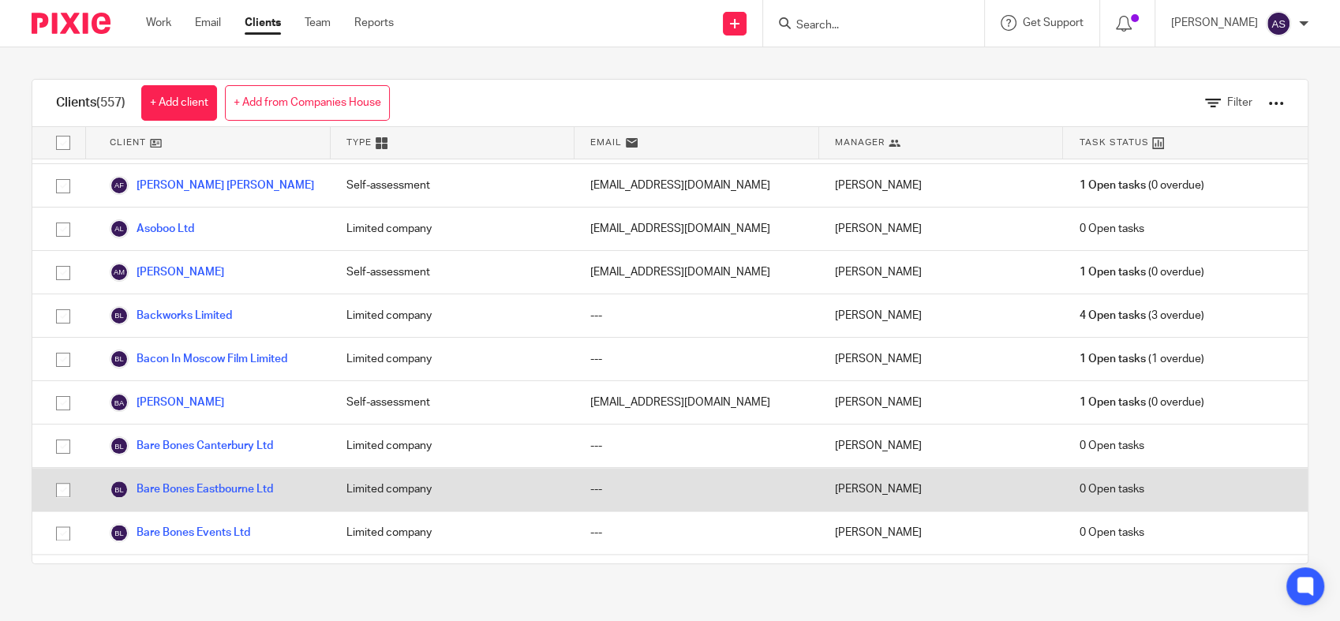
click at [456, 468] on div "Limited company" at bounding box center [453, 489] width 245 height 43
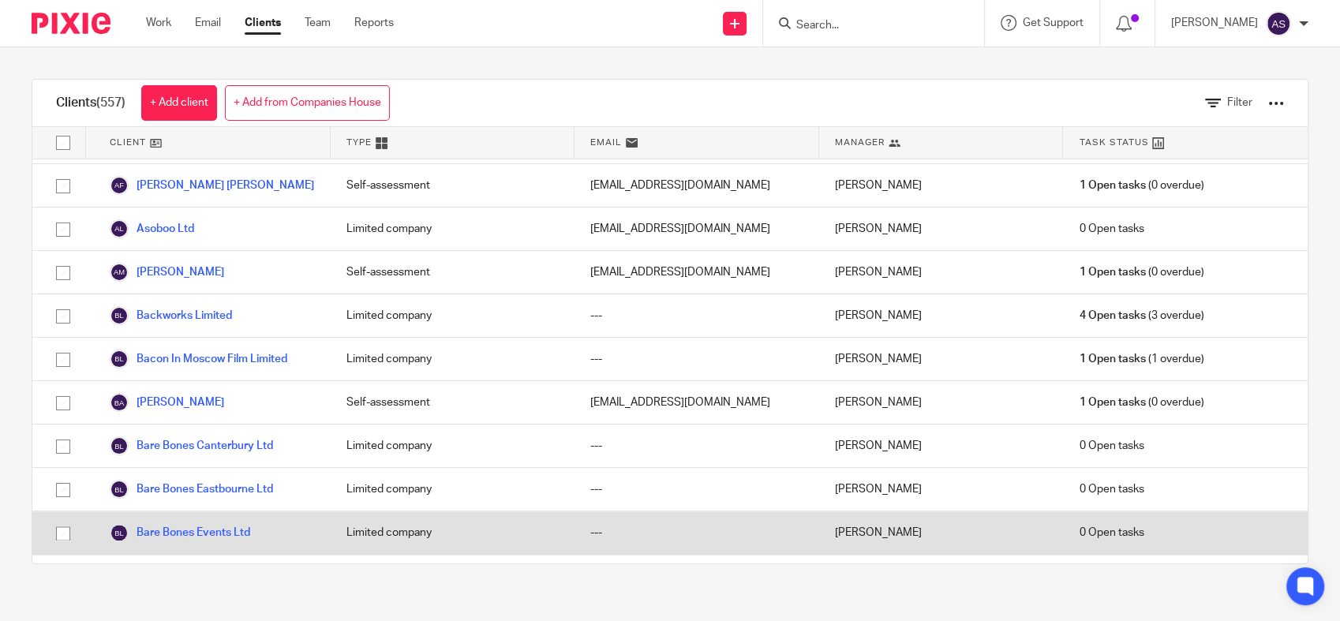
click at [455, 511] on div "Limited company" at bounding box center [453, 532] width 245 height 43
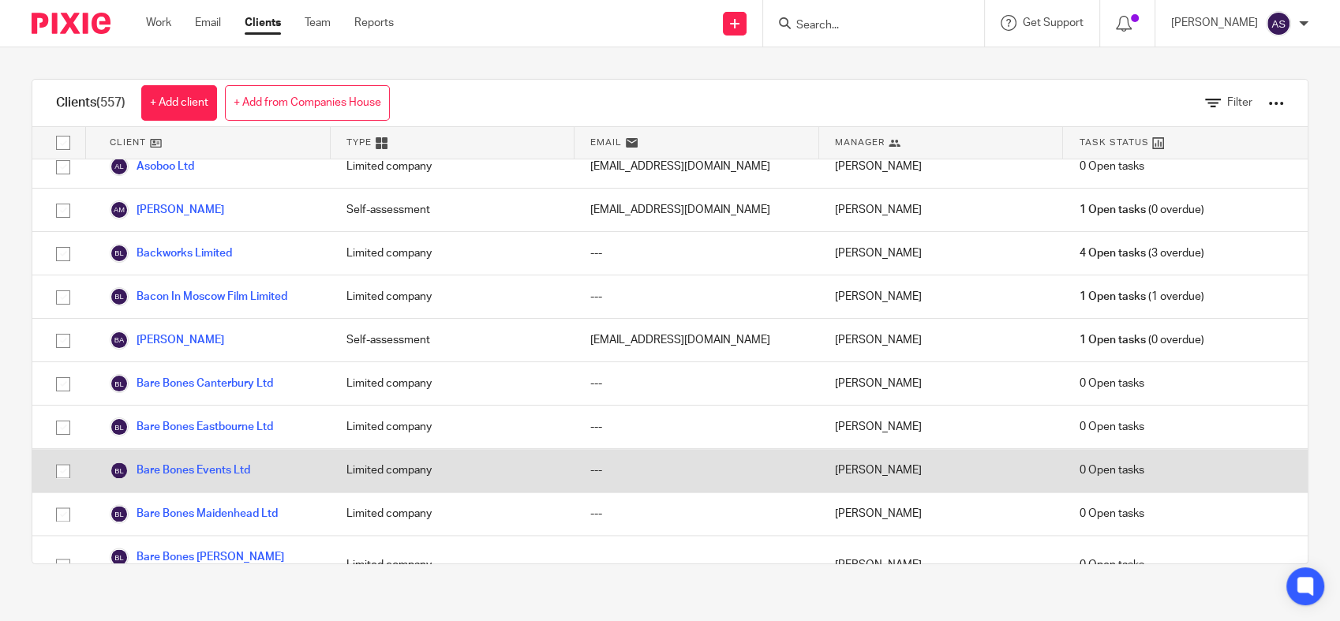
scroll to position [2016, 0]
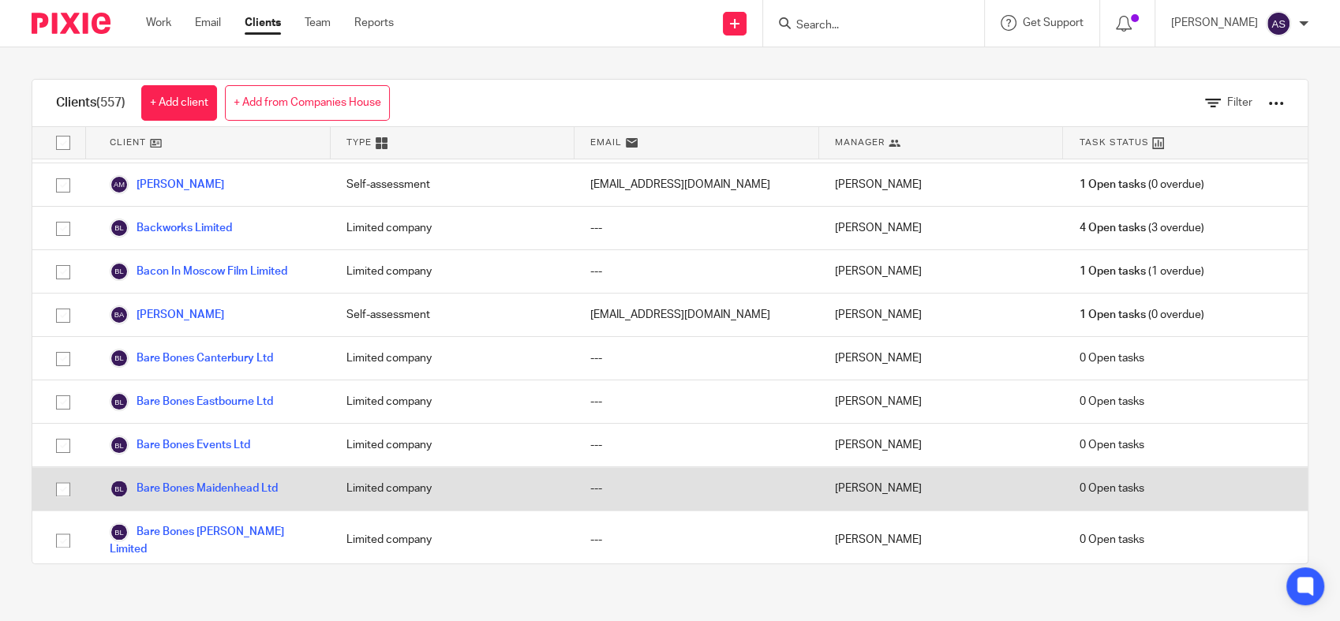
click at [454, 467] on div "Limited company" at bounding box center [453, 488] width 245 height 43
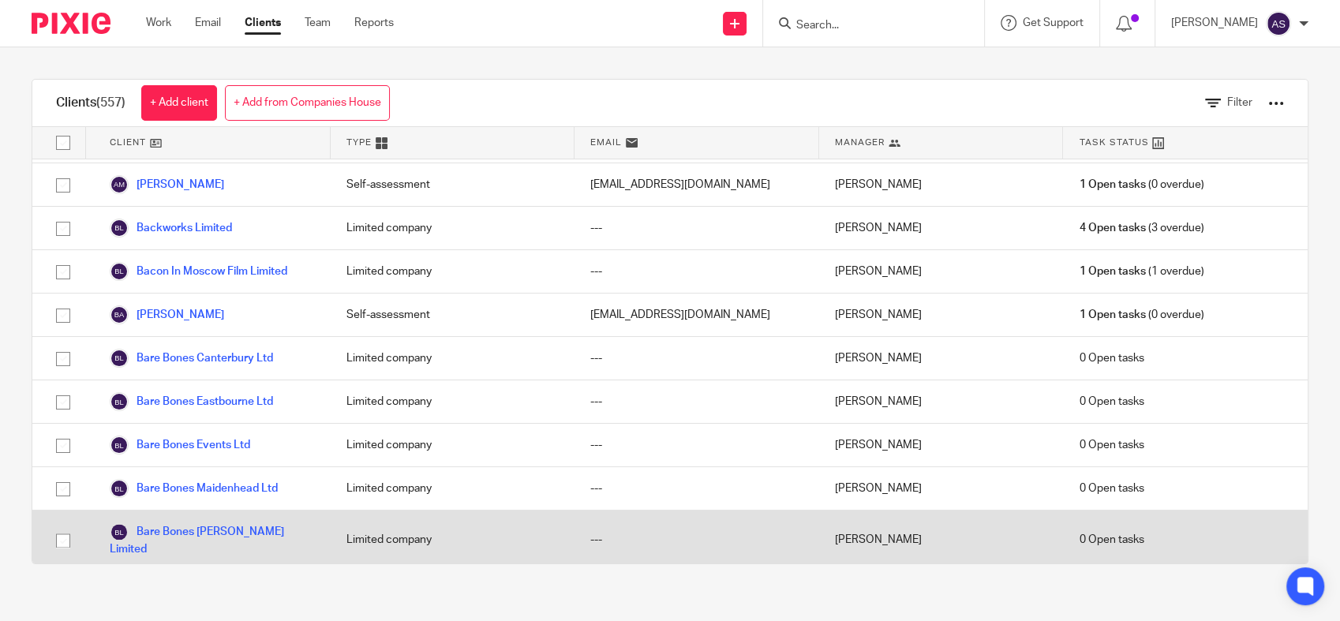
click at [449, 511] on div "Limited company" at bounding box center [453, 540] width 245 height 58
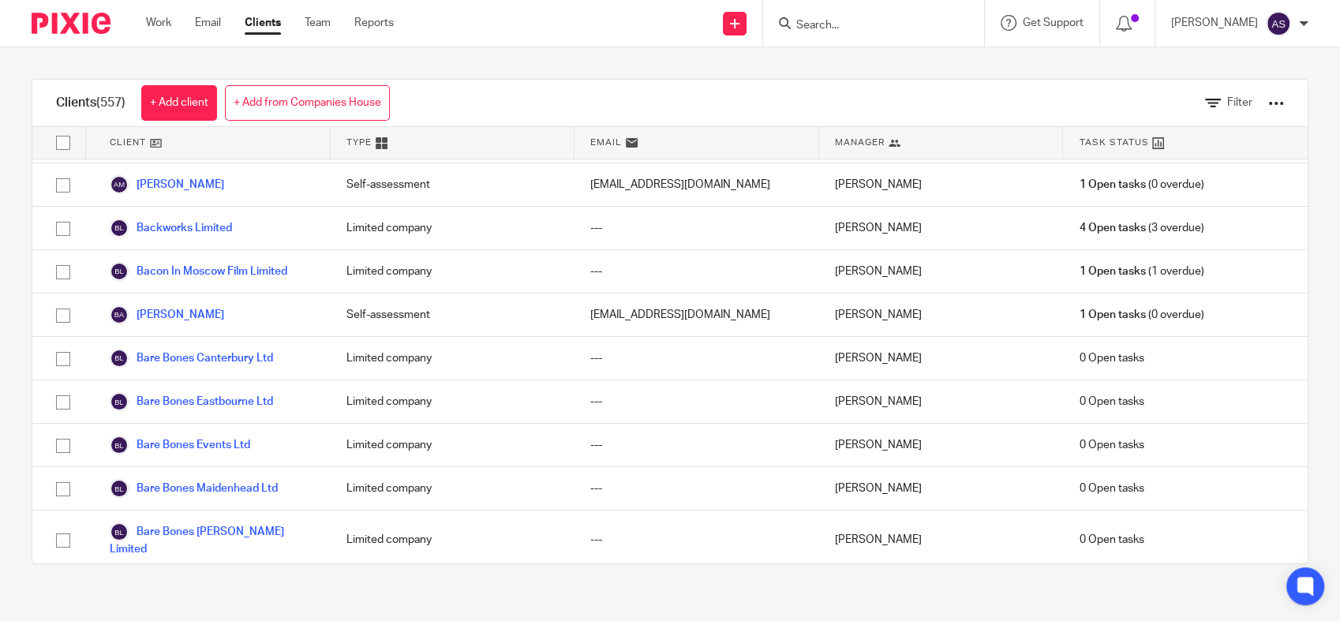
click at [445, 570] on div "Limited company" at bounding box center [453, 591] width 245 height 43
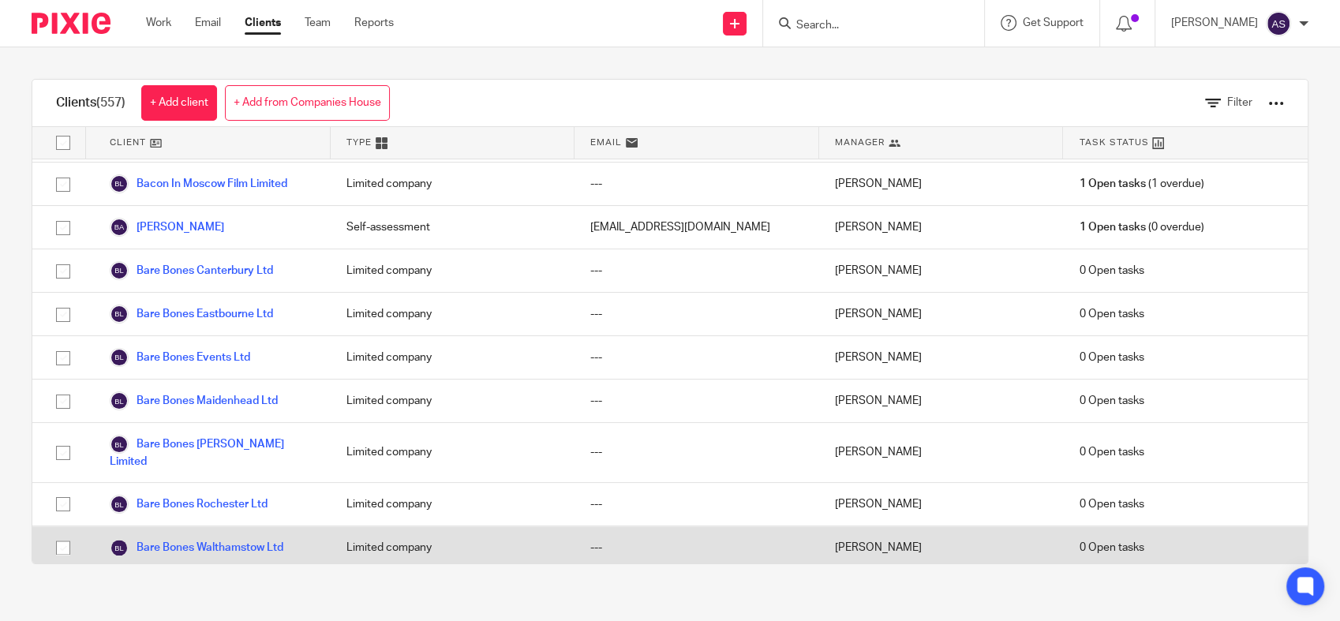
click at [447, 526] on div "Limited company" at bounding box center [453, 547] width 245 height 43
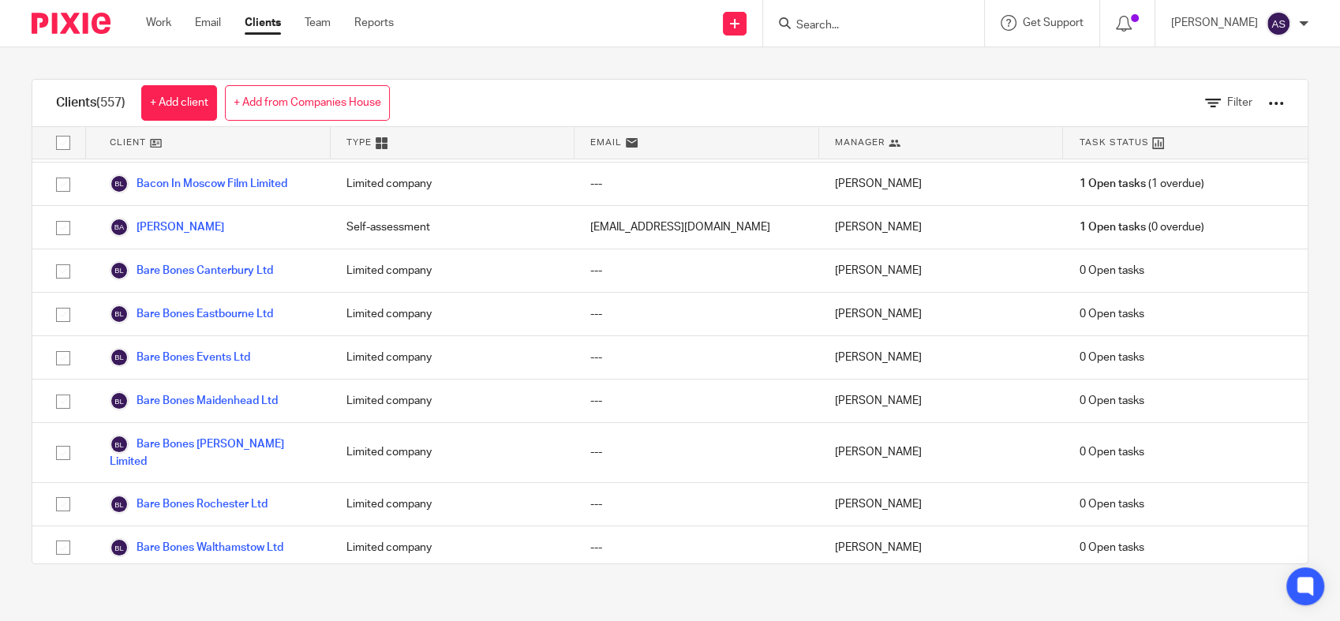
click at [442, 570] on div "Limited company" at bounding box center [453, 591] width 245 height 43
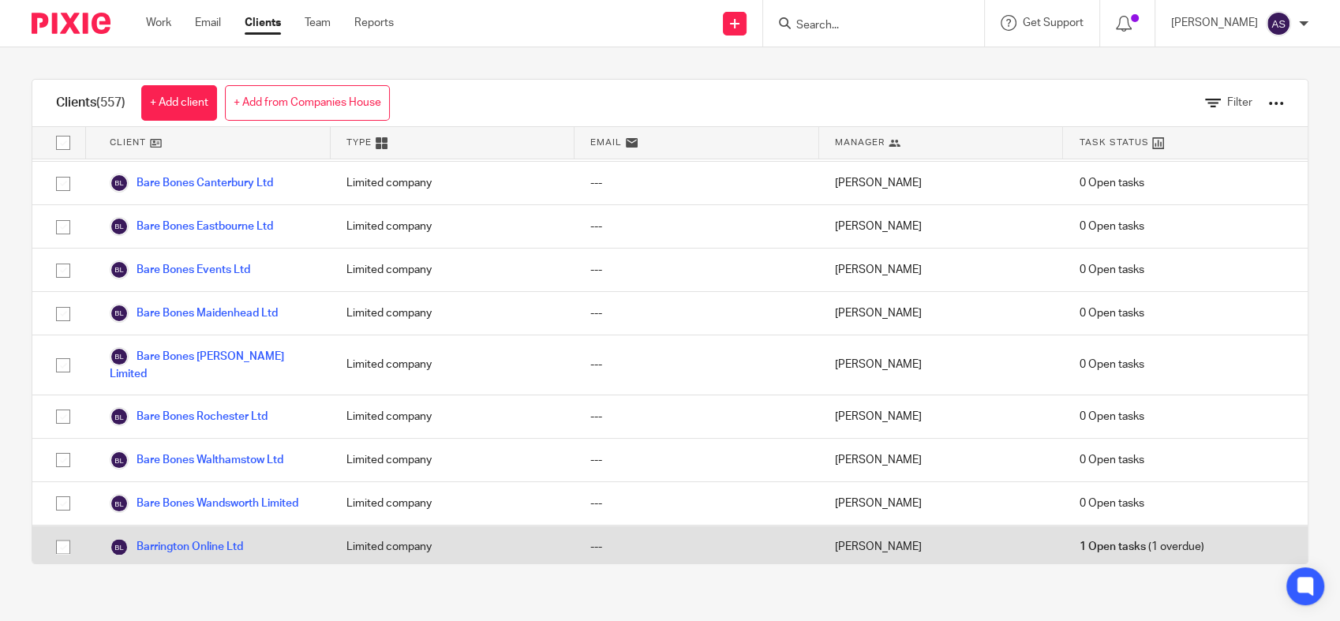
click at [446, 526] on div "Limited company" at bounding box center [453, 547] width 245 height 43
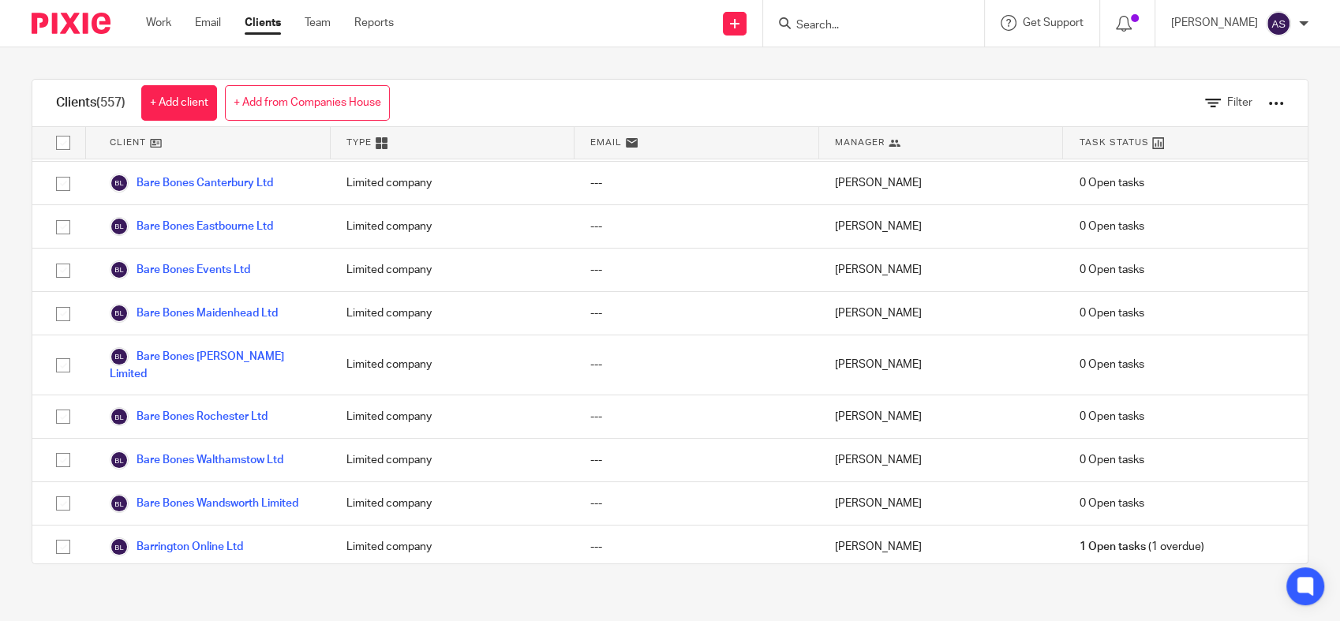
click at [446, 569] on div "Limited company" at bounding box center [453, 590] width 245 height 43
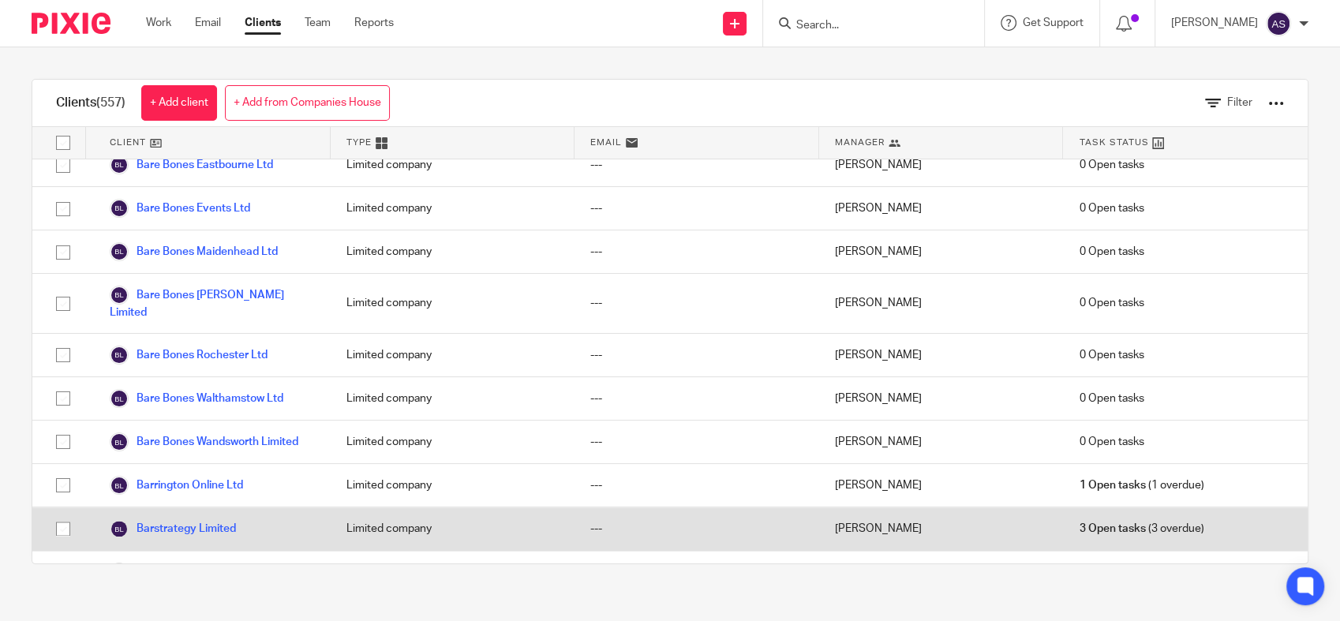
scroll to position [2279, 0]
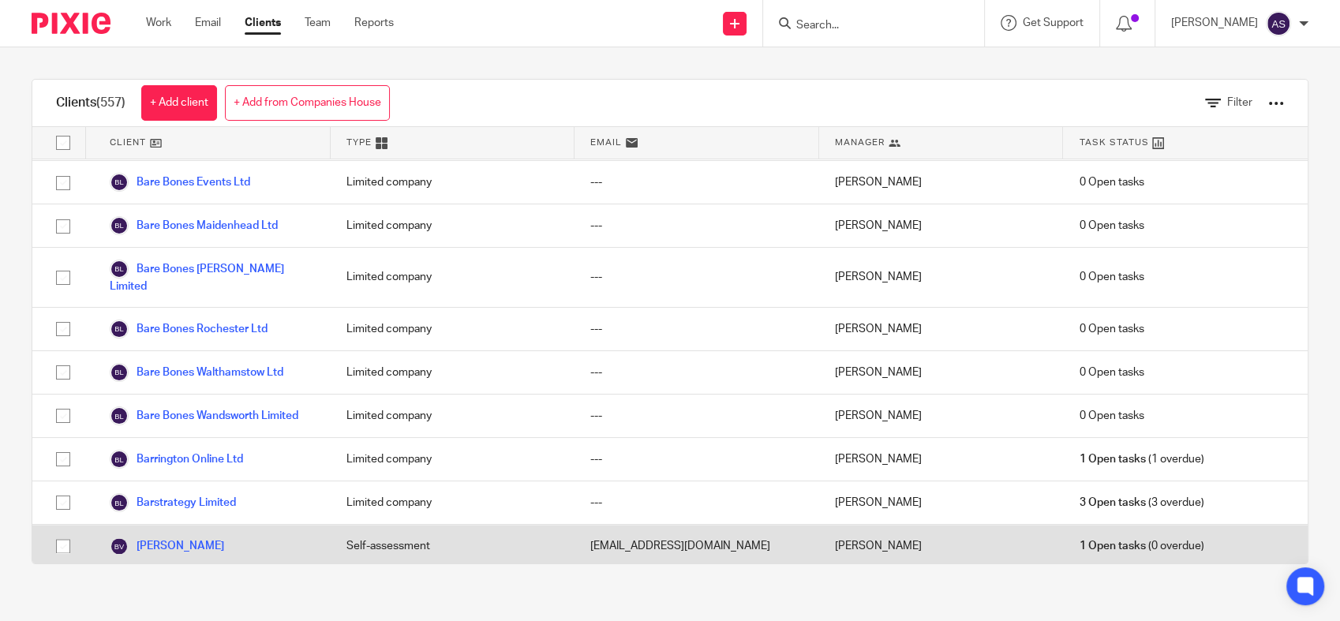
click at [456, 525] on div "Self-assessment" at bounding box center [453, 546] width 245 height 43
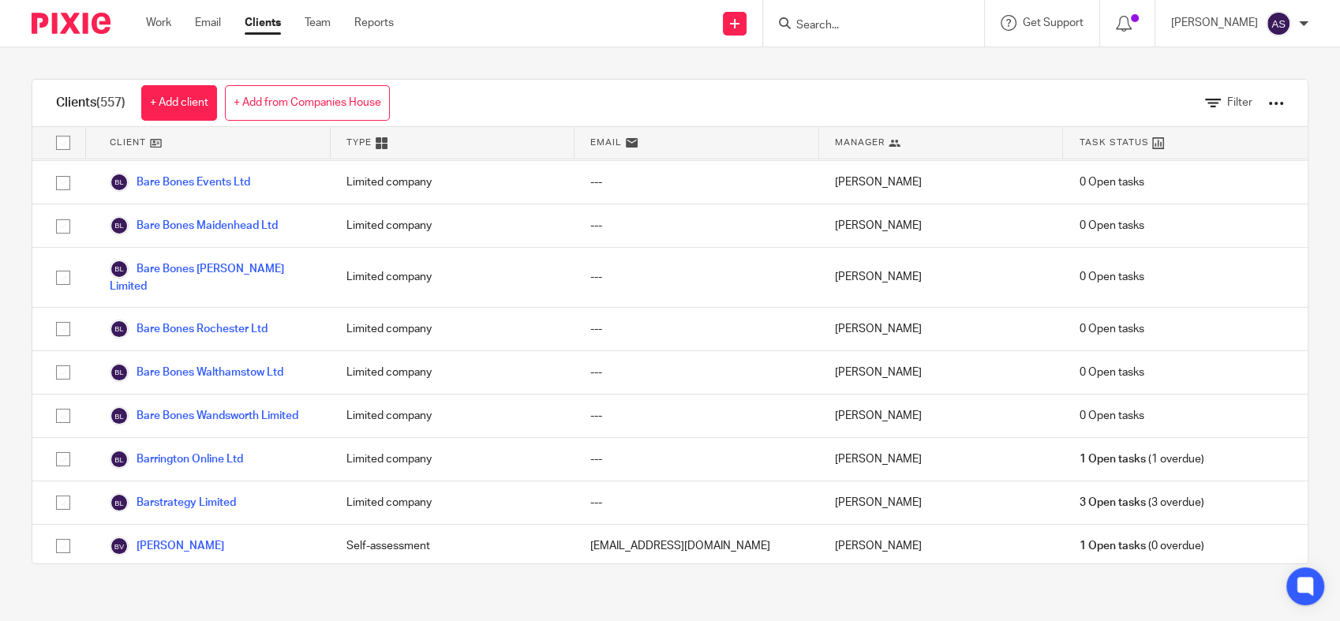
click at [462, 568] on div "Self-assessment" at bounding box center [453, 597] width 245 height 58
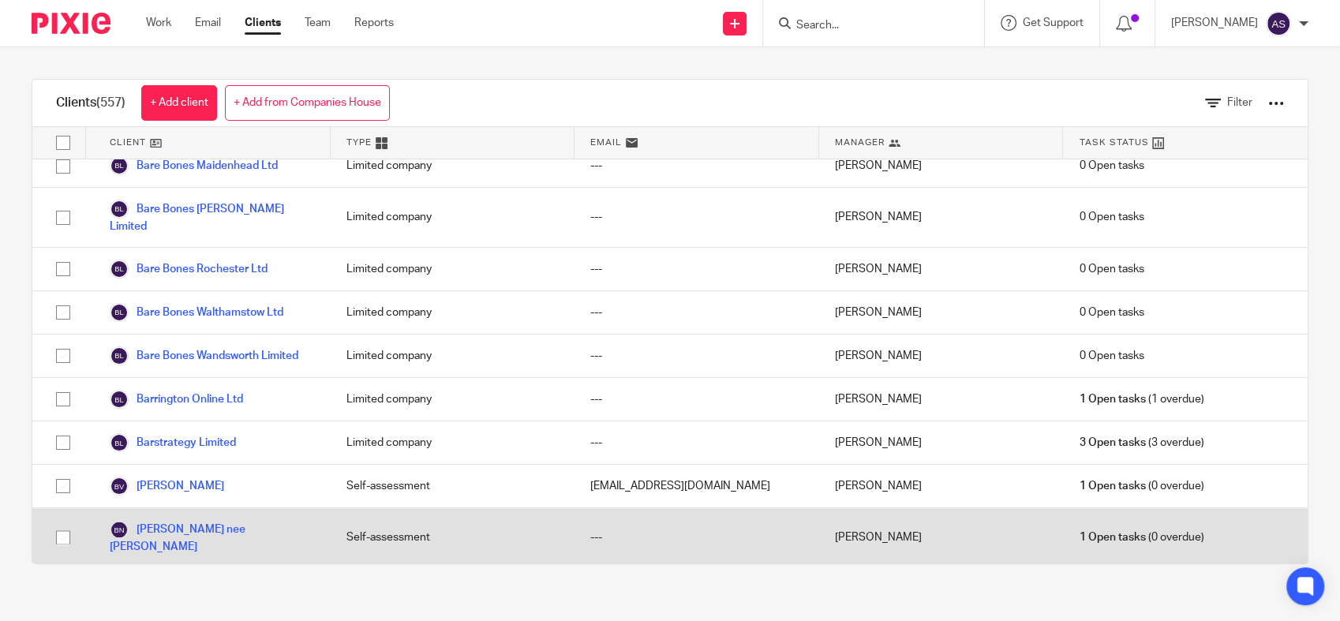
scroll to position [2367, 0]
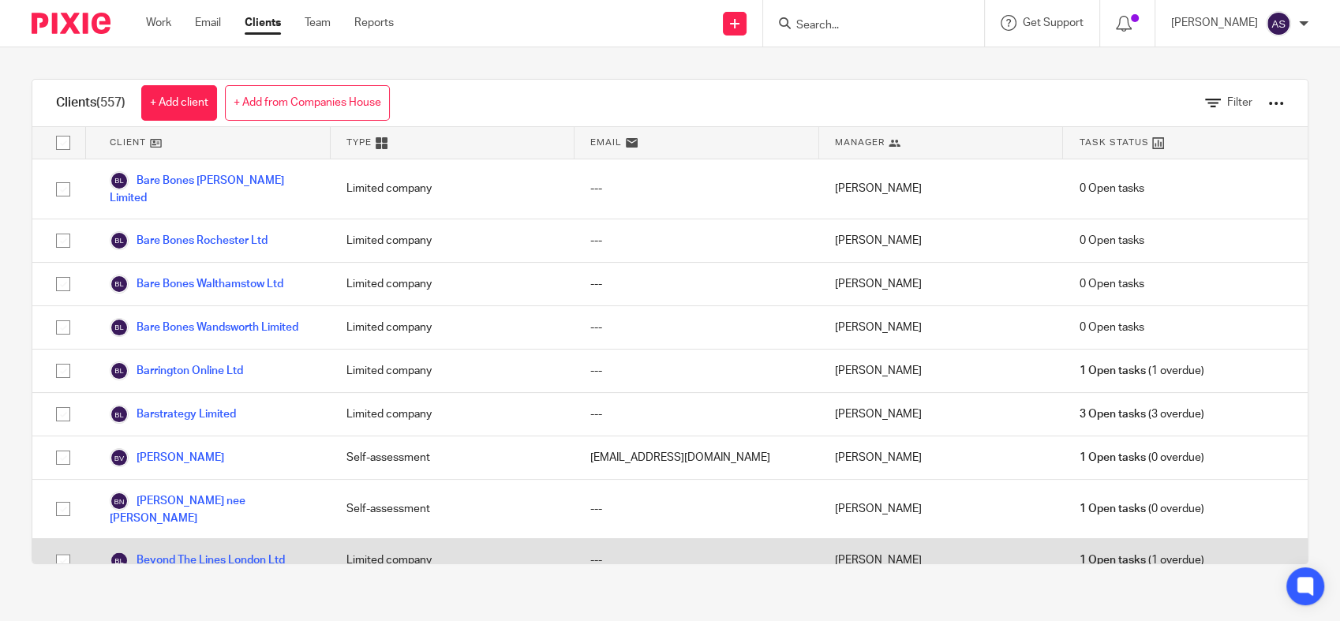
click at [458, 539] on div "Limited company" at bounding box center [453, 560] width 245 height 43
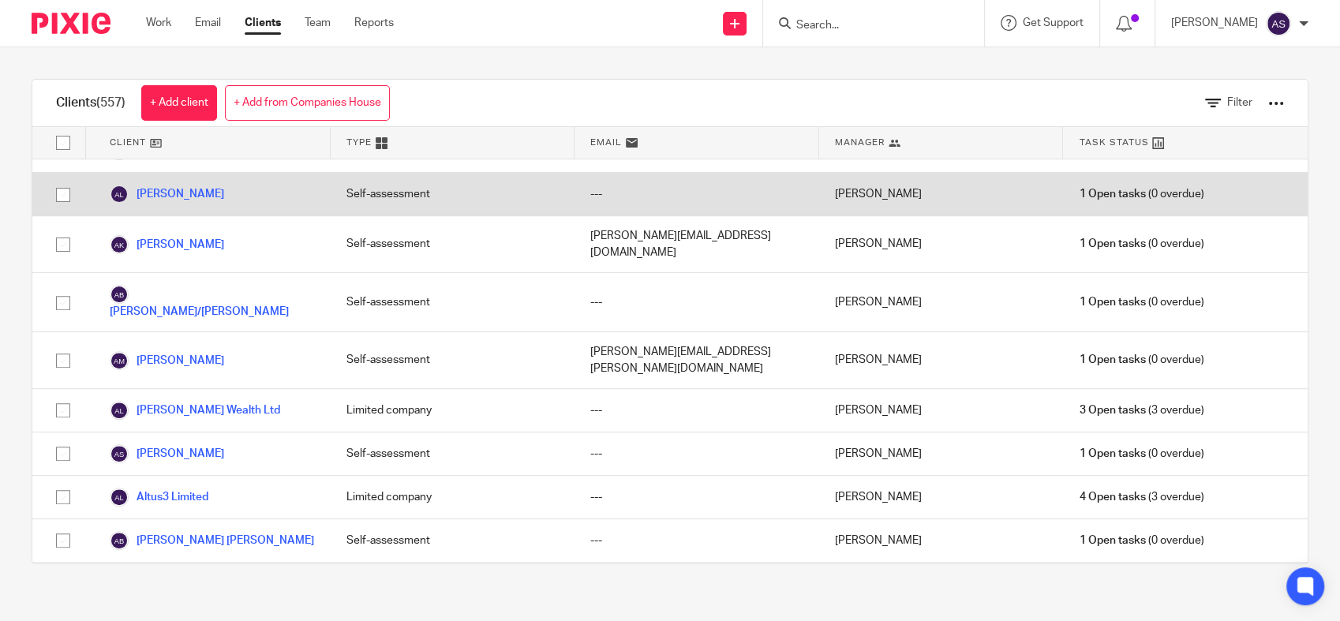
scroll to position [613, 0]
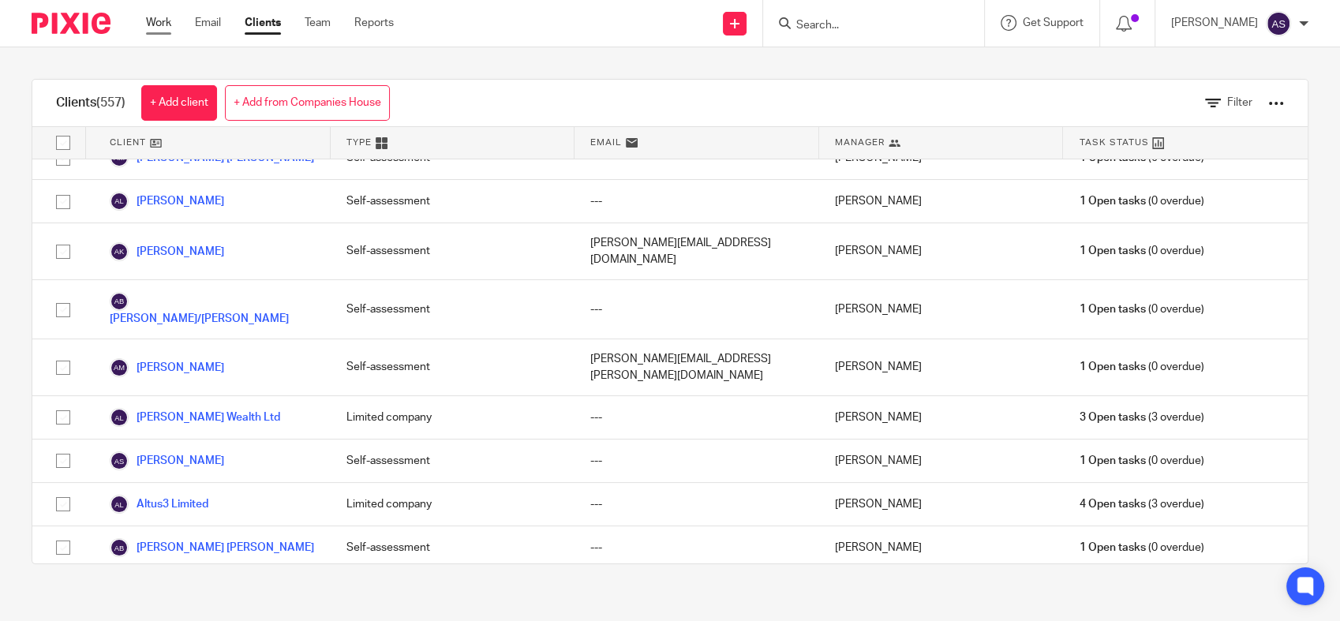
click at [163, 24] on link "Work" at bounding box center [158, 23] width 25 height 16
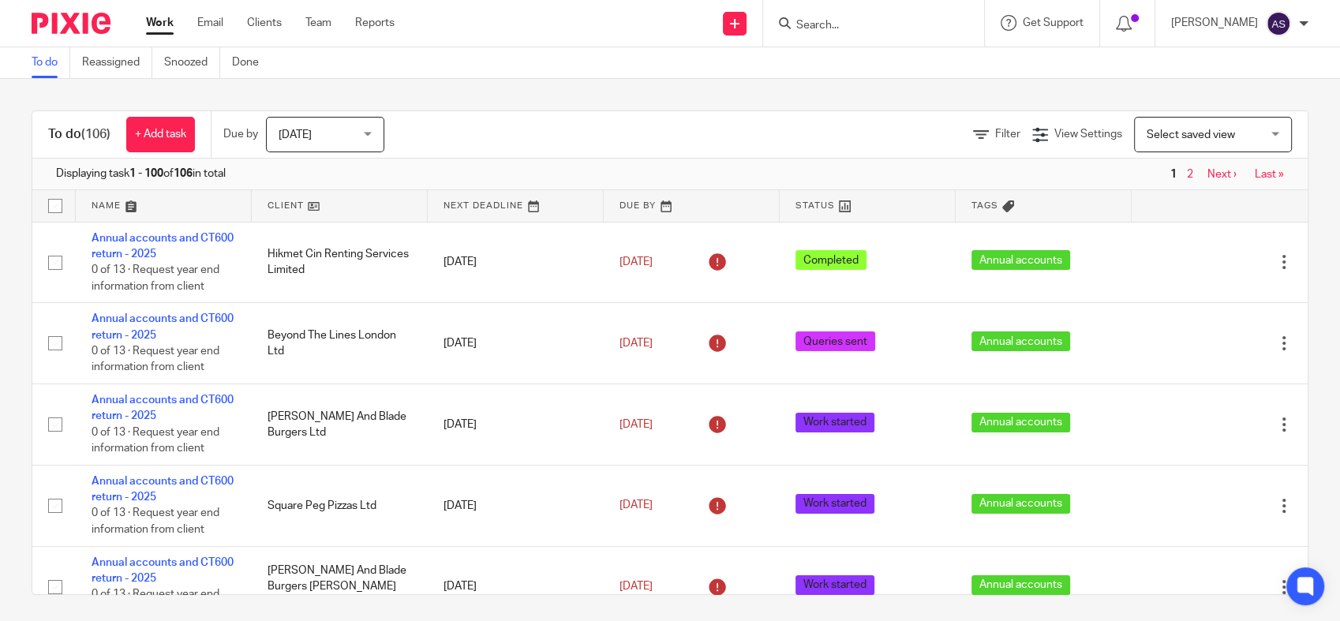
click at [1251, 141] on div "Select saved view Select saved view" at bounding box center [1213, 135] width 158 height 36
click at [326, 21] on link "Team" at bounding box center [318, 23] width 26 height 16
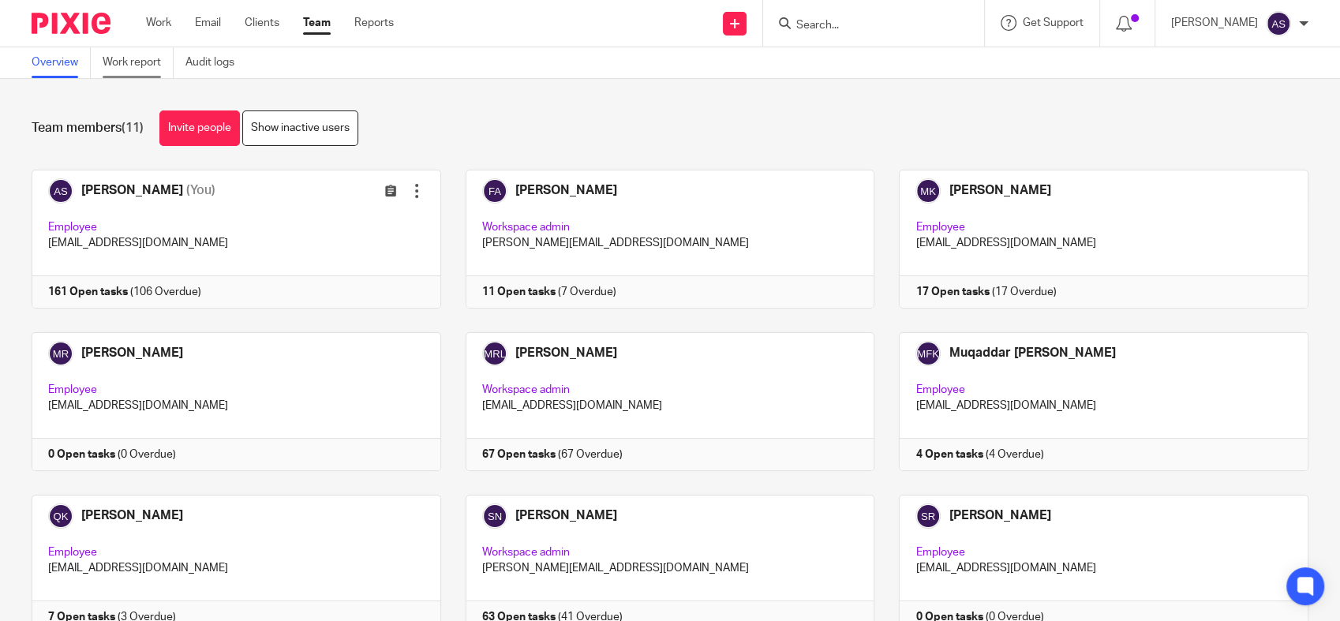
click at [129, 66] on link "Work report" at bounding box center [138, 62] width 71 height 31
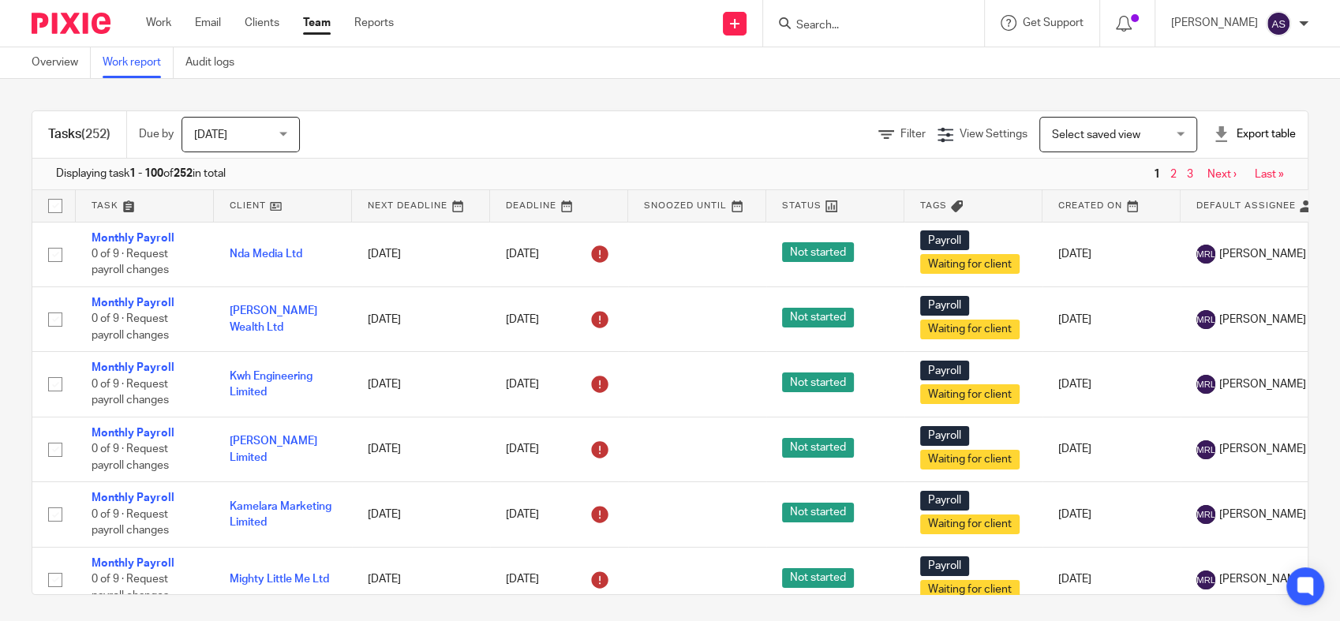
click at [268, 134] on span "[DATE]" at bounding box center [236, 134] width 84 height 33
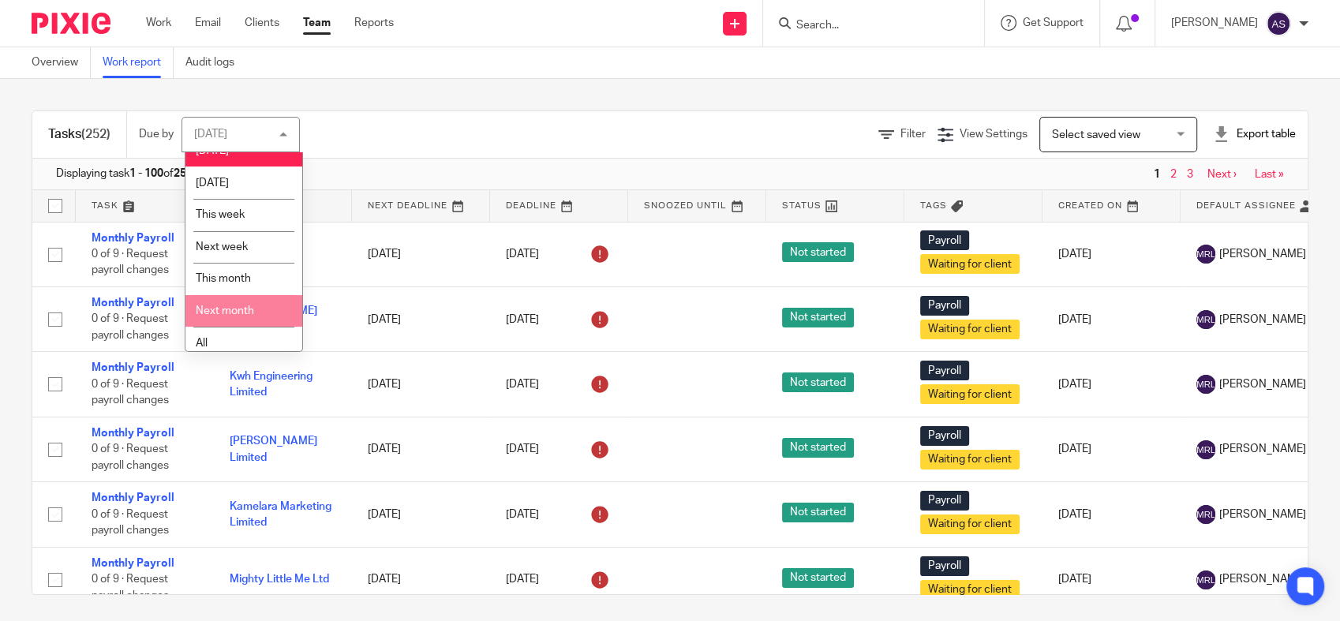
scroll to position [26, 0]
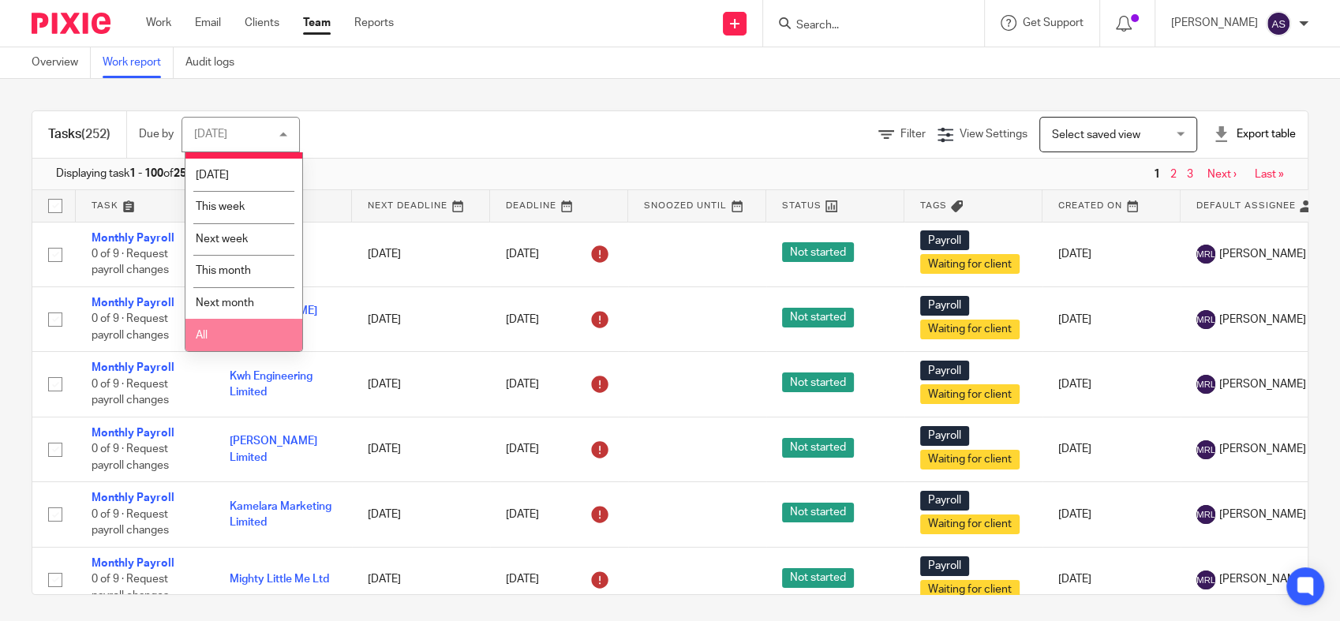
click at [217, 335] on li "All" at bounding box center [243, 335] width 117 height 32
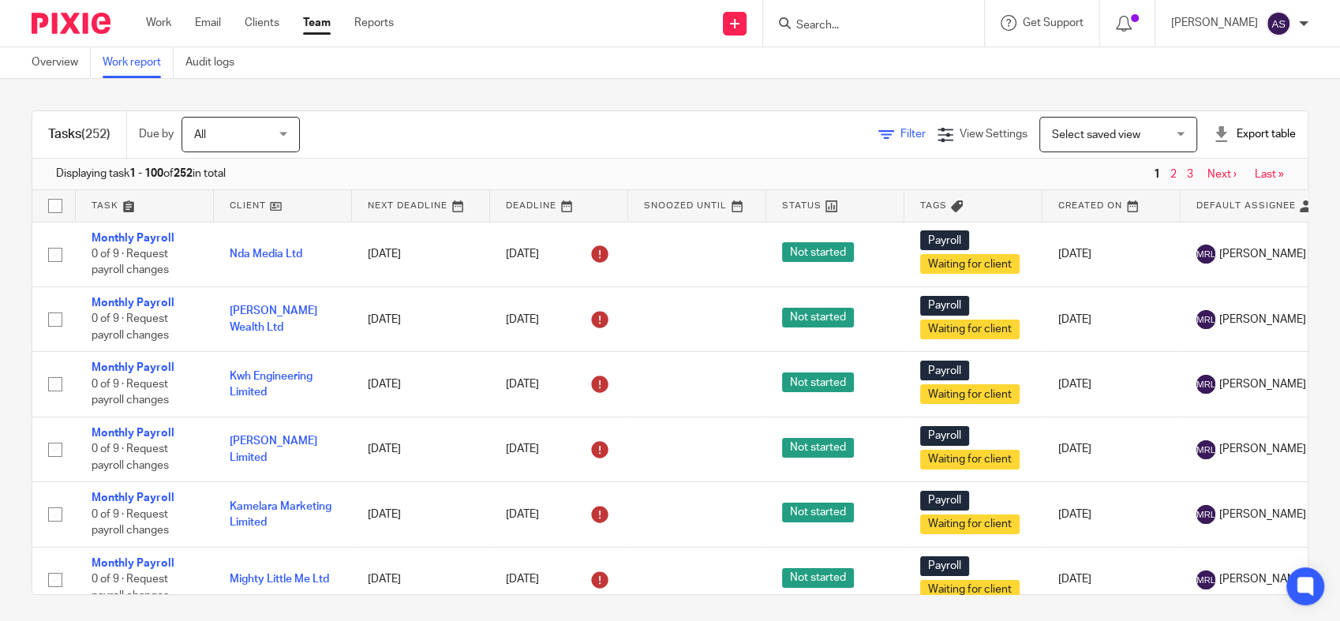
click at [878, 134] on link "Filter" at bounding box center [901, 134] width 47 height 11
click at [850, 135] on span "Filter (1)" at bounding box center [875, 134] width 50 height 11
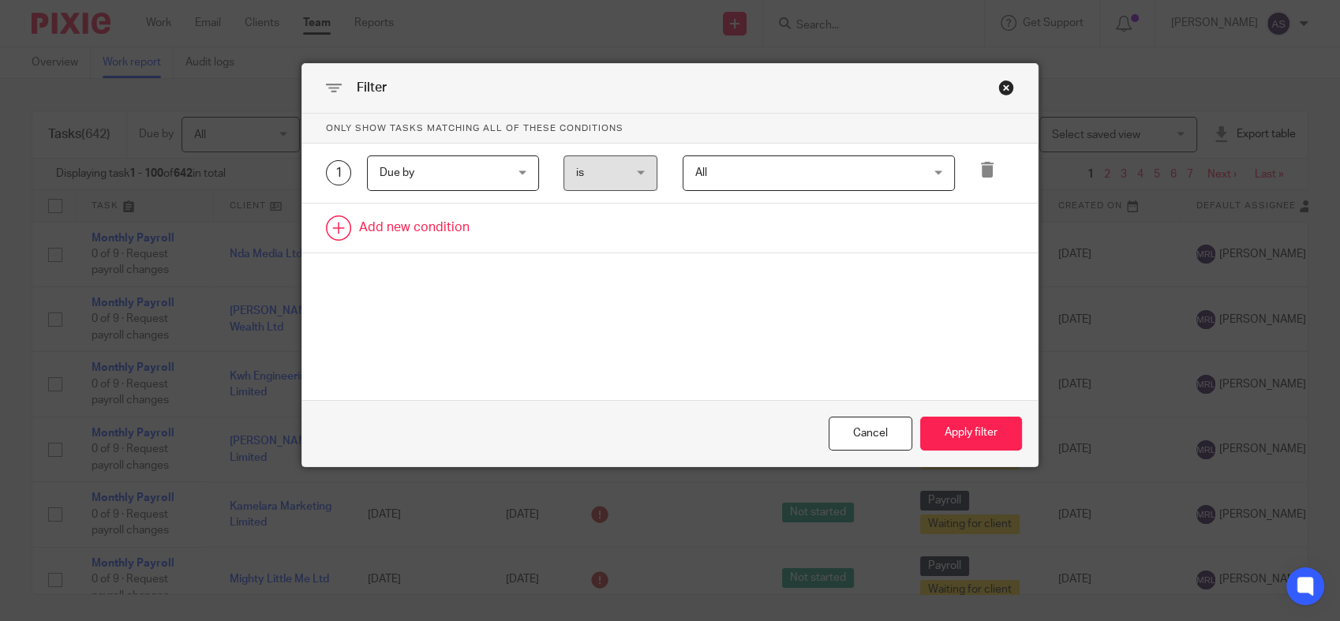
click at [437, 213] on link at bounding box center [669, 228] width 735 height 49
click at [418, 231] on div "Field" at bounding box center [443, 232] width 127 height 33
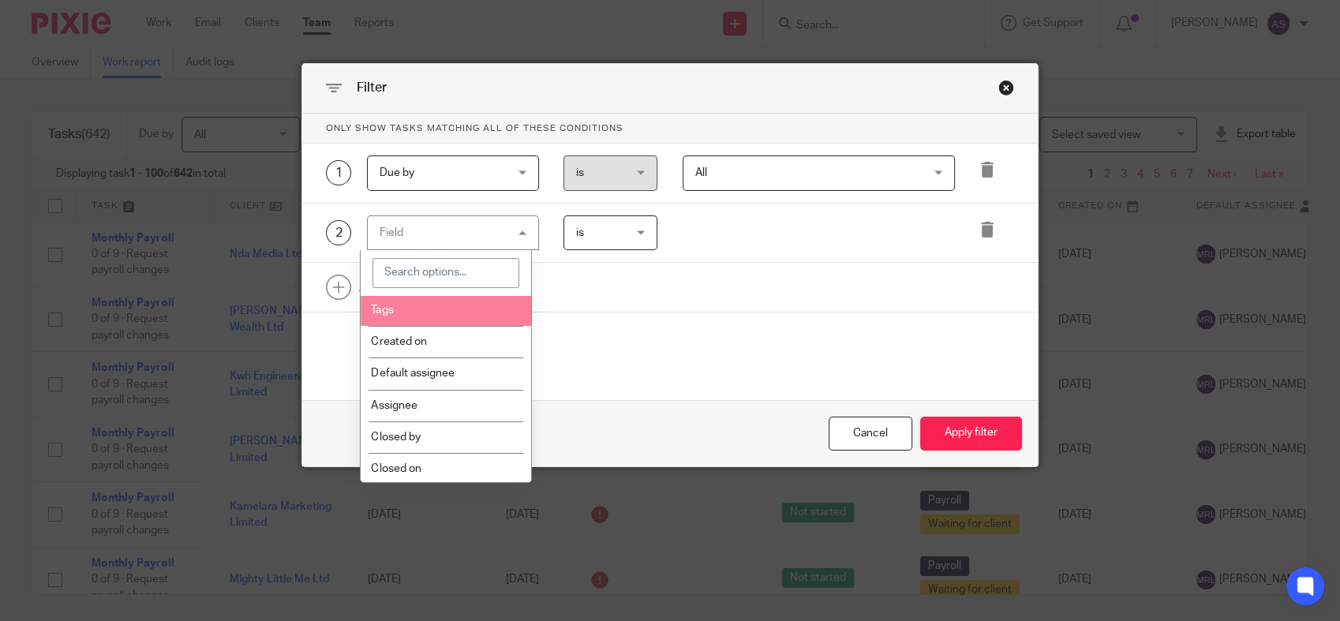
scroll to position [263, 0]
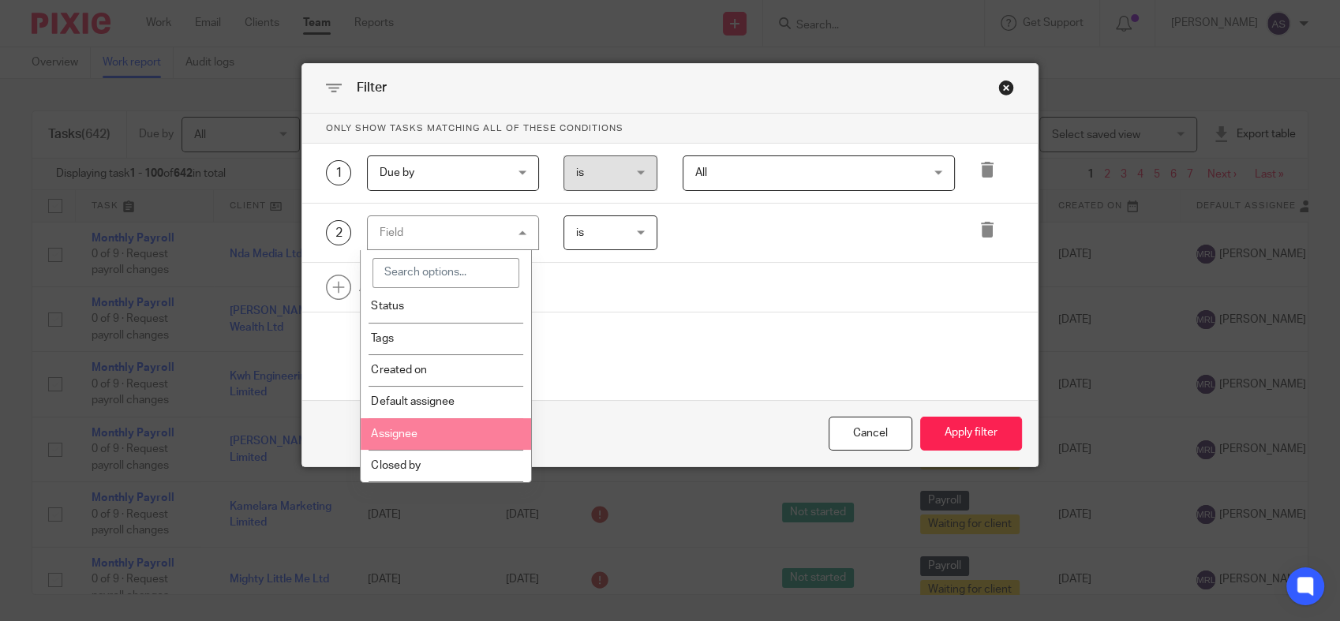
click at [408, 425] on li "Assignee" at bounding box center [446, 434] width 170 height 32
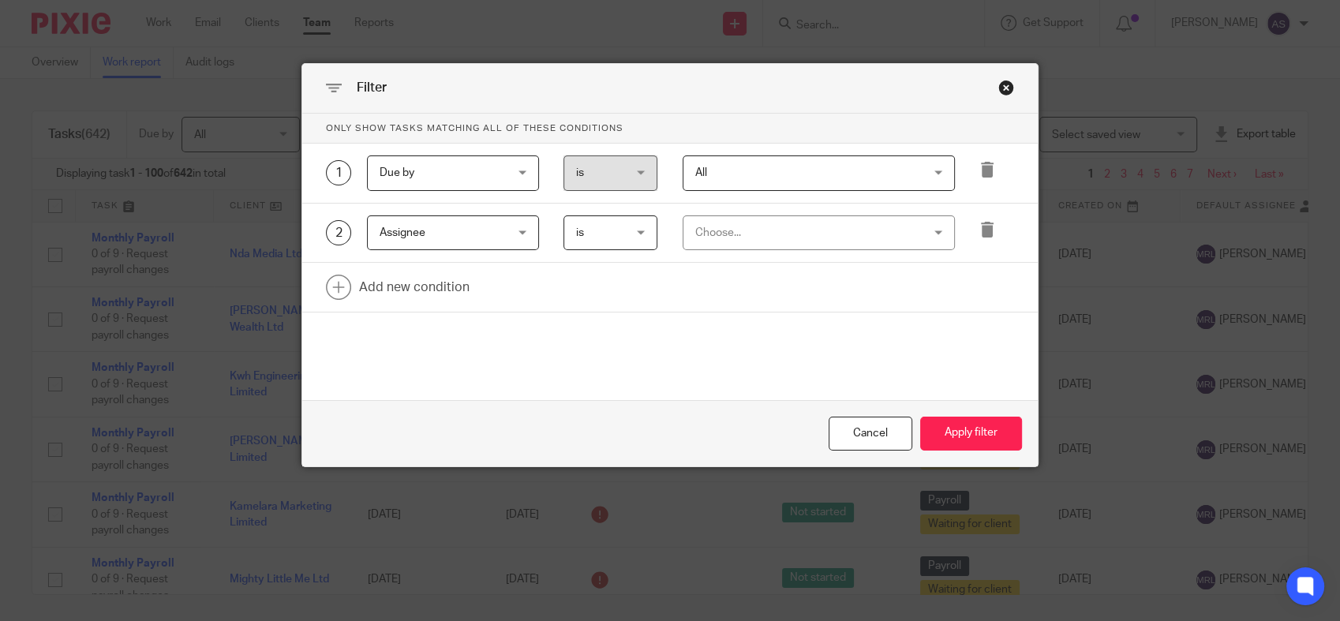
drag, startPoint x: 686, startPoint y: 234, endPoint x: 698, endPoint y: 231, distance: 11.3
click at [688, 232] on div "Choose..." at bounding box center [819, 233] width 272 height 36
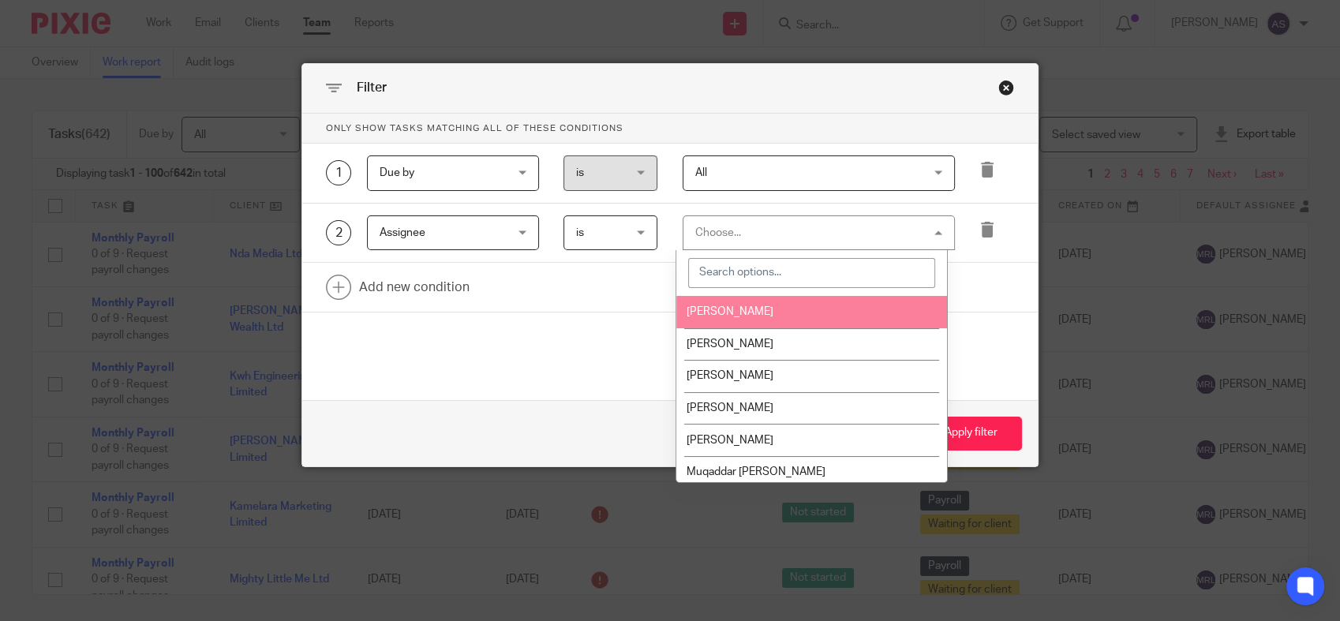
click at [724, 311] on span "[PERSON_NAME]" at bounding box center [729, 311] width 87 height 11
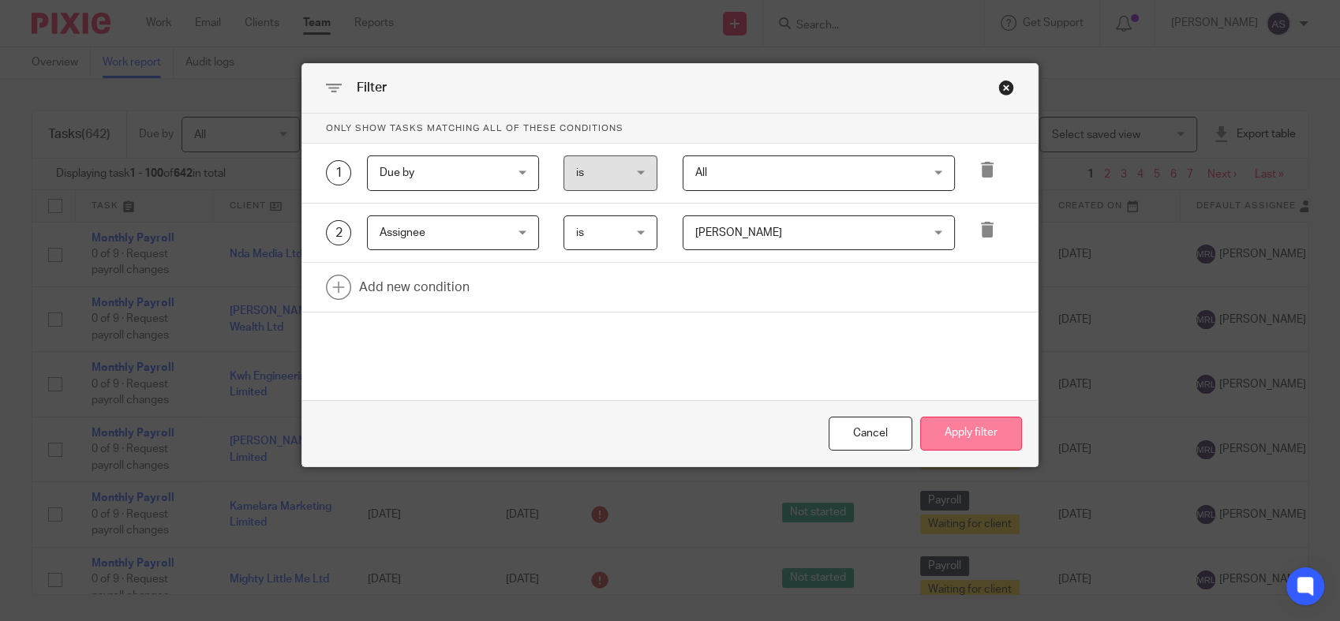
click at [967, 428] on button "Apply filter" at bounding box center [971, 434] width 102 height 34
click at [949, 428] on button "Apply filter" at bounding box center [971, 434] width 102 height 34
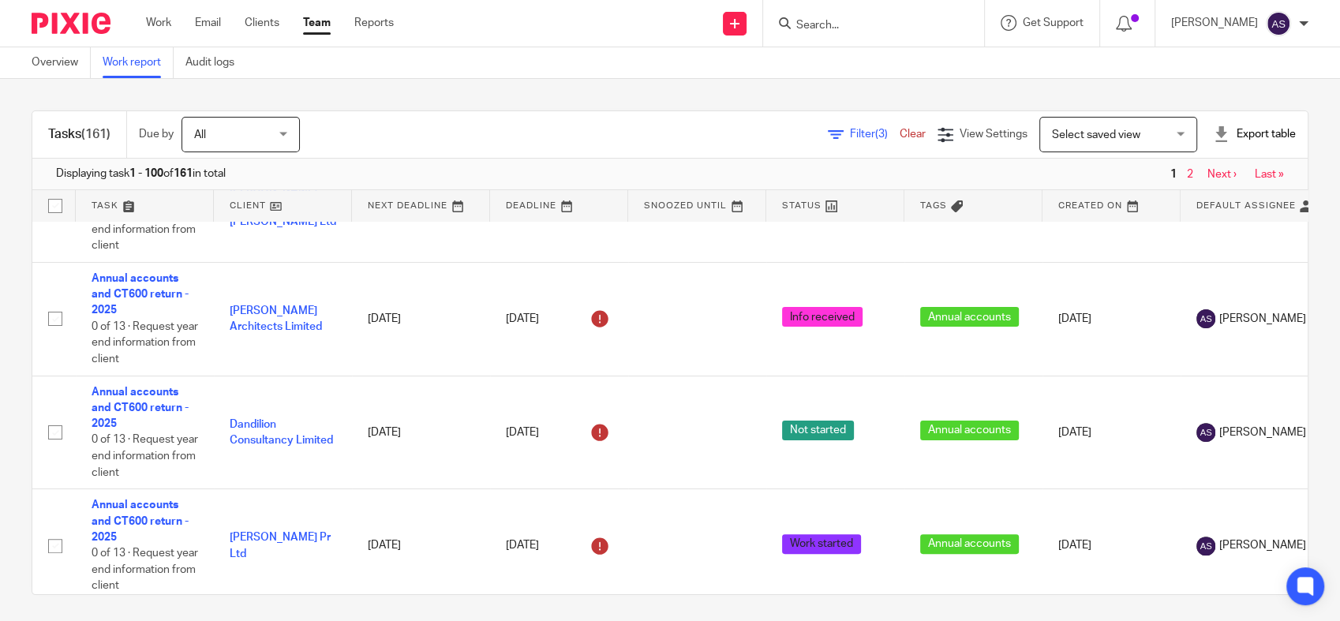
scroll to position [526, 0]
click at [1213, 133] on div "Export table" at bounding box center [1254, 134] width 83 height 16
click at [1200, 196] on link "Excel spreadsheet" at bounding box center [1211, 192] width 92 height 11
